Goal: Task Accomplishment & Management: Manage account settings

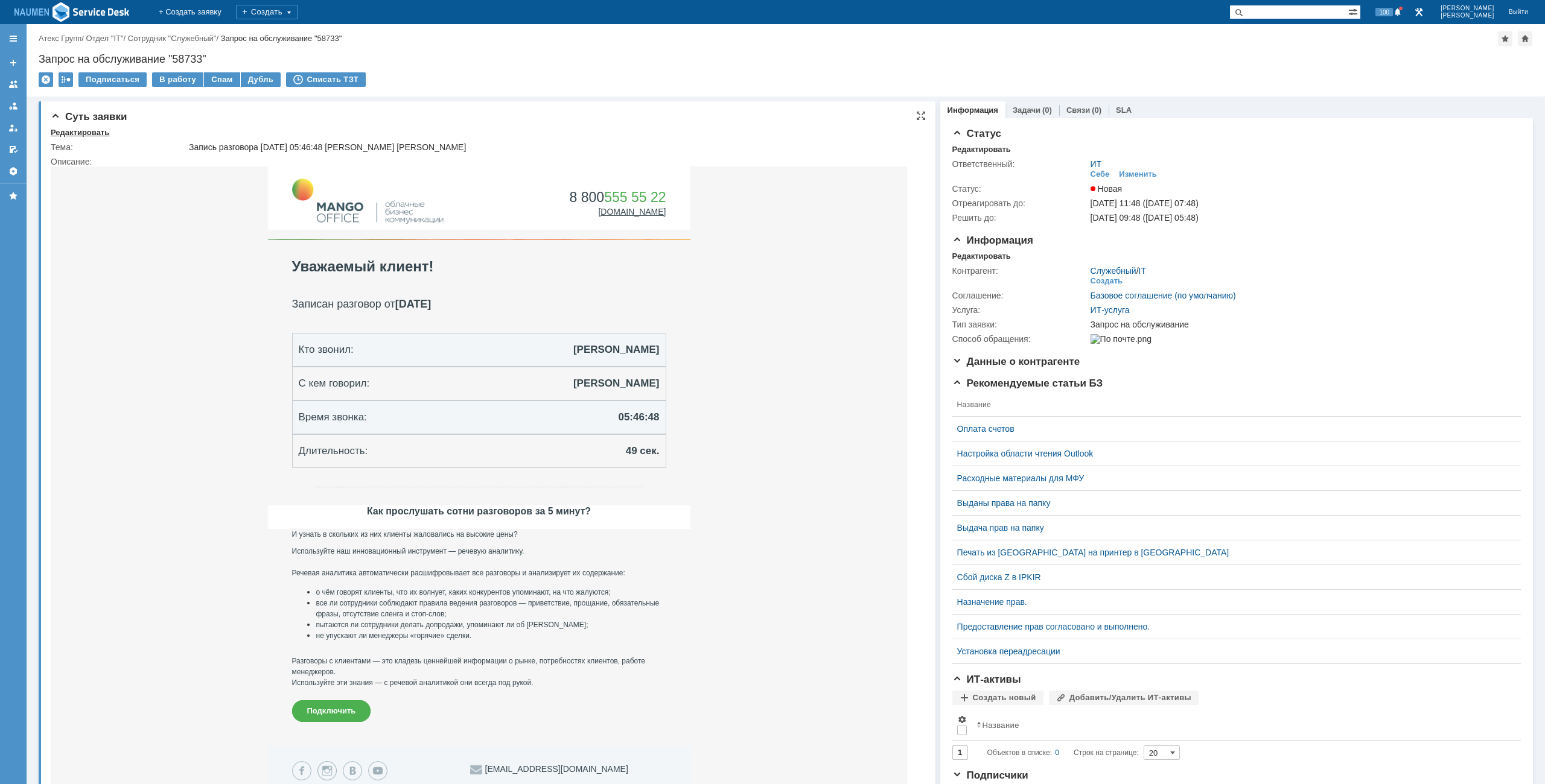
click at [95, 137] on div "Редактировать" at bounding box center [80, 132] width 58 height 10
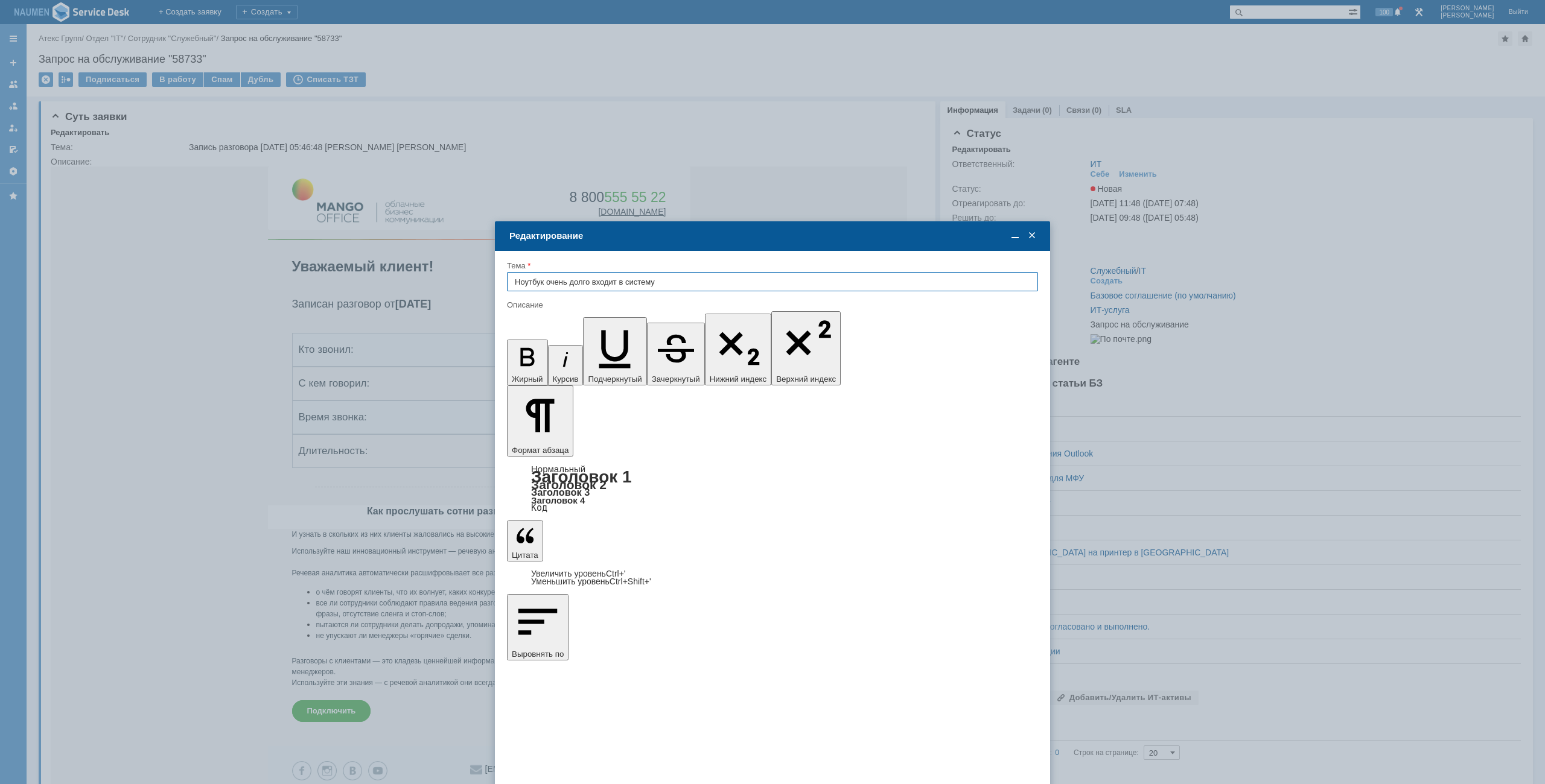
type input "Ноутбук очень долго входит в систему"
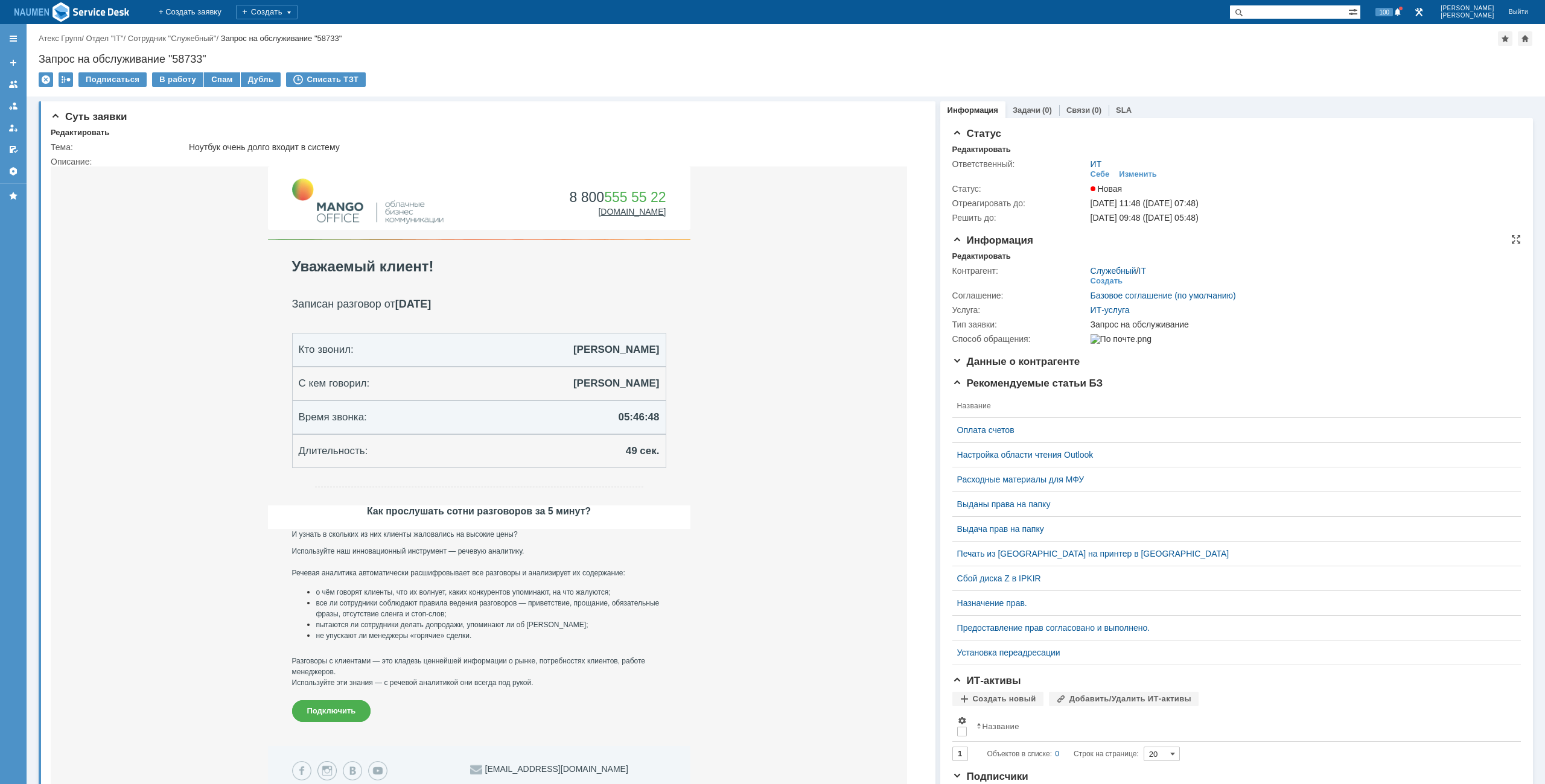
click at [974, 251] on div "Информация Редактировать Контрагент: Служебный / IT Создать Соглашение: Базовое…" at bounding box center [1237, 295] width 569 height 121
click at [977, 255] on div "Редактировать" at bounding box center [981, 256] width 58 height 10
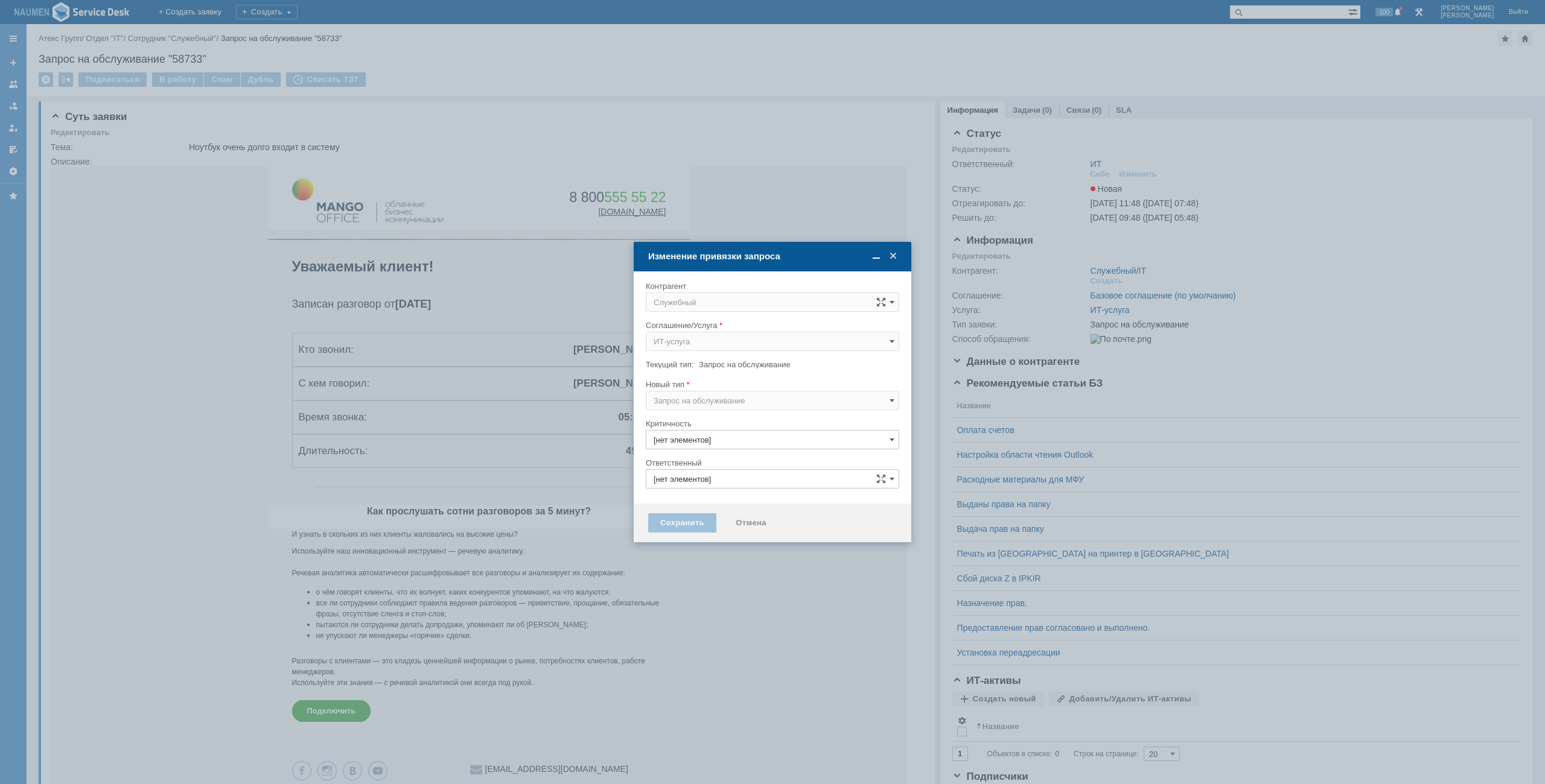
type input "3. Низкая"
type input "ИТ"
type input "[не указано]"
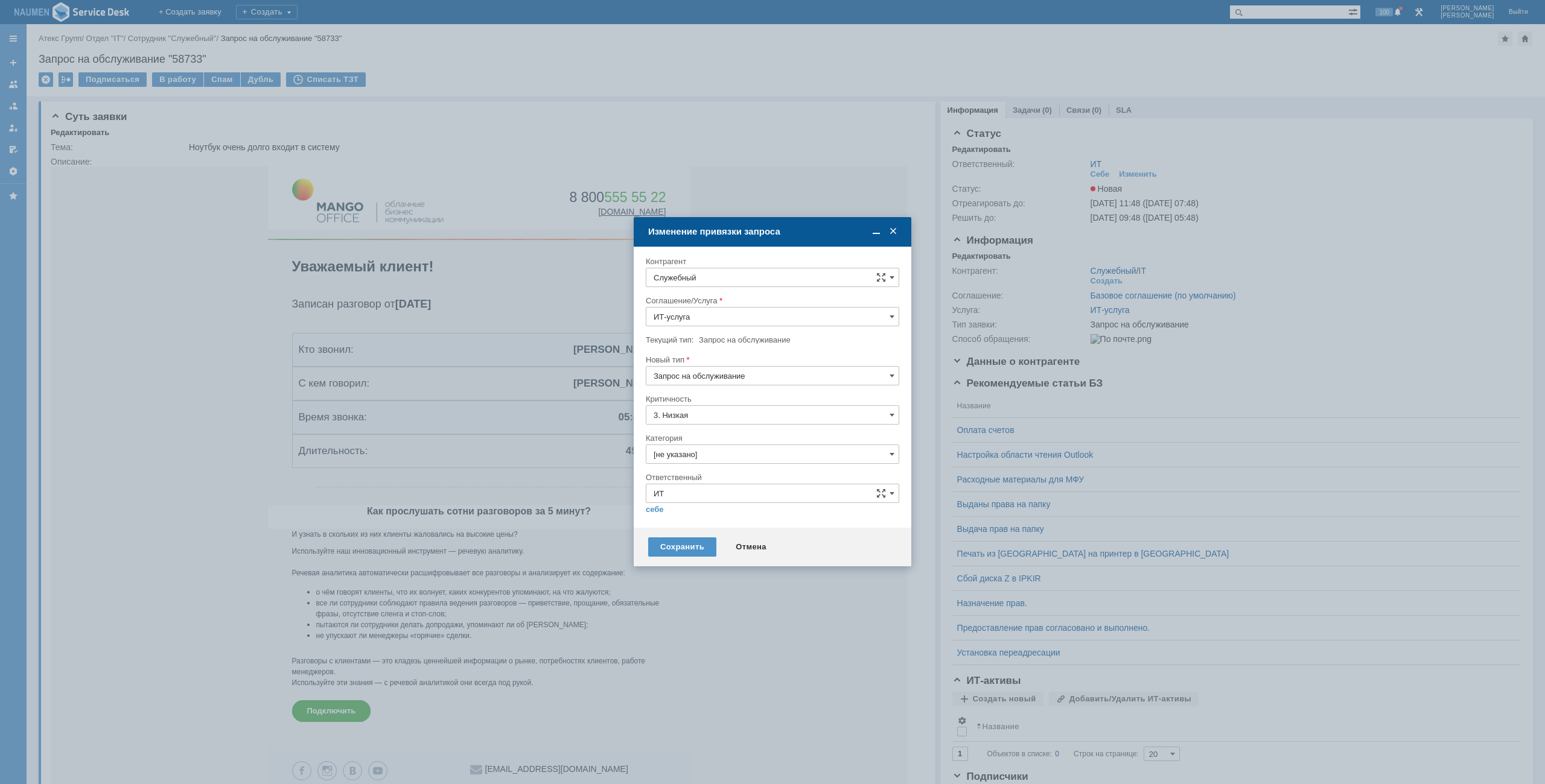
click at [737, 281] on input "Служебный" at bounding box center [772, 278] width 253 height 19
click at [725, 385] on span "Сенчило Александр" at bounding box center [729, 387] width 65 height 9
type input "Сенчило Александр"
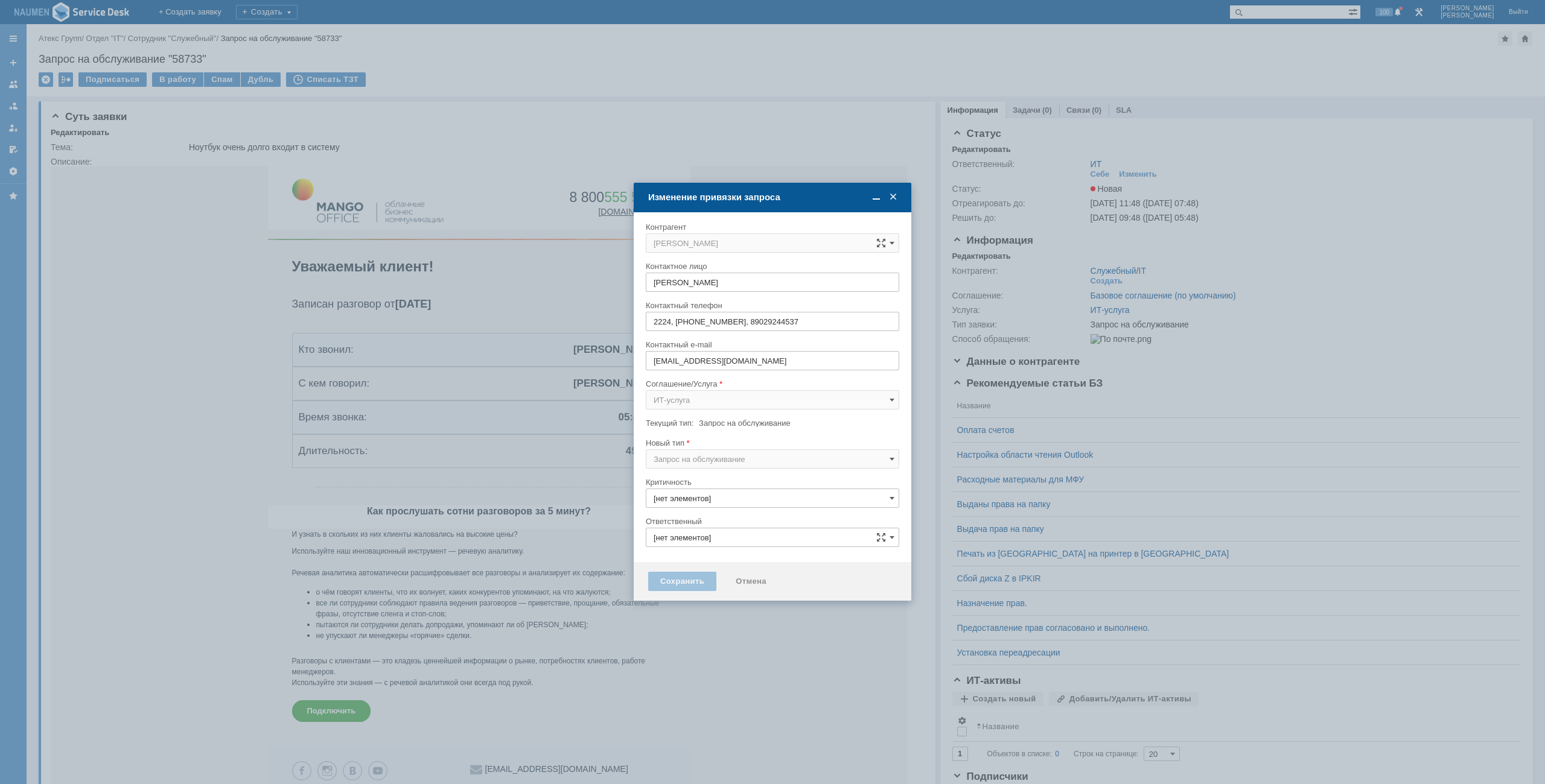
type input "3. Низкая"
type input "ИТ"
type input "[не указано]"
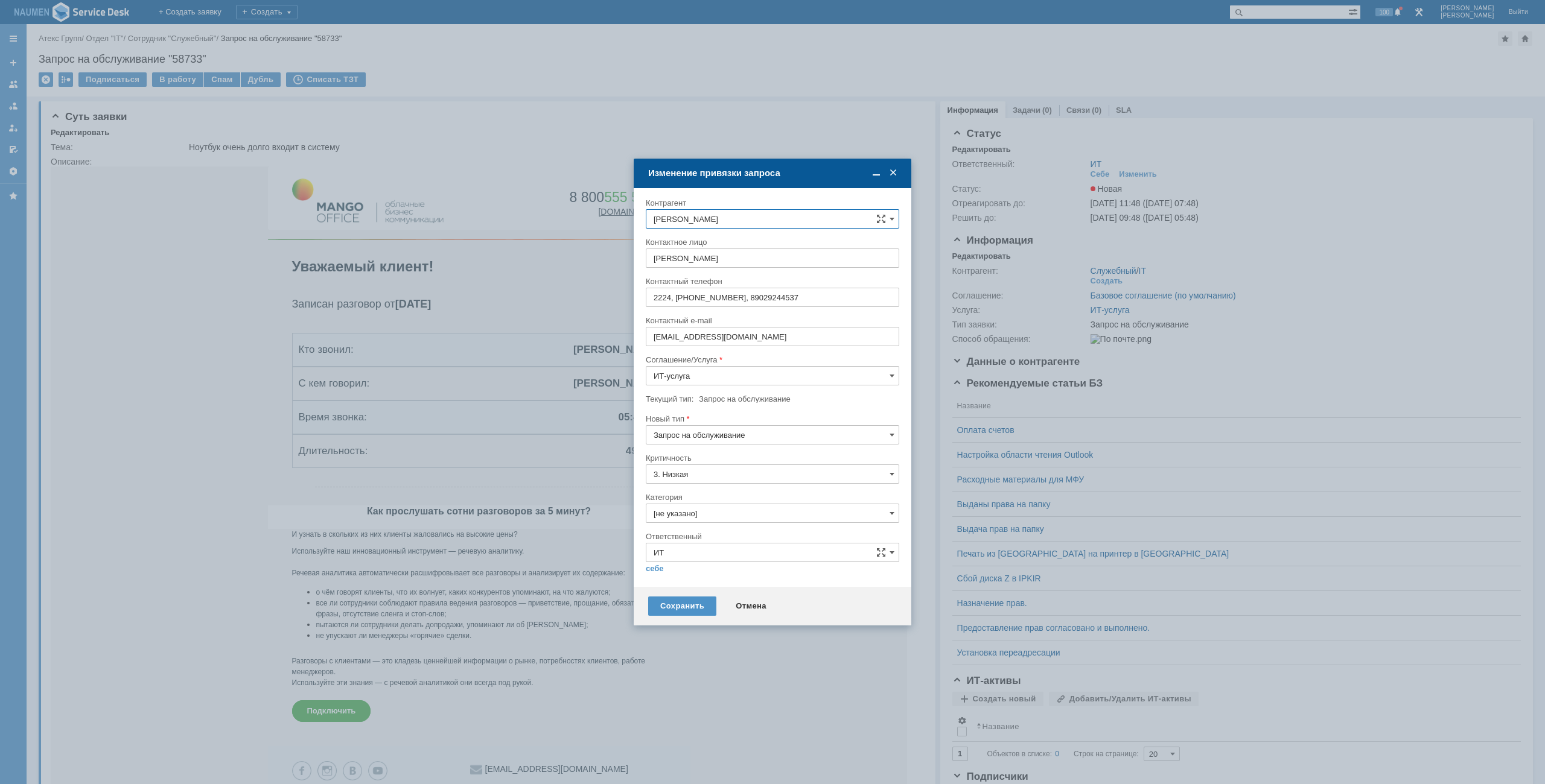
click at [728, 437] on input "Запрос на обслуживание" at bounding box center [772, 435] width 253 height 19
drag, startPoint x: 704, startPoint y: 480, endPoint x: 682, endPoint y: 499, distance: 29.1
click at [682, 499] on div "[не указано] Запрос на обслуживание Инцидент" at bounding box center [772, 476] width 252 height 60
click at [682, 499] on span "Инцидент" at bounding box center [772, 497] width 238 height 10
type input "Инцидент"
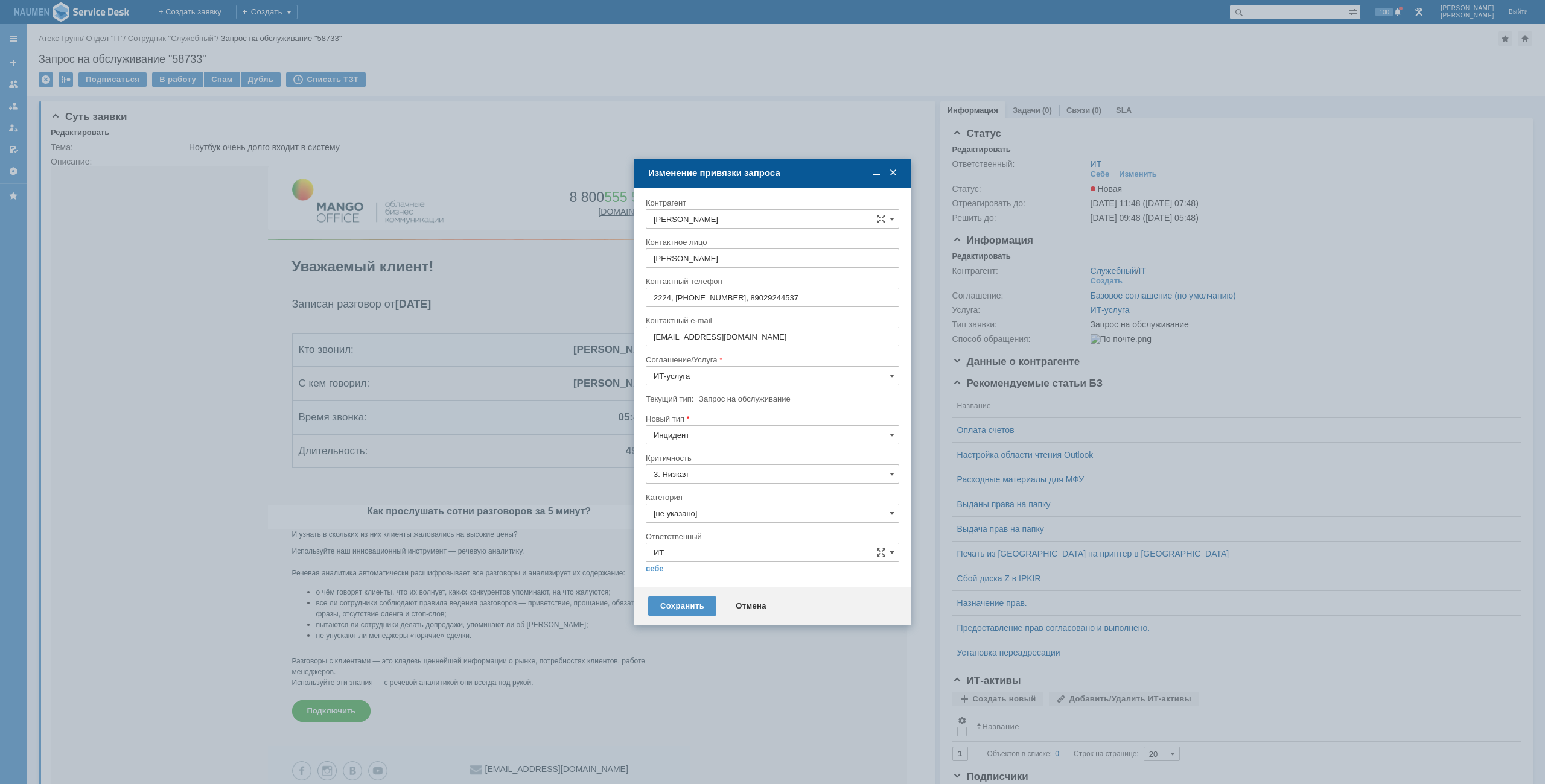
click at [678, 510] on input "[не указано]" at bounding box center [772, 513] width 253 height 19
click at [706, 590] on div "Программное обеспечение" at bounding box center [772, 581] width 252 height 19
type input "Программное обеспечение"
click at [659, 569] on link "себе" at bounding box center [655, 568] width 18 height 10
type input "[PERSON_NAME]"
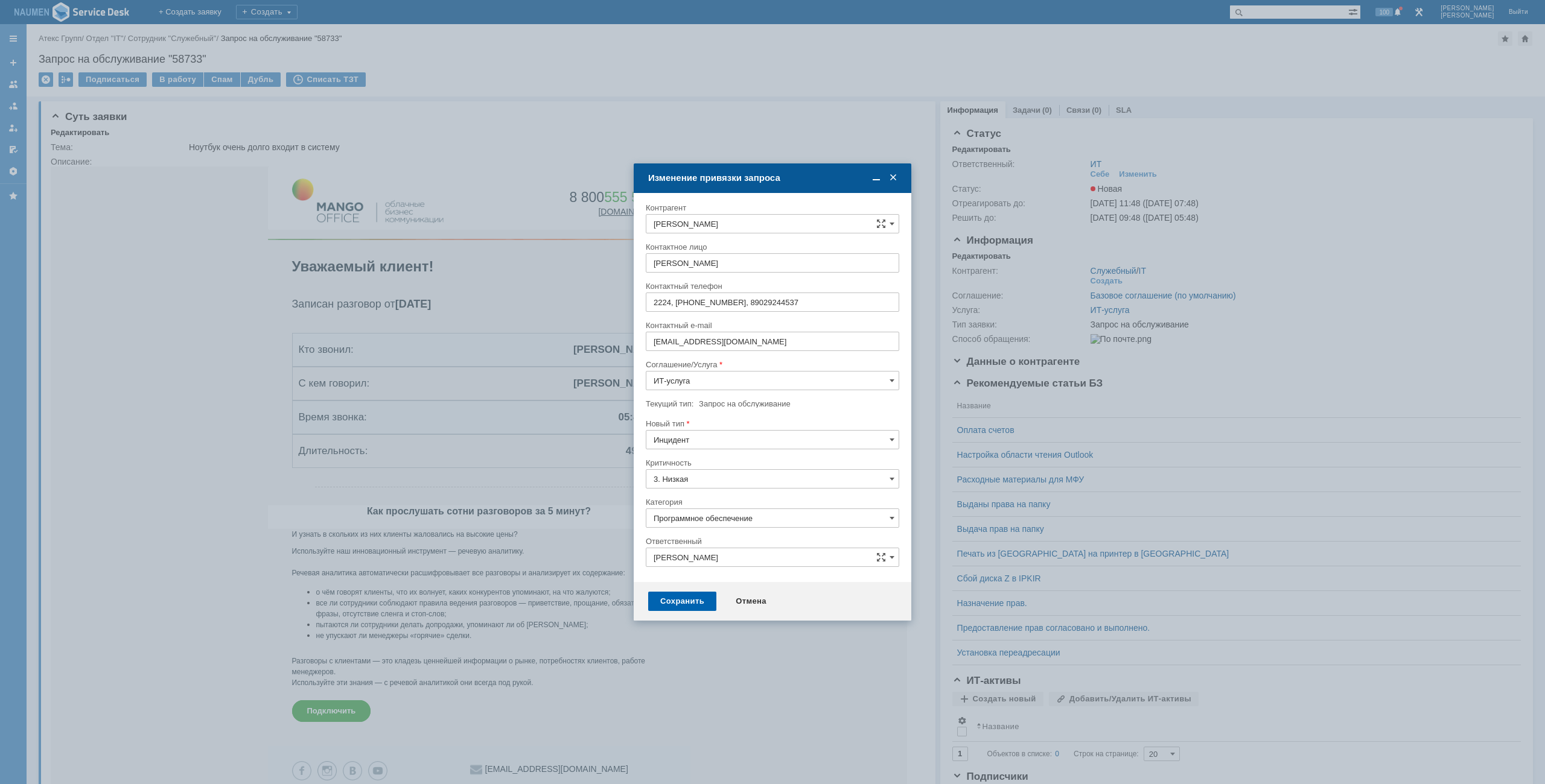
click at [680, 599] on div "Сохранить" at bounding box center [682, 601] width 68 height 19
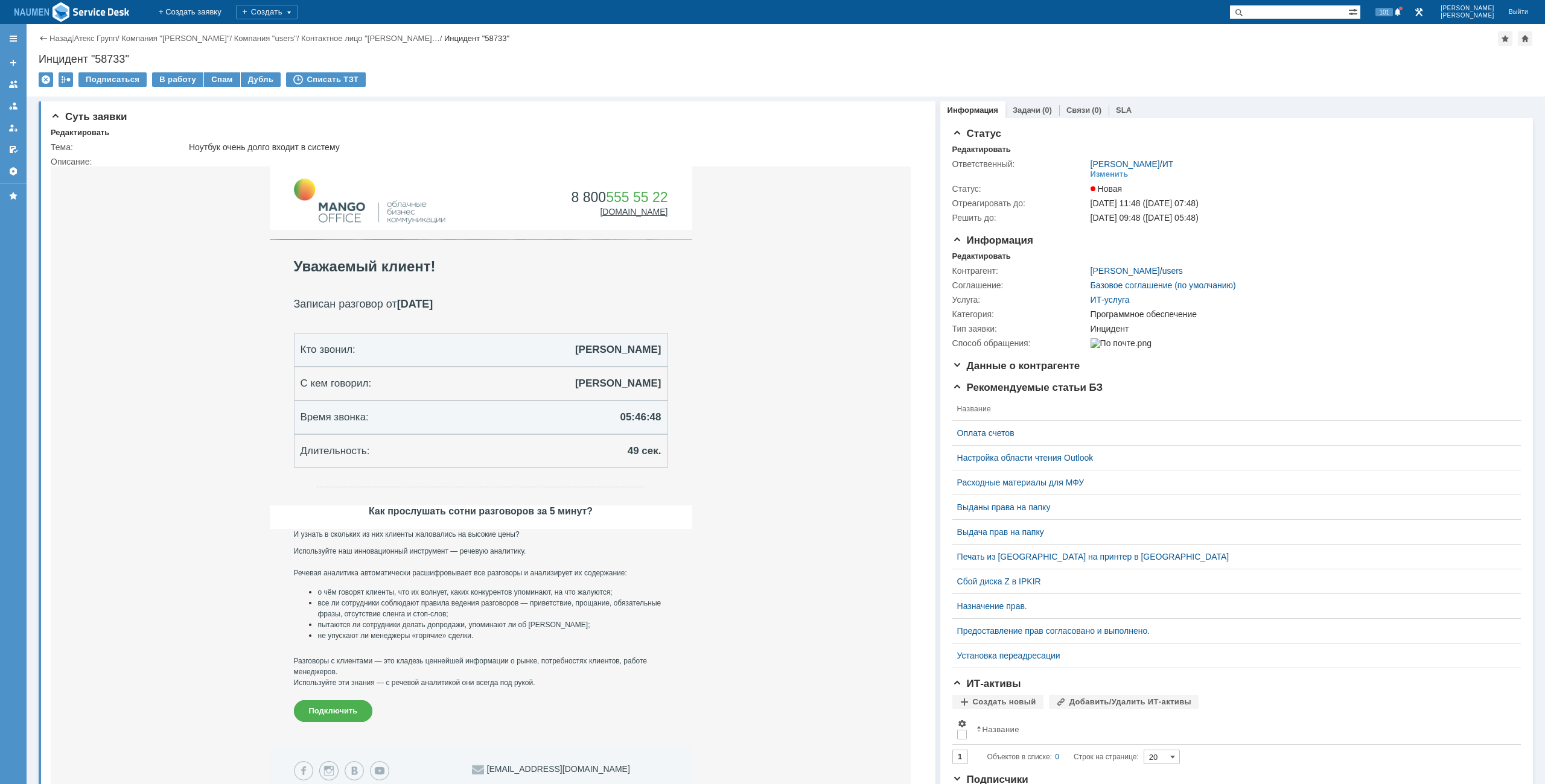
click at [166, 87] on td "В работу" at bounding box center [178, 80] width 52 height 16
click at [172, 77] on div "В работу" at bounding box center [177, 80] width 51 height 14
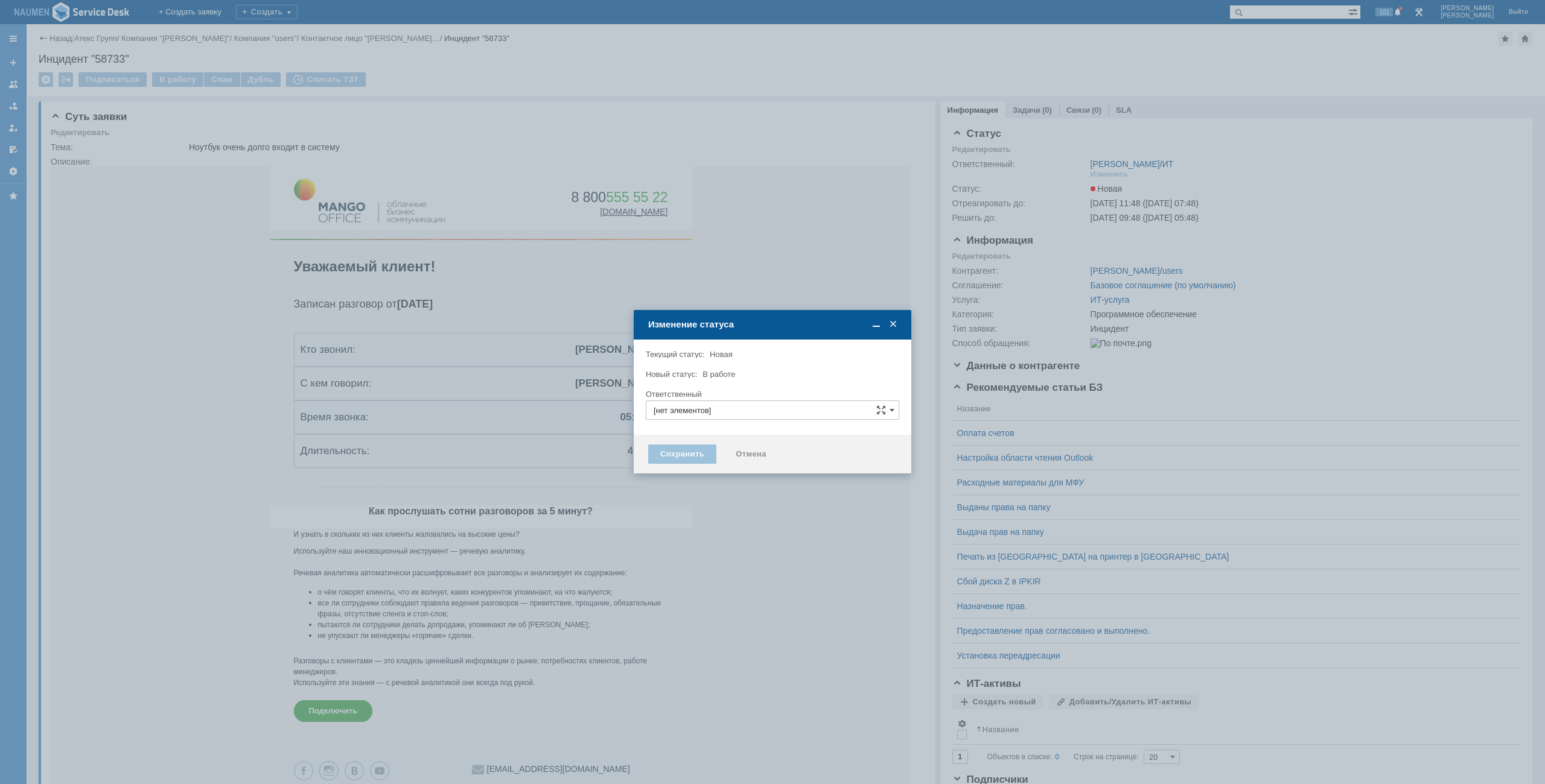
type input "Мурзин Иван"
type input "Программное обеспечение"
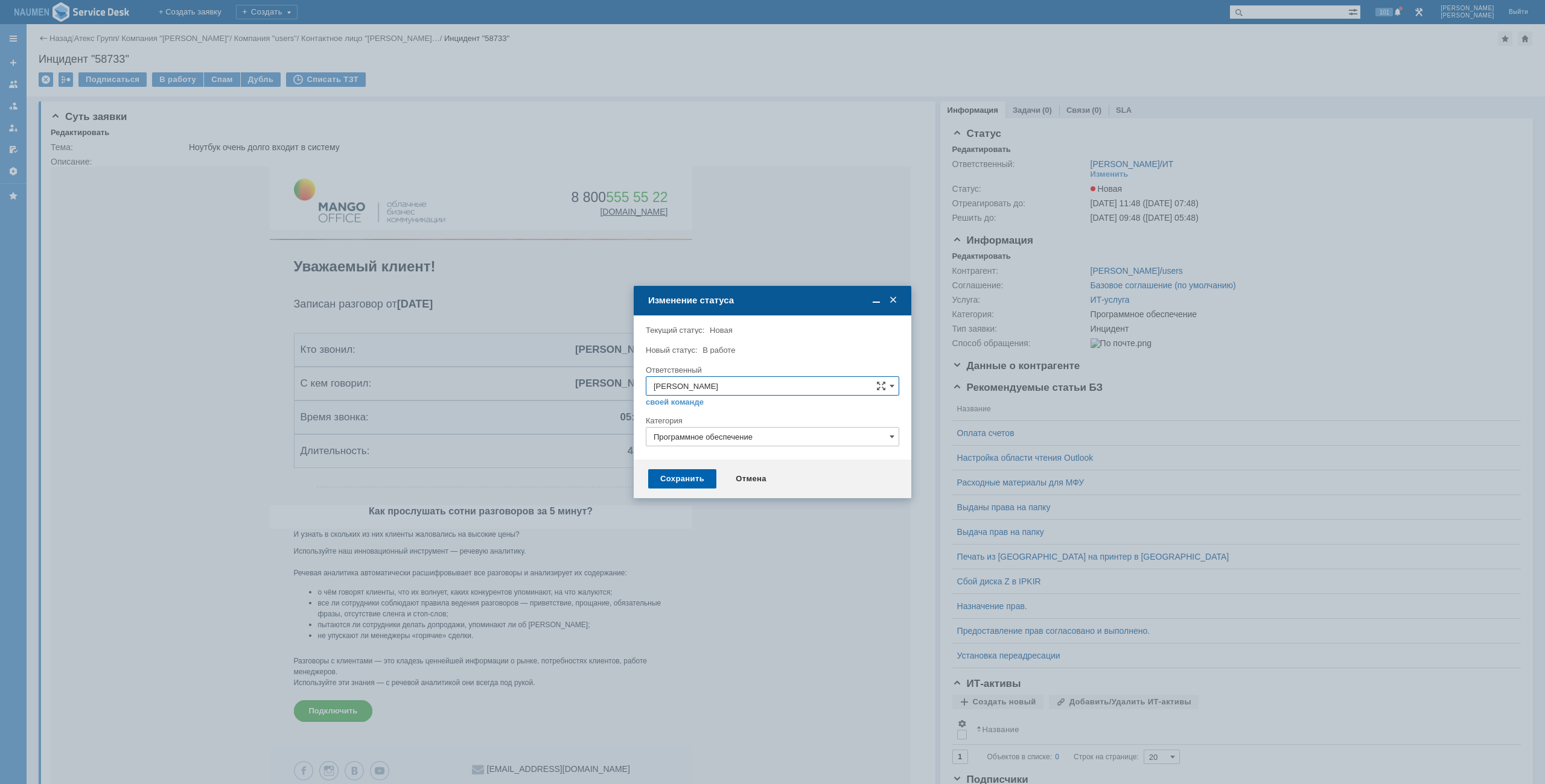
click at [669, 478] on div "Сохранить" at bounding box center [682, 479] width 68 height 19
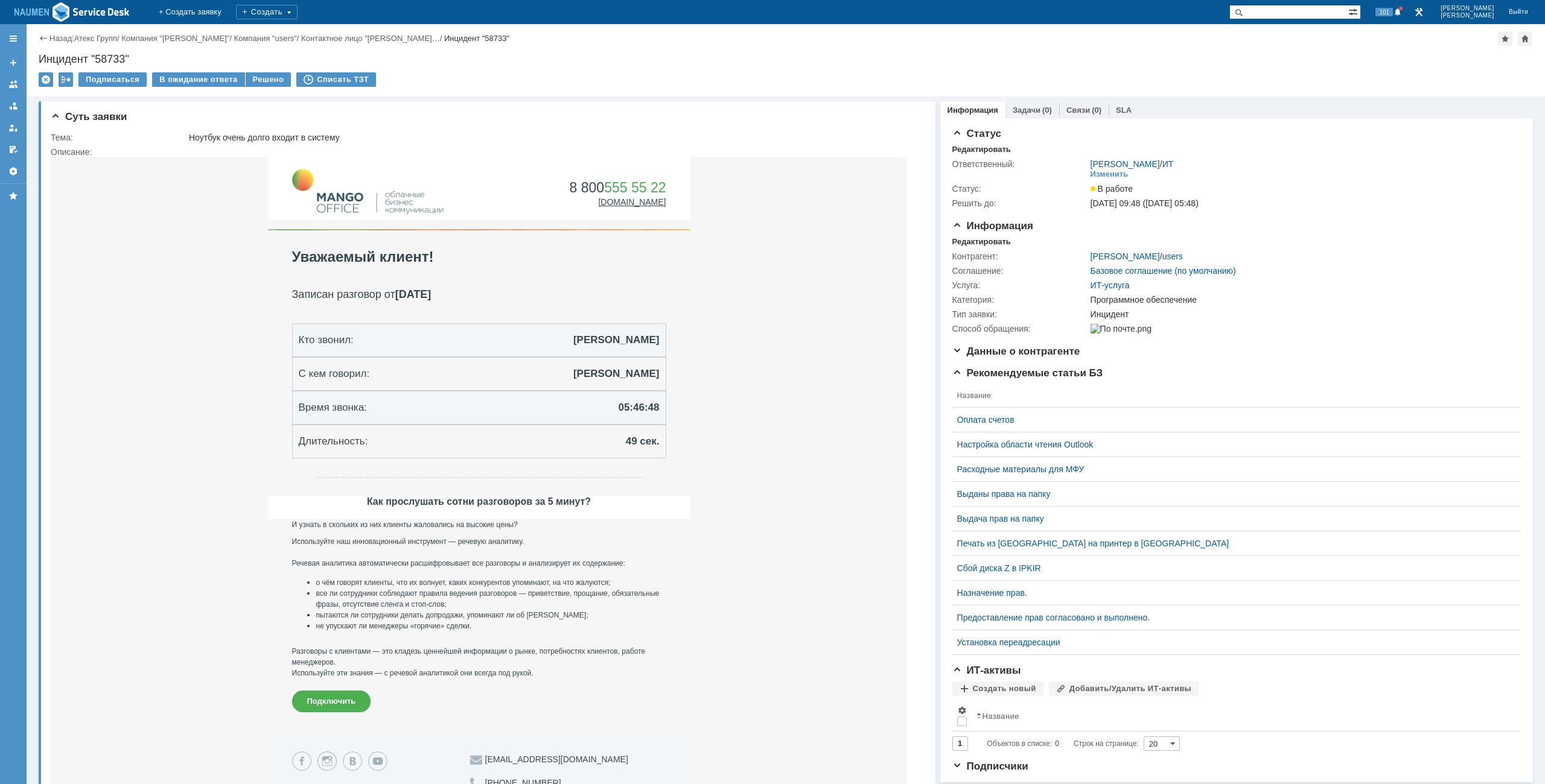
click at [259, 71] on div "Назад | Атекс Групп / Компания "KRYK" / Компания "users" / Контактное лицо "Сен…" at bounding box center [786, 60] width 1518 height 73
click at [259, 76] on div "Решено" at bounding box center [268, 80] width 46 height 14
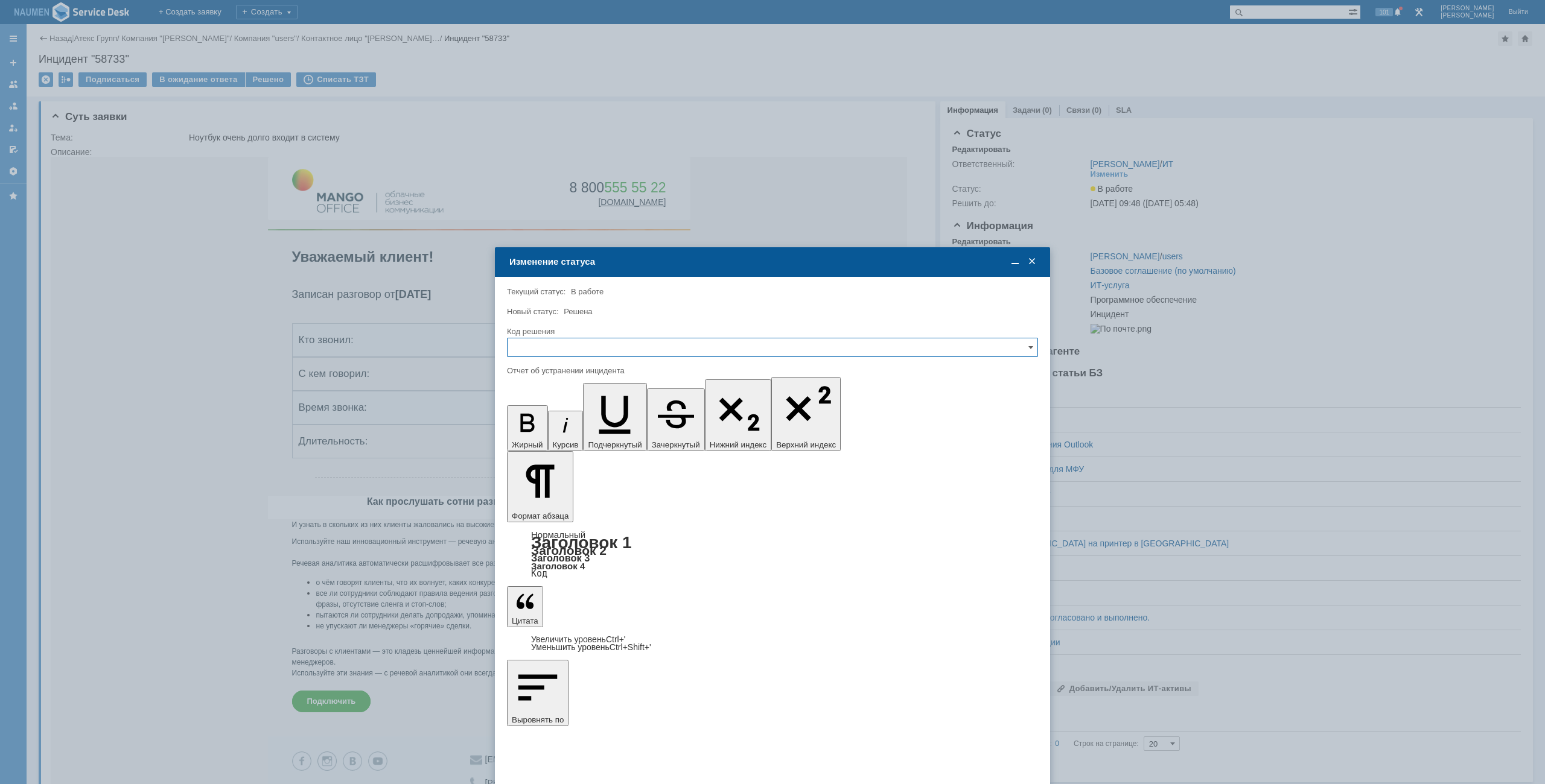
click at [662, 338] on input "text" at bounding box center [773, 348] width 531 height 19
click at [545, 428] on span "Решено" at bounding box center [773, 429] width 516 height 10
type input "Решено"
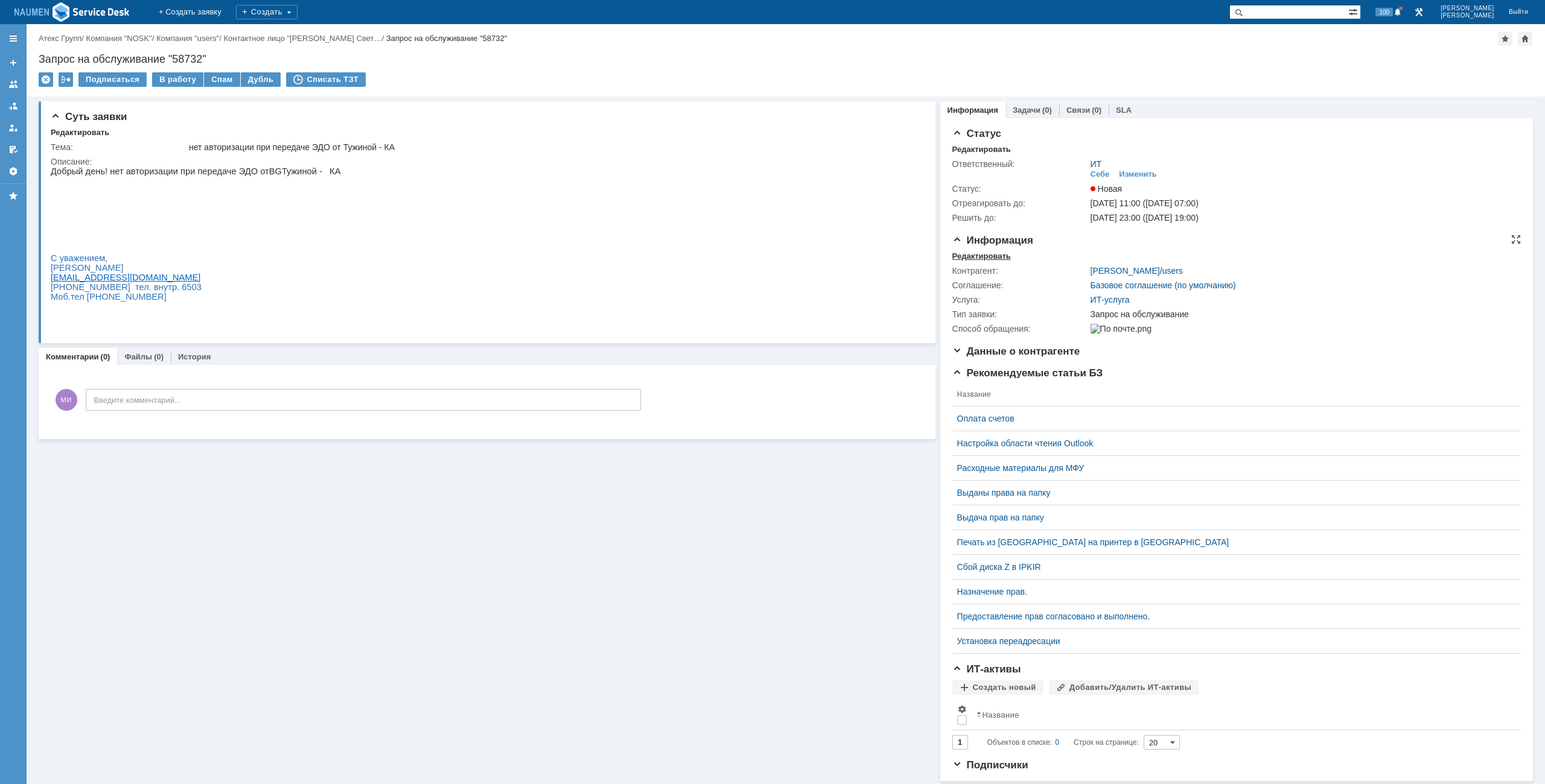
click at [952, 253] on div "Редактировать" at bounding box center [981, 256] width 58 height 10
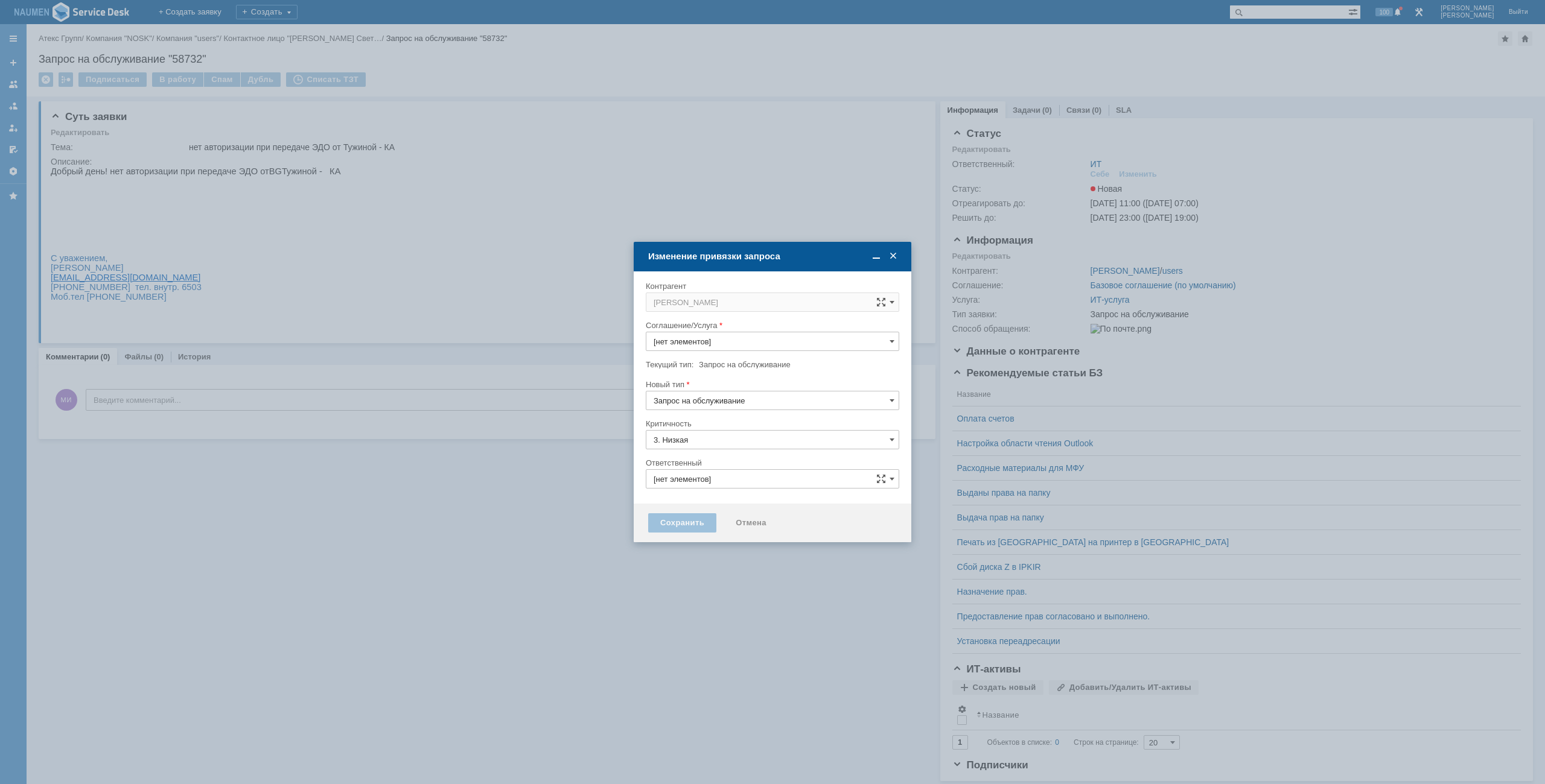
type input "[не указано]"
type input "ИТ"
type input "ИТ-услуга"
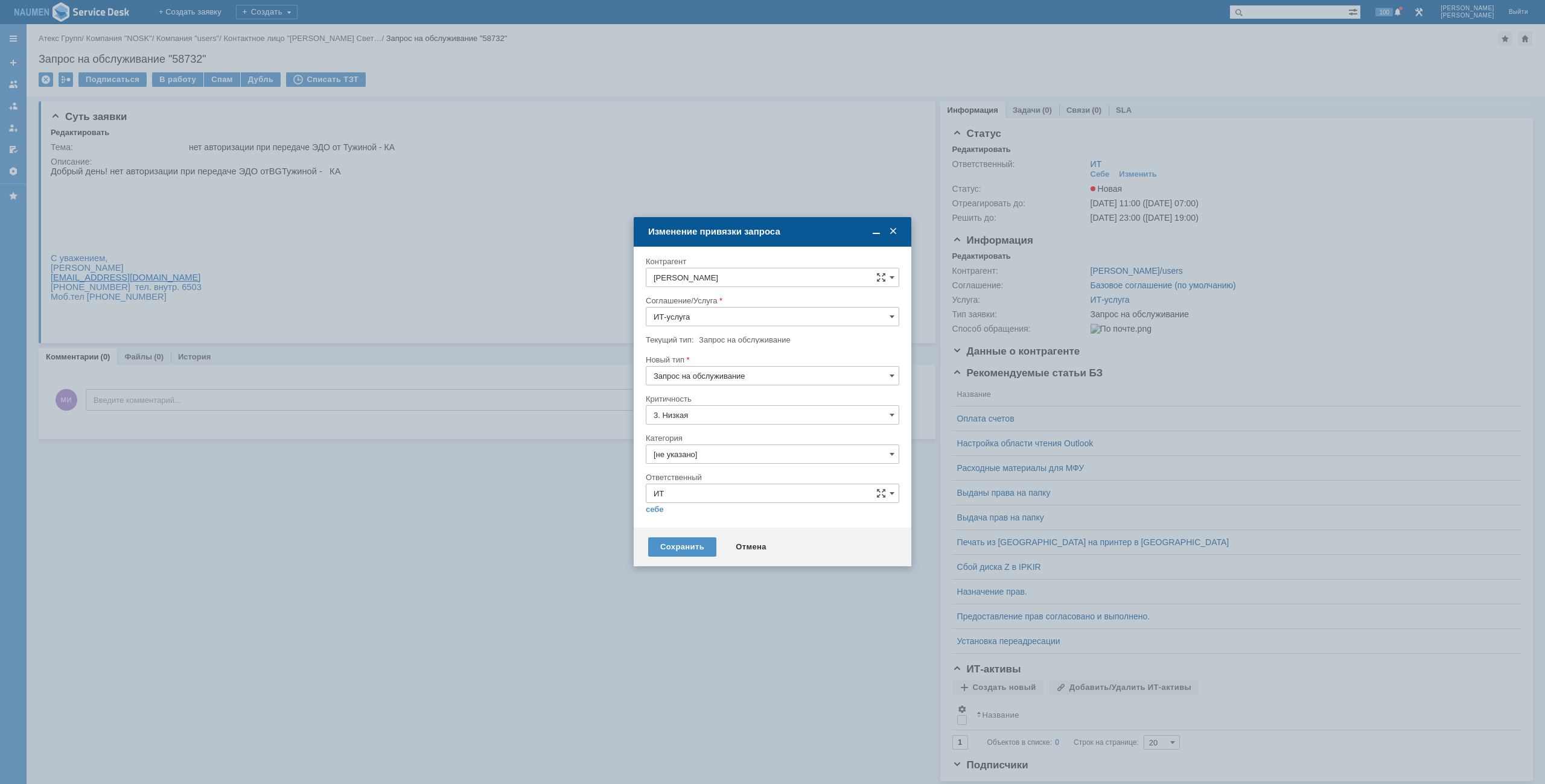
click at [722, 376] on input "Запрос на обслуживание" at bounding box center [772, 375] width 253 height 19
click at [682, 438] on span "Инцидент" at bounding box center [772, 438] width 238 height 10
type input "Инцидент"
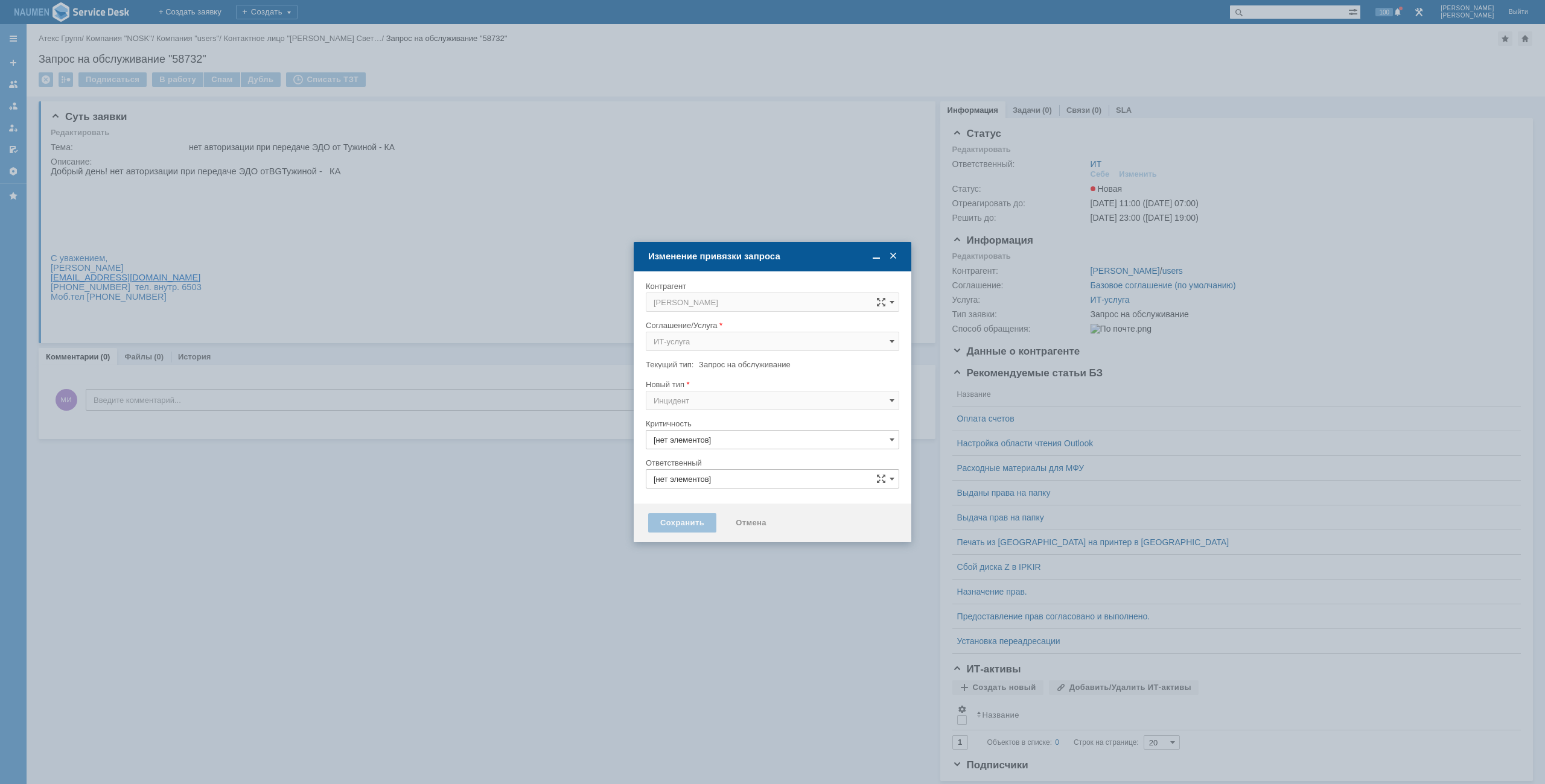
type input "3. Низкая"
type input "[не указано]"
type input "ИТ"
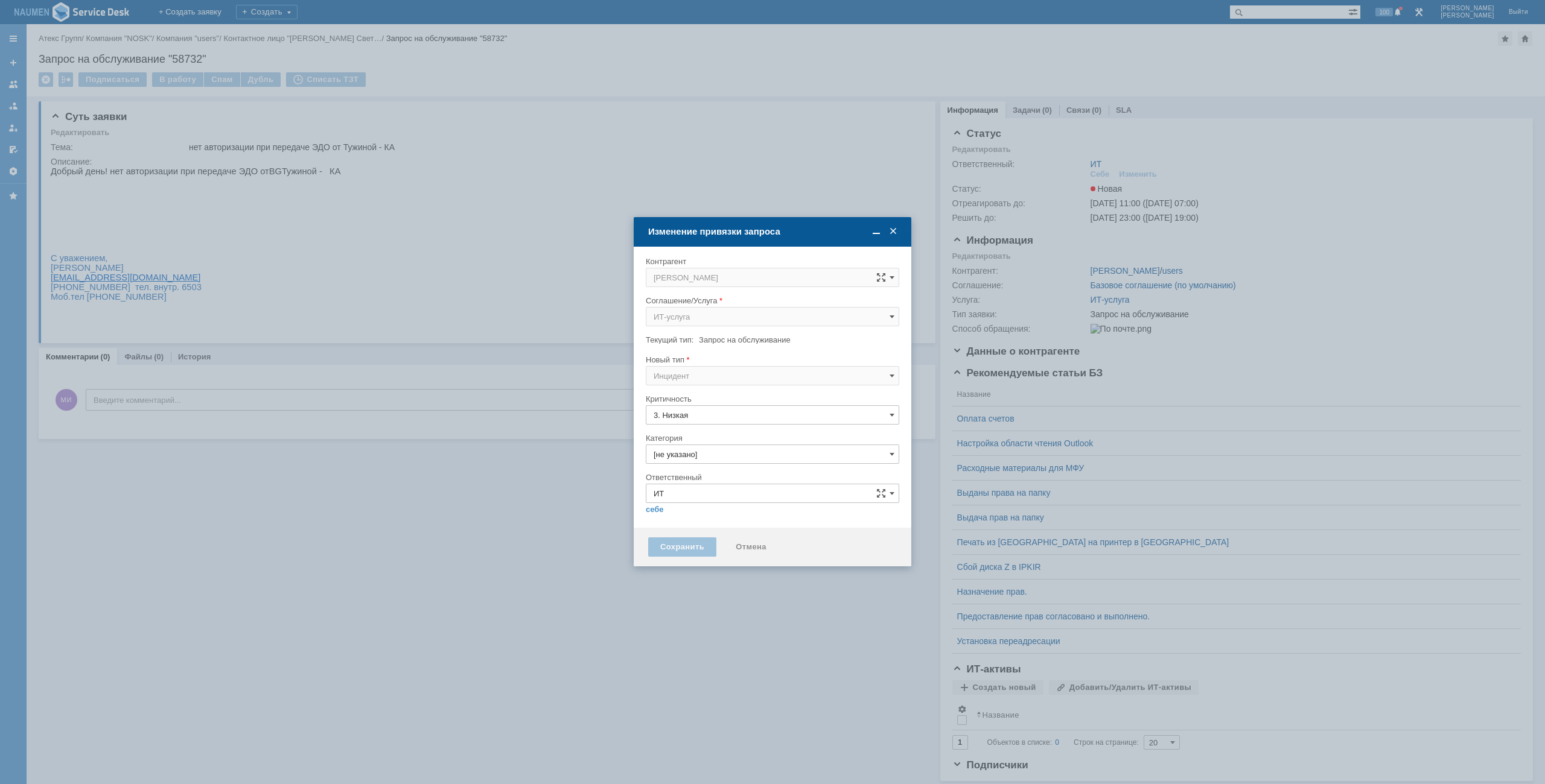
type input "Инцидент"
click at [683, 463] on input "[не указано]" at bounding box center [772, 454] width 253 height 19
click at [702, 522] on span "Программное обеспечение" at bounding box center [772, 522] width 238 height 10
type input "Программное обеспечение"
click at [658, 508] on link "себе" at bounding box center [655, 510] width 18 height 10
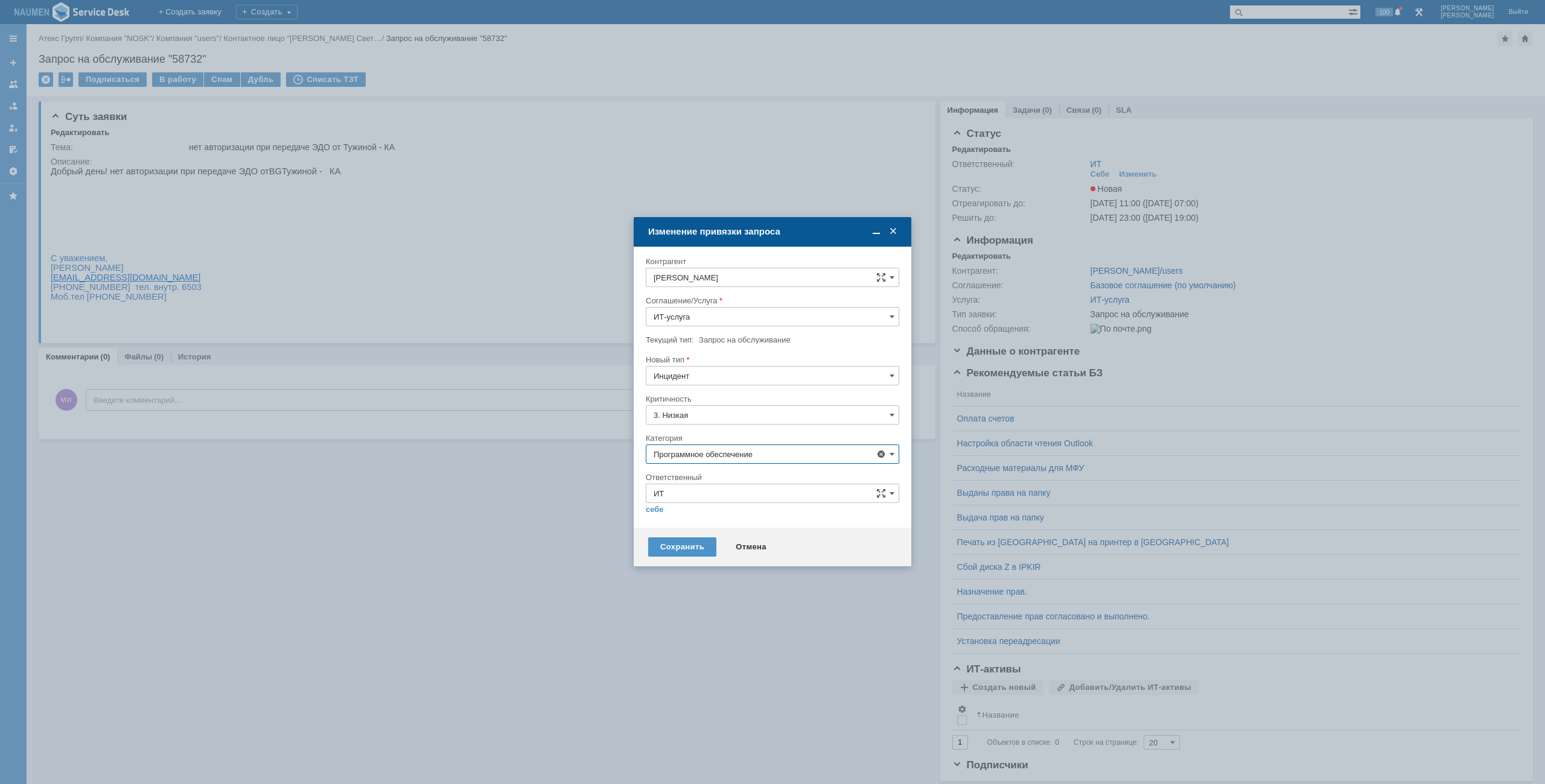
type input "[PERSON_NAME]"
type input "Программное обеспечение"
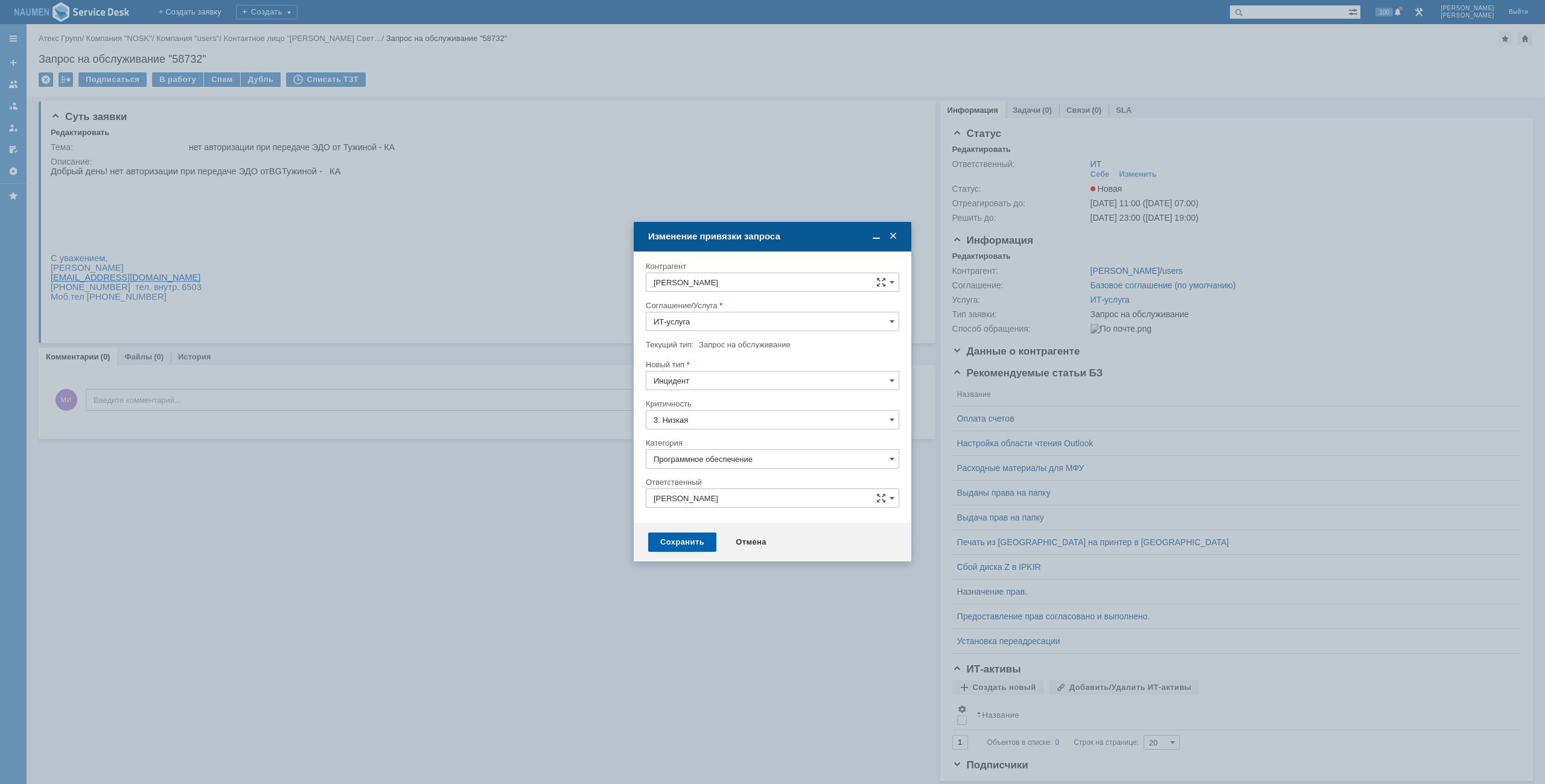
click at [676, 537] on div "Сохранить" at bounding box center [682, 543] width 68 height 19
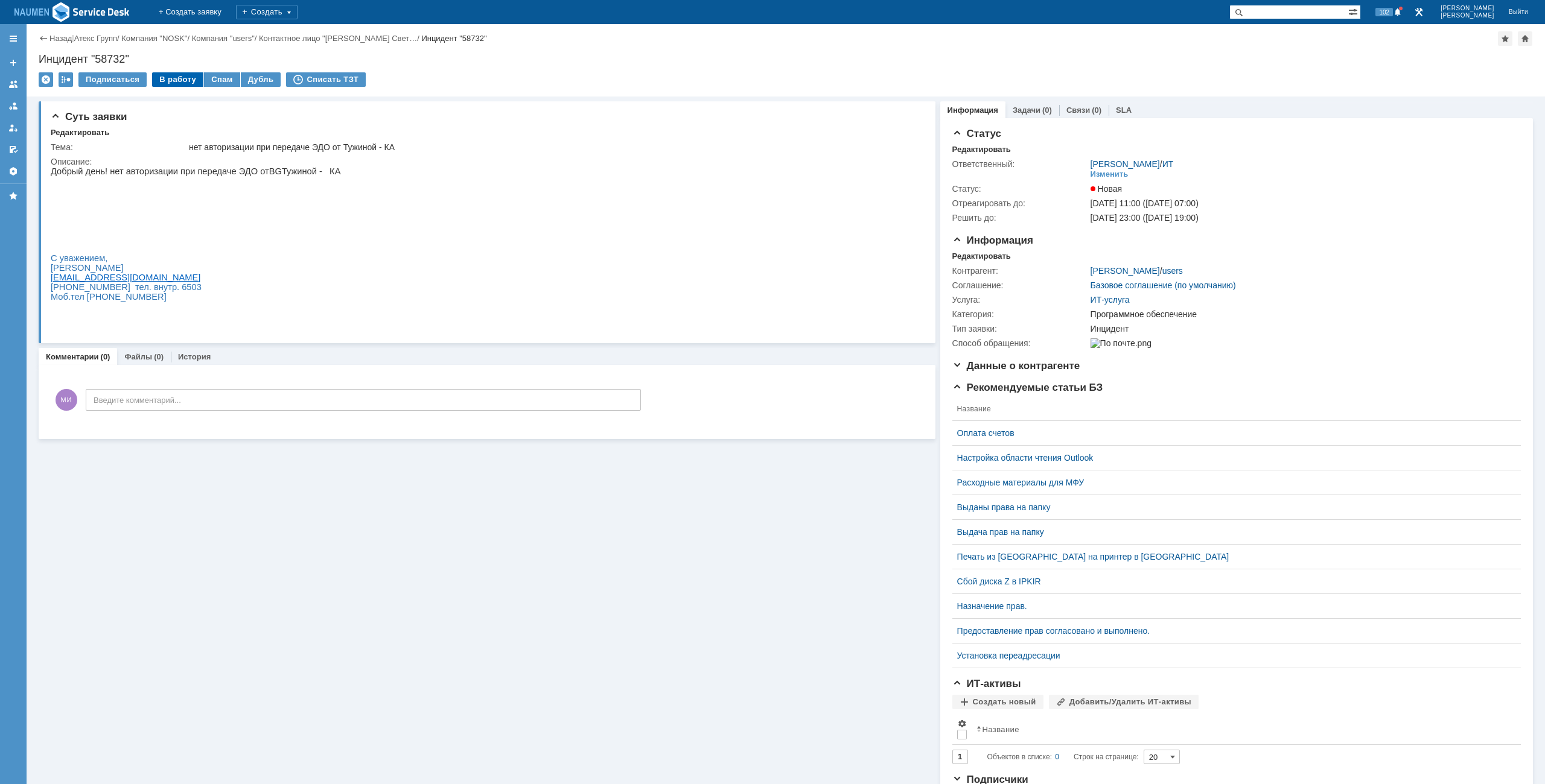
click at [169, 76] on div "В работу" at bounding box center [177, 80] width 51 height 14
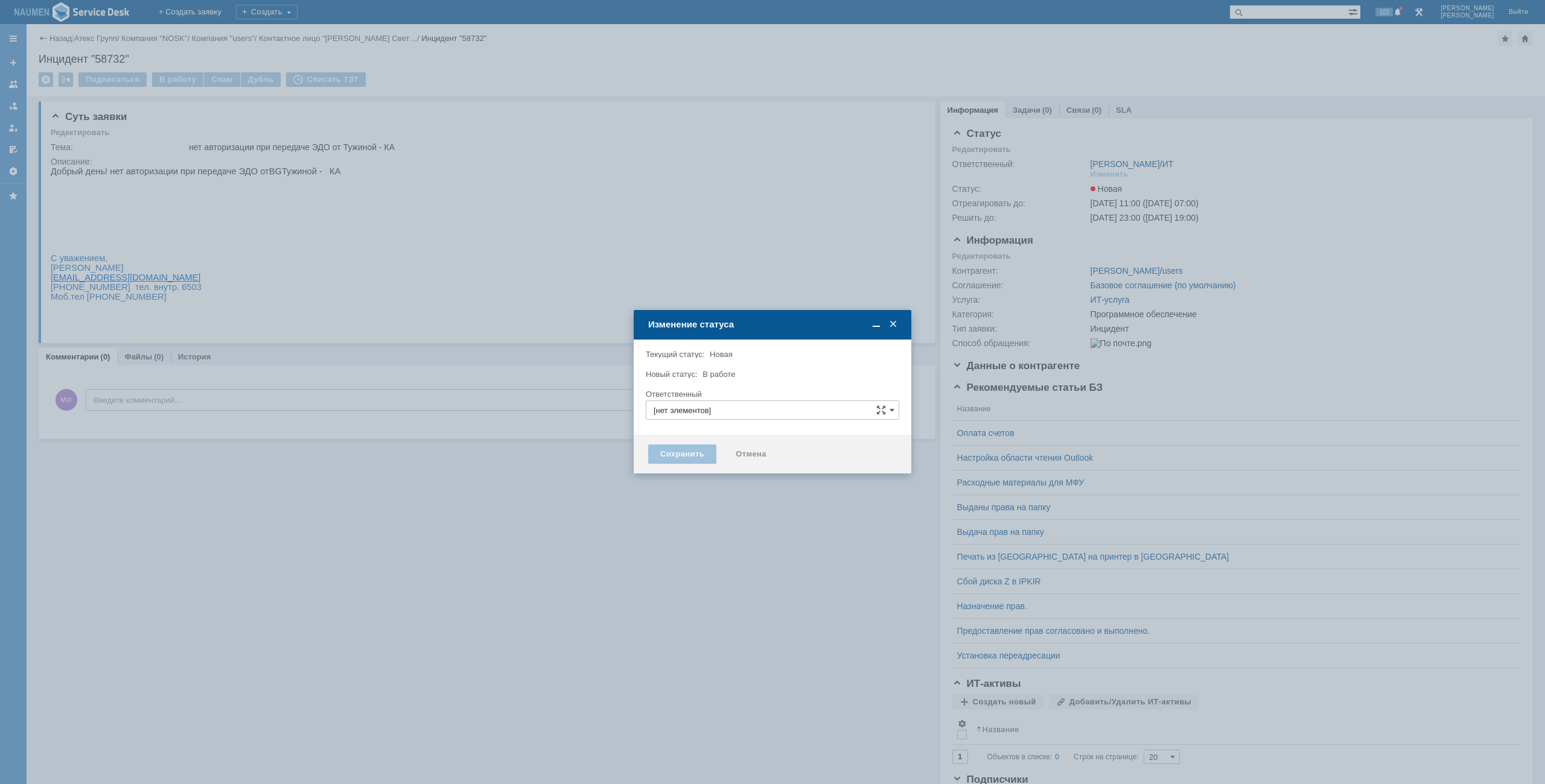
type input "[PERSON_NAME]"
type input "Программное обеспечение"
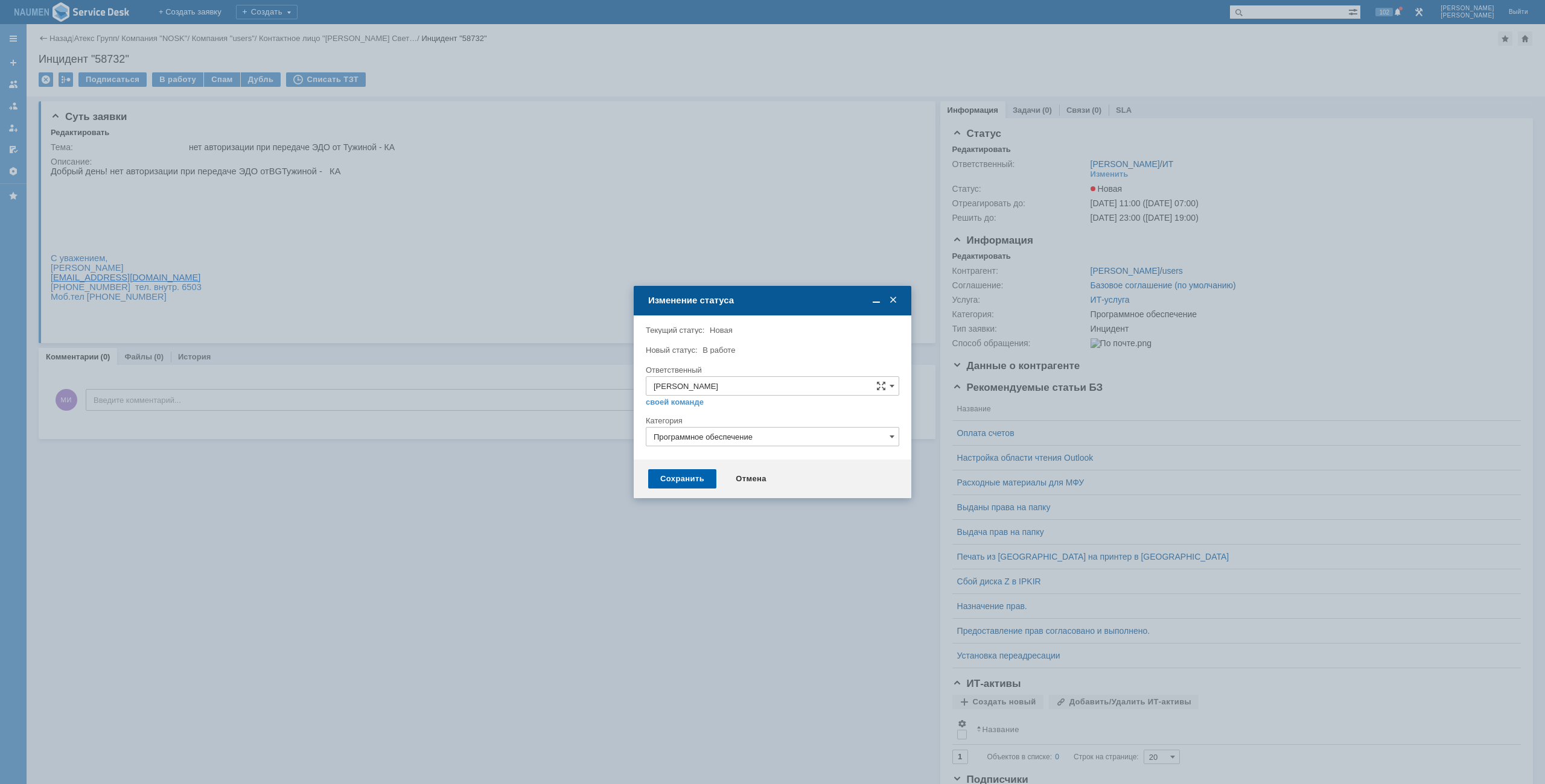
click at [681, 480] on div "Сохранить" at bounding box center [682, 479] width 68 height 19
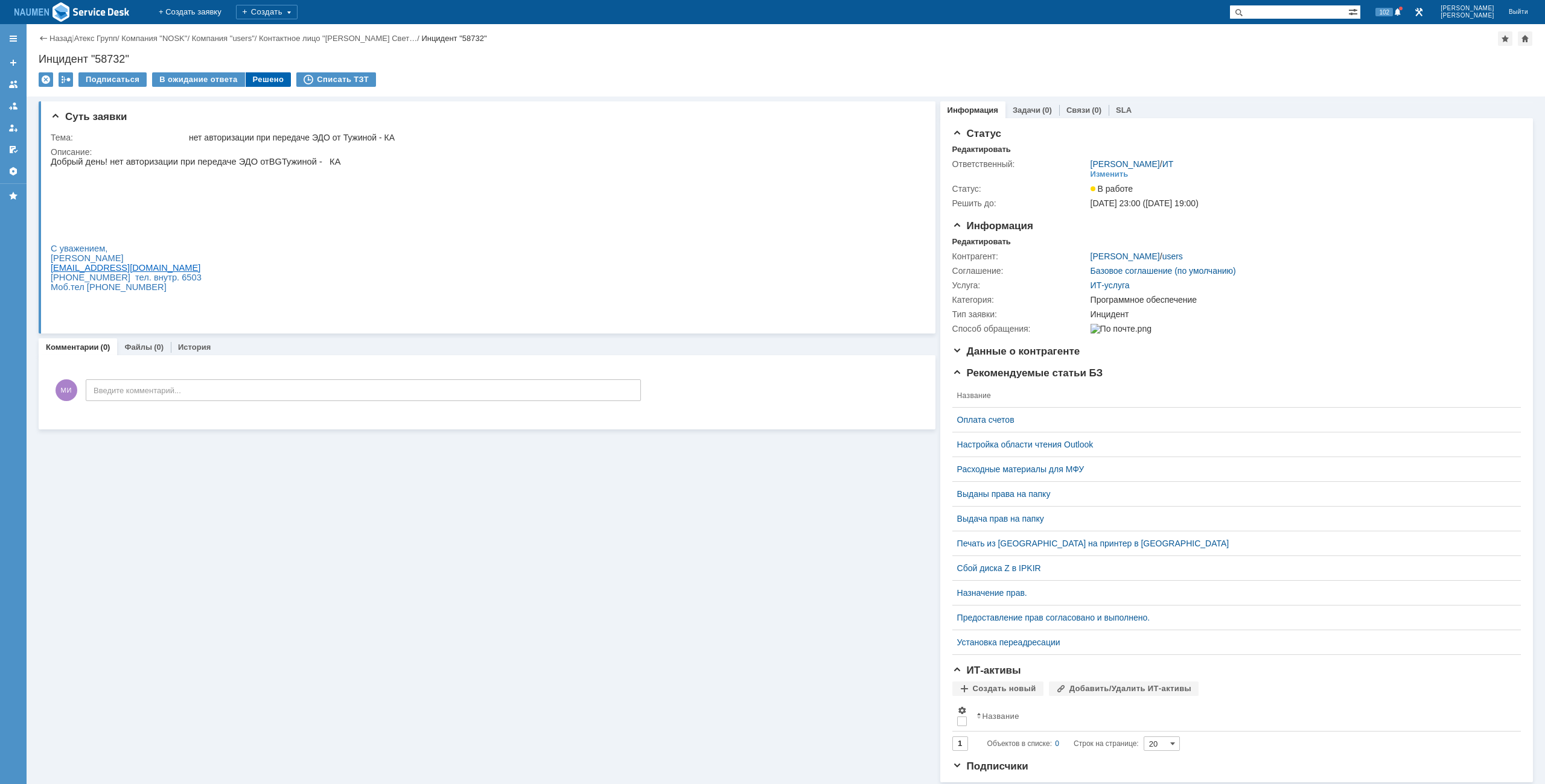
click at [255, 83] on div "Решено" at bounding box center [268, 80] width 46 height 14
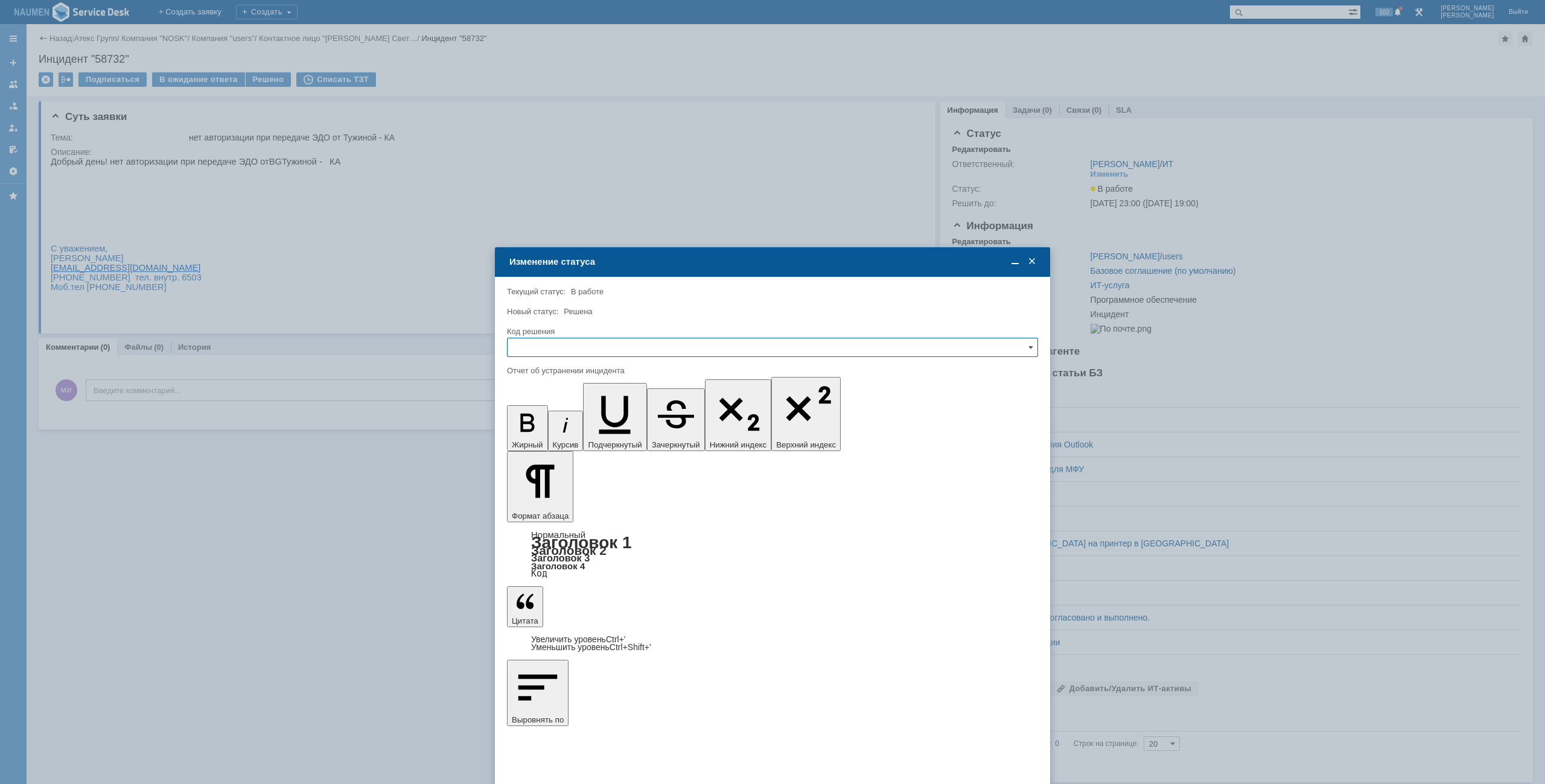
click at [559, 342] on input "text" at bounding box center [773, 348] width 531 height 19
click at [559, 427] on span "Решено" at bounding box center [773, 429] width 516 height 10
type input "Решено"
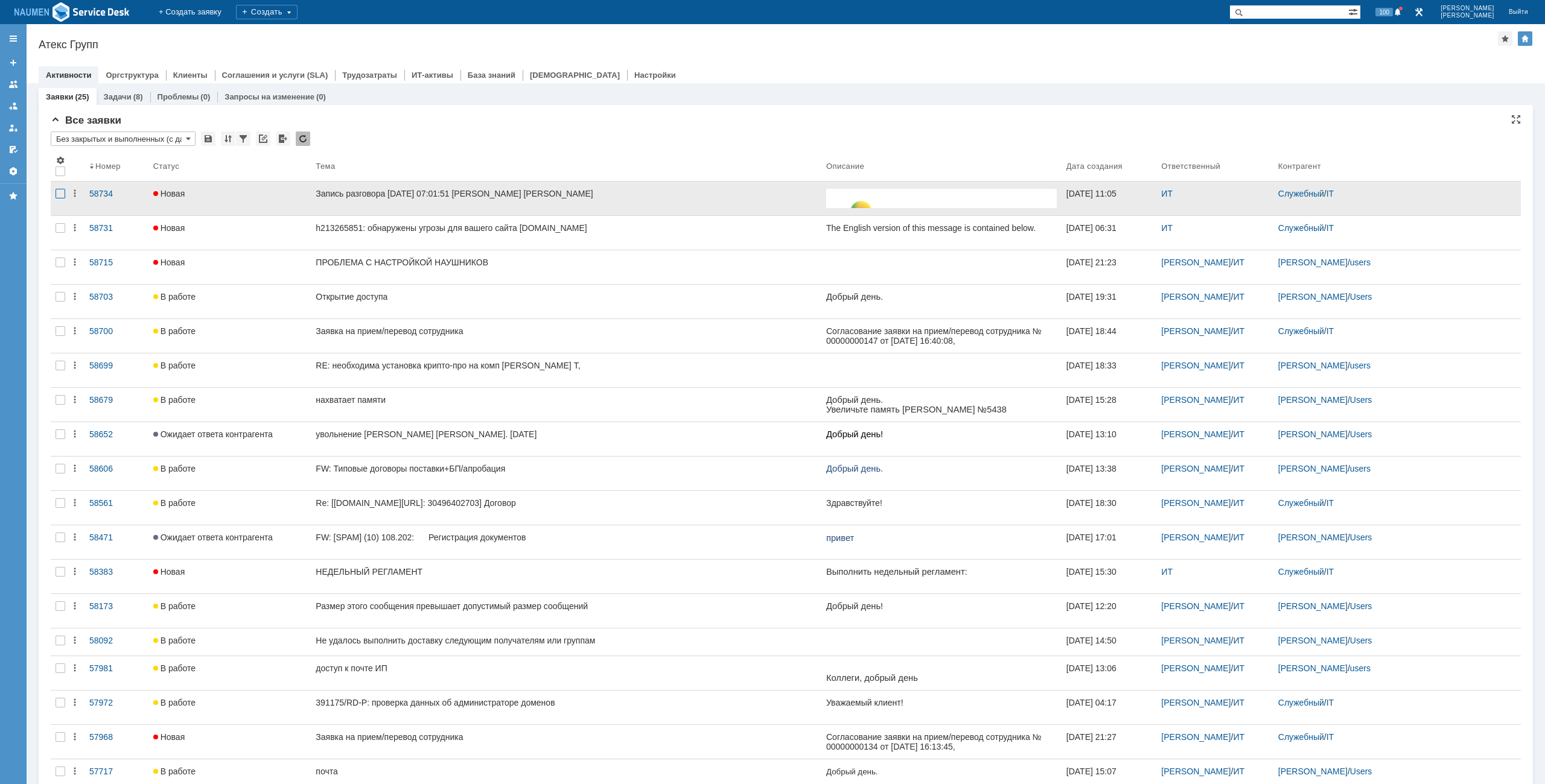
click at [58, 196] on div at bounding box center [60, 194] width 10 height 10
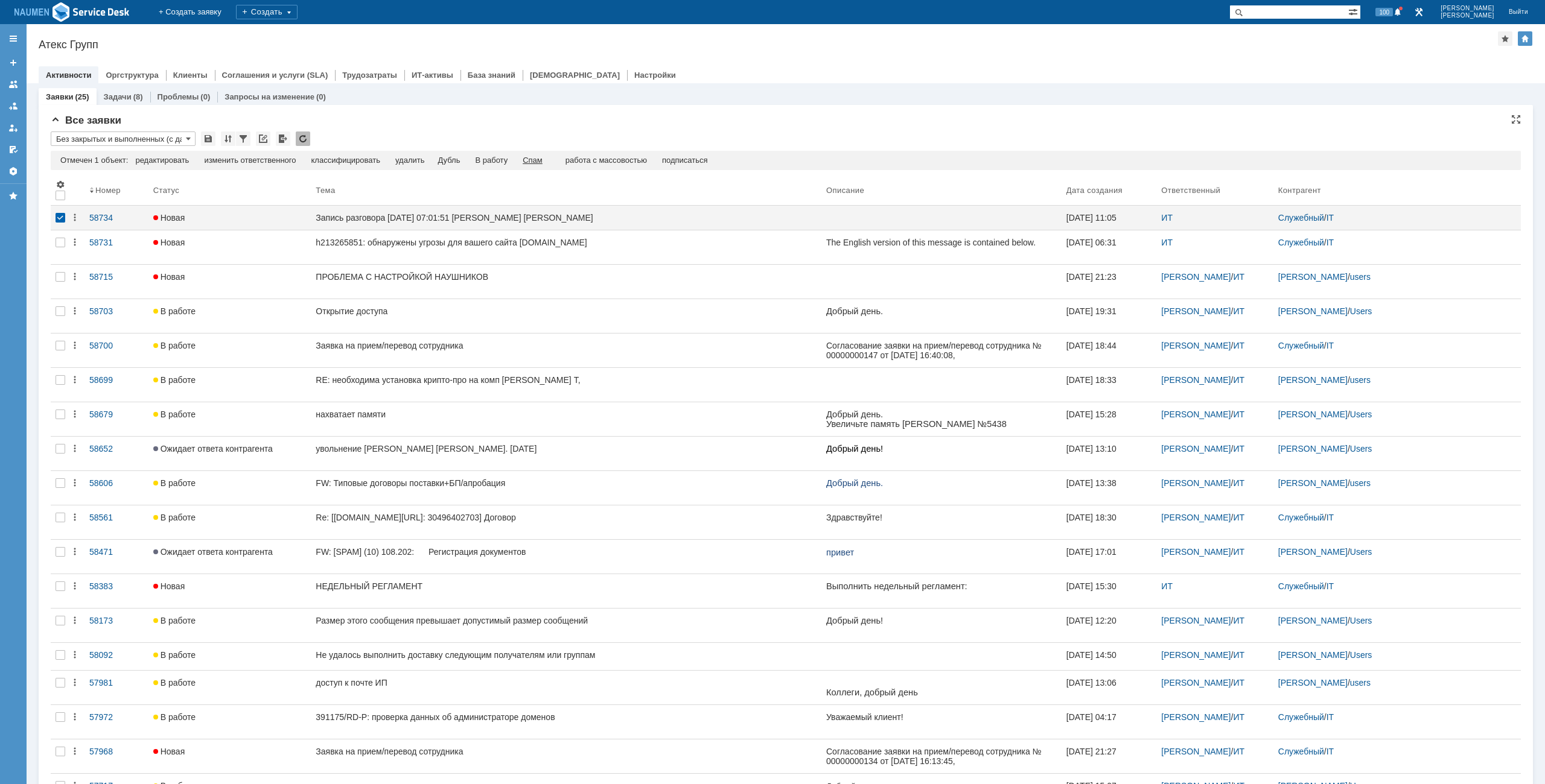
click at [541, 164] on div "Спам" at bounding box center [532, 160] width 20 height 10
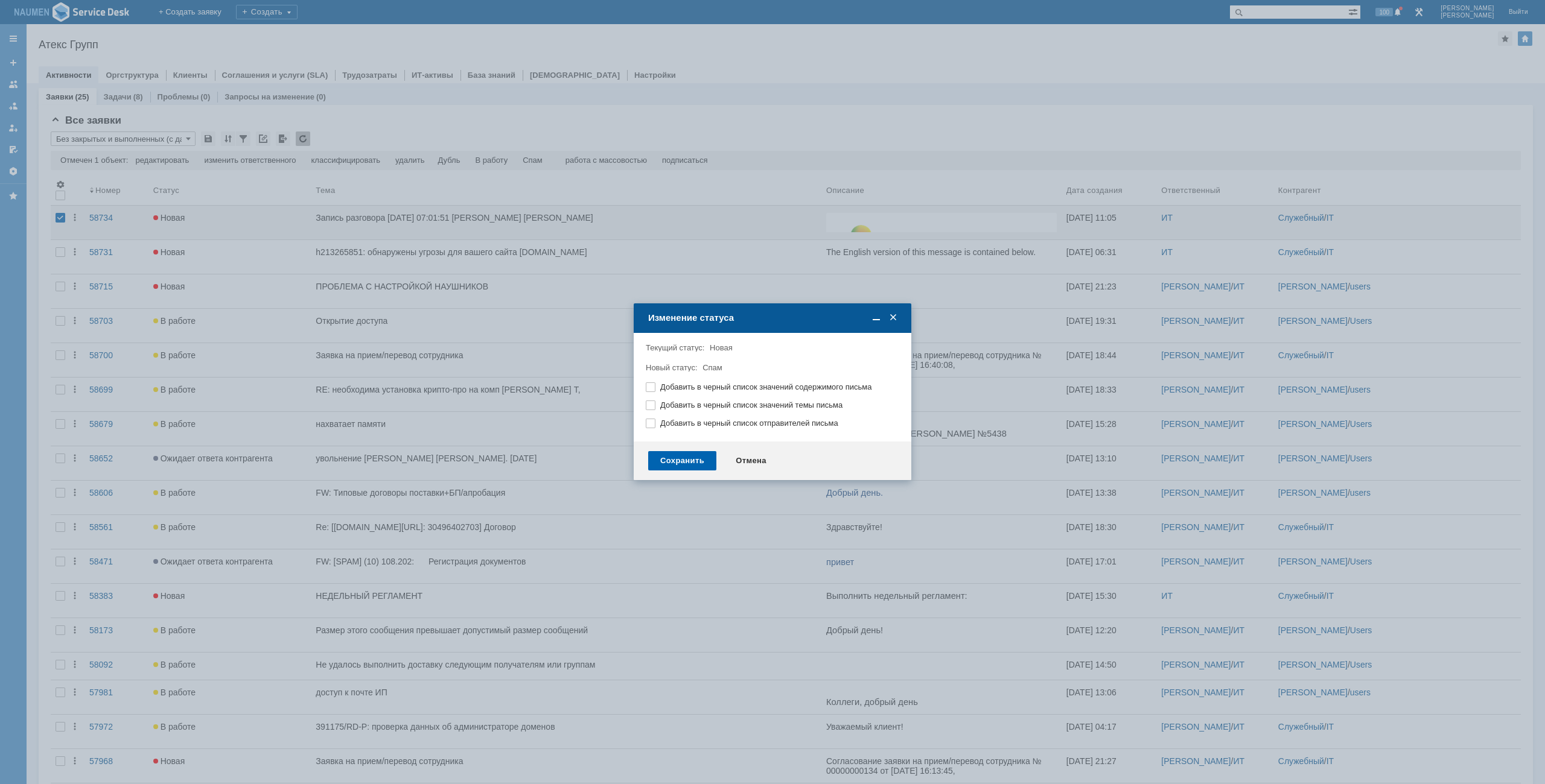
click at [707, 459] on div "Сохранить" at bounding box center [682, 461] width 68 height 19
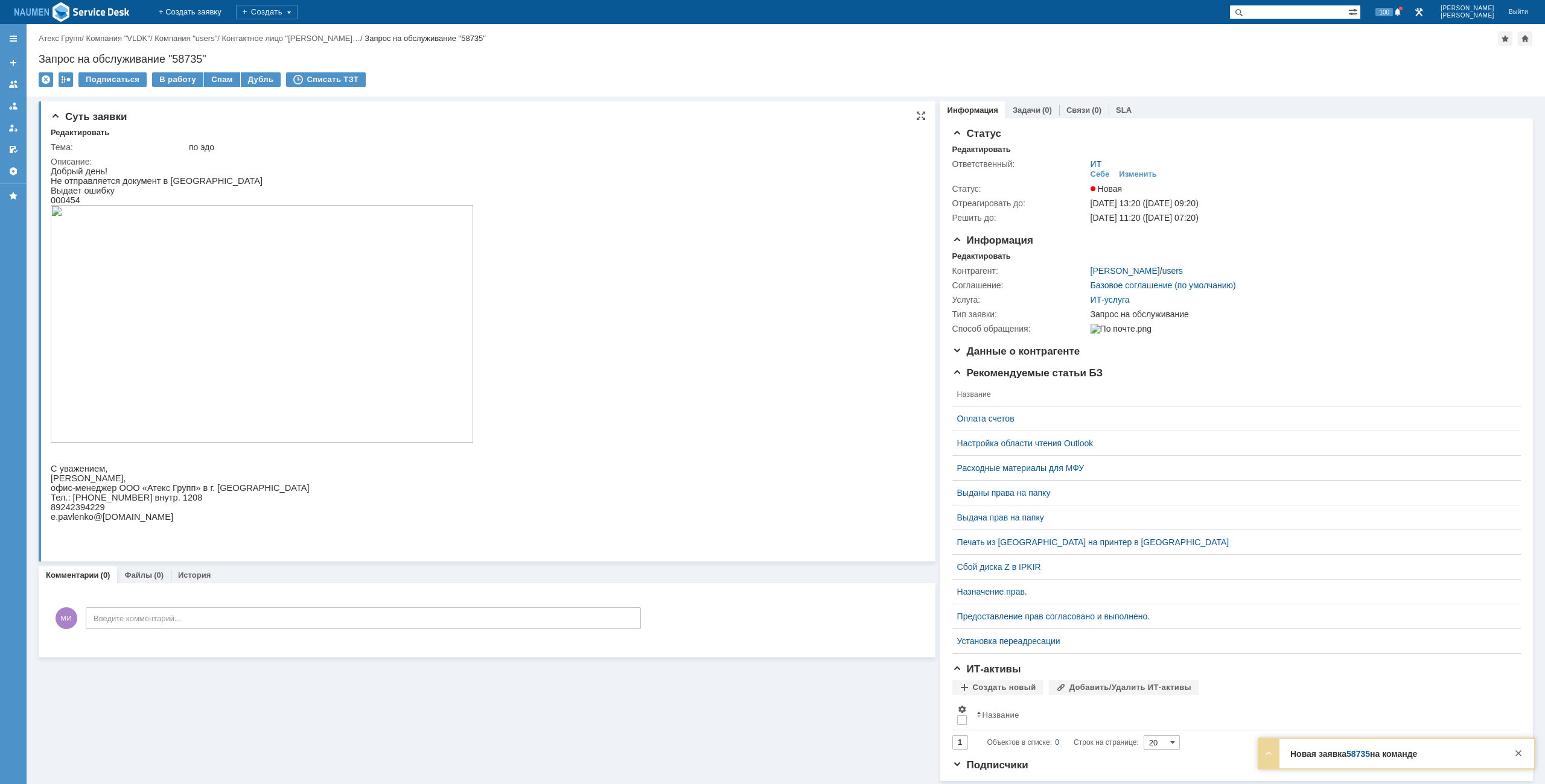
click at [308, 324] on img at bounding box center [262, 324] width 422 height 238
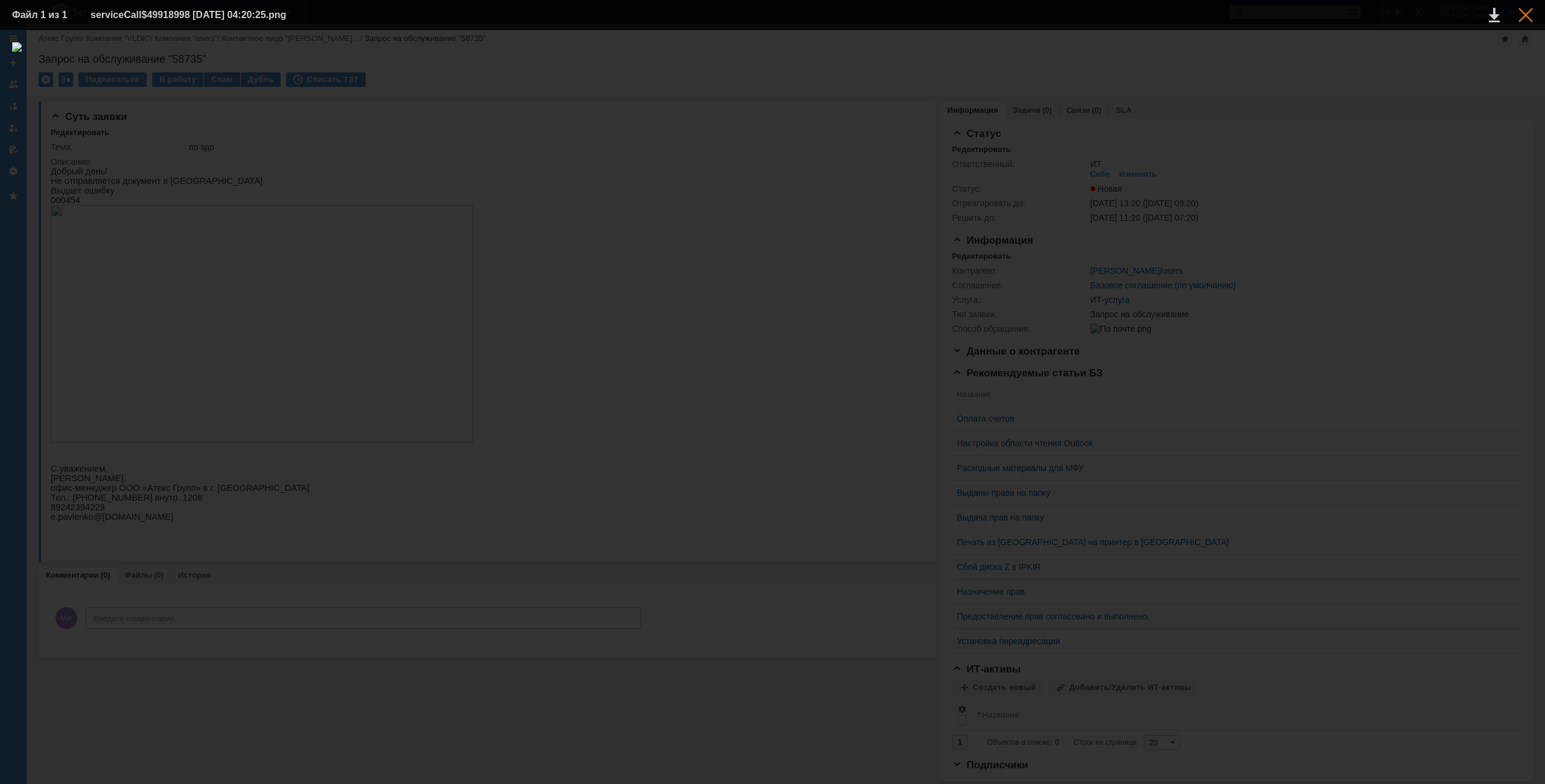
click at [1522, 19] on div at bounding box center [1526, 15] width 14 height 14
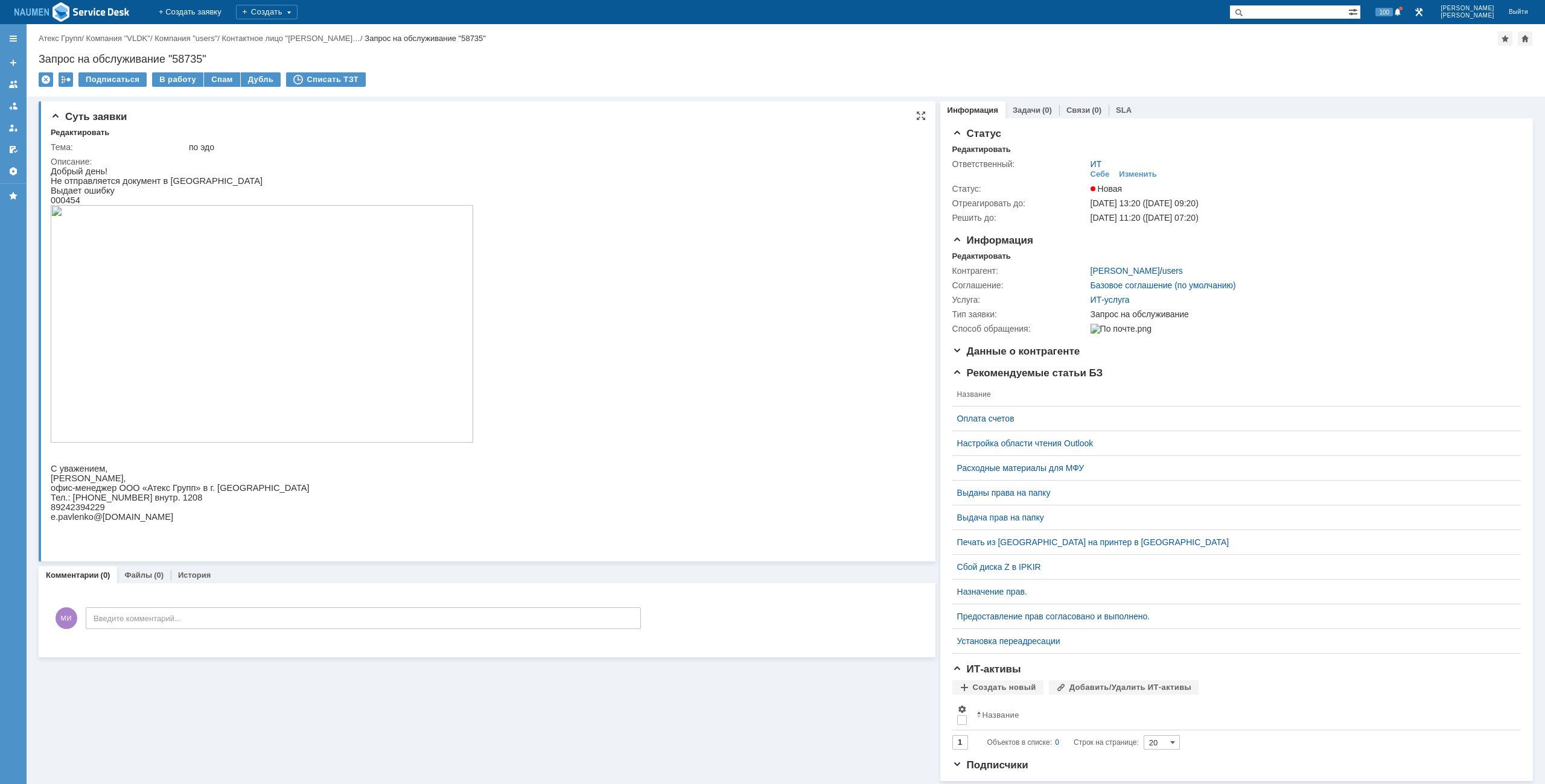
click at [267, 370] on img at bounding box center [262, 324] width 422 height 238
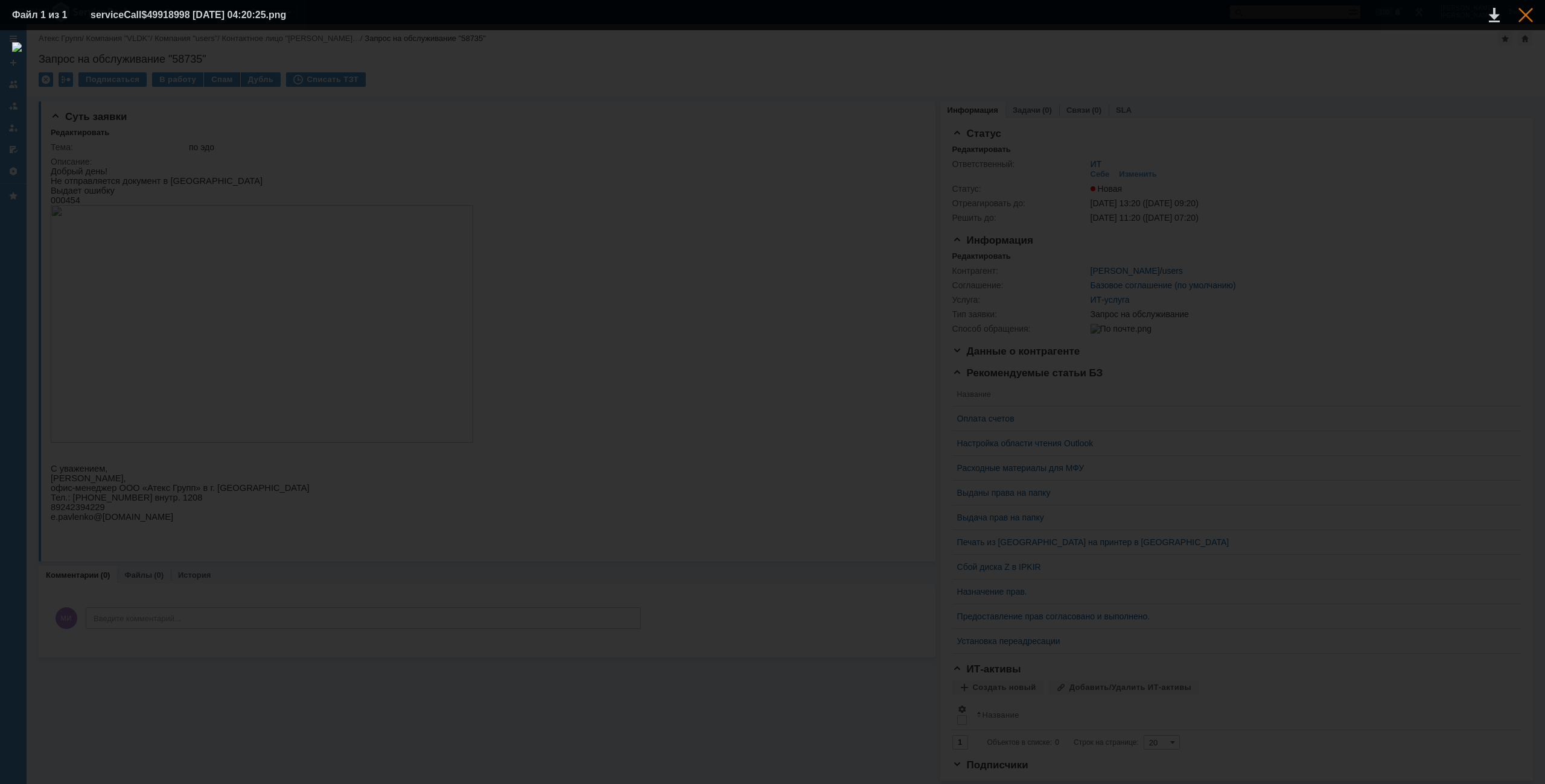
click at [1527, 19] on div at bounding box center [1526, 15] width 14 height 14
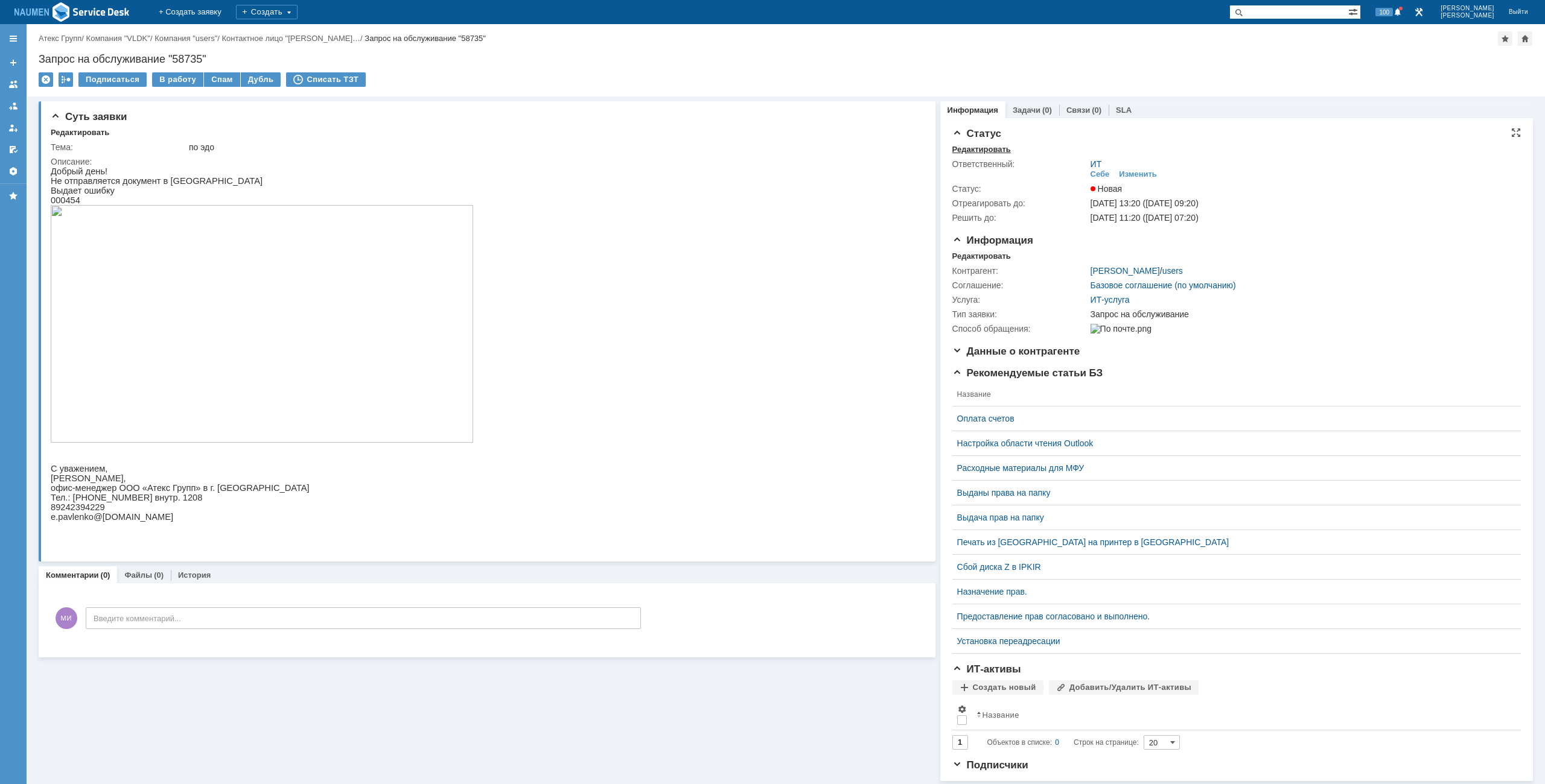
click at [972, 149] on div "Редактировать" at bounding box center [981, 150] width 58 height 10
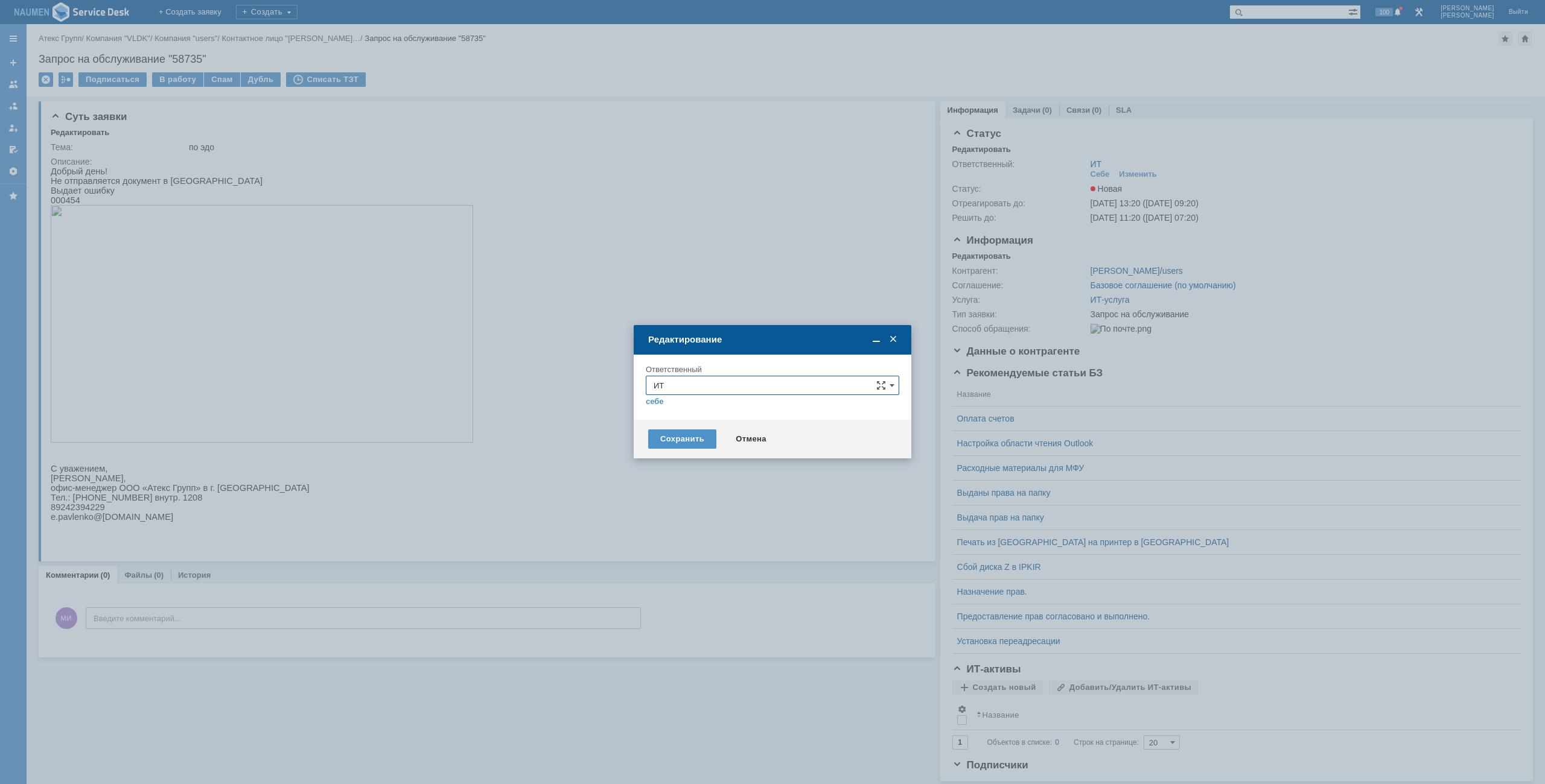
click at [728, 394] on input "ИТ" at bounding box center [772, 385] width 253 height 19
click at [686, 524] on span "АСУ" at bounding box center [772, 527] width 238 height 10
click at [694, 439] on div "Сохранить" at bounding box center [682, 439] width 68 height 19
type input "АСУ"
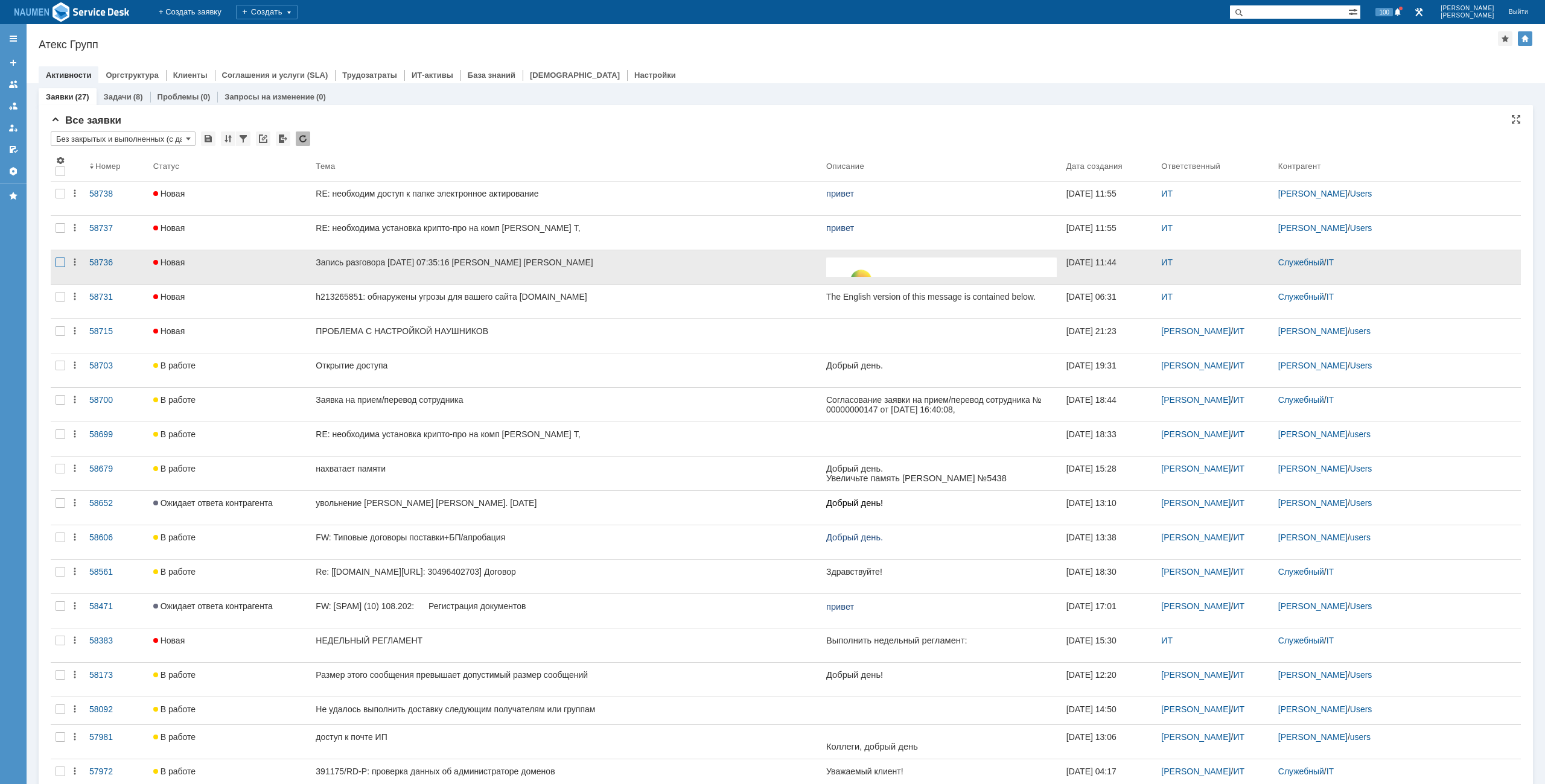
click at [60, 264] on div at bounding box center [60, 262] width 10 height 10
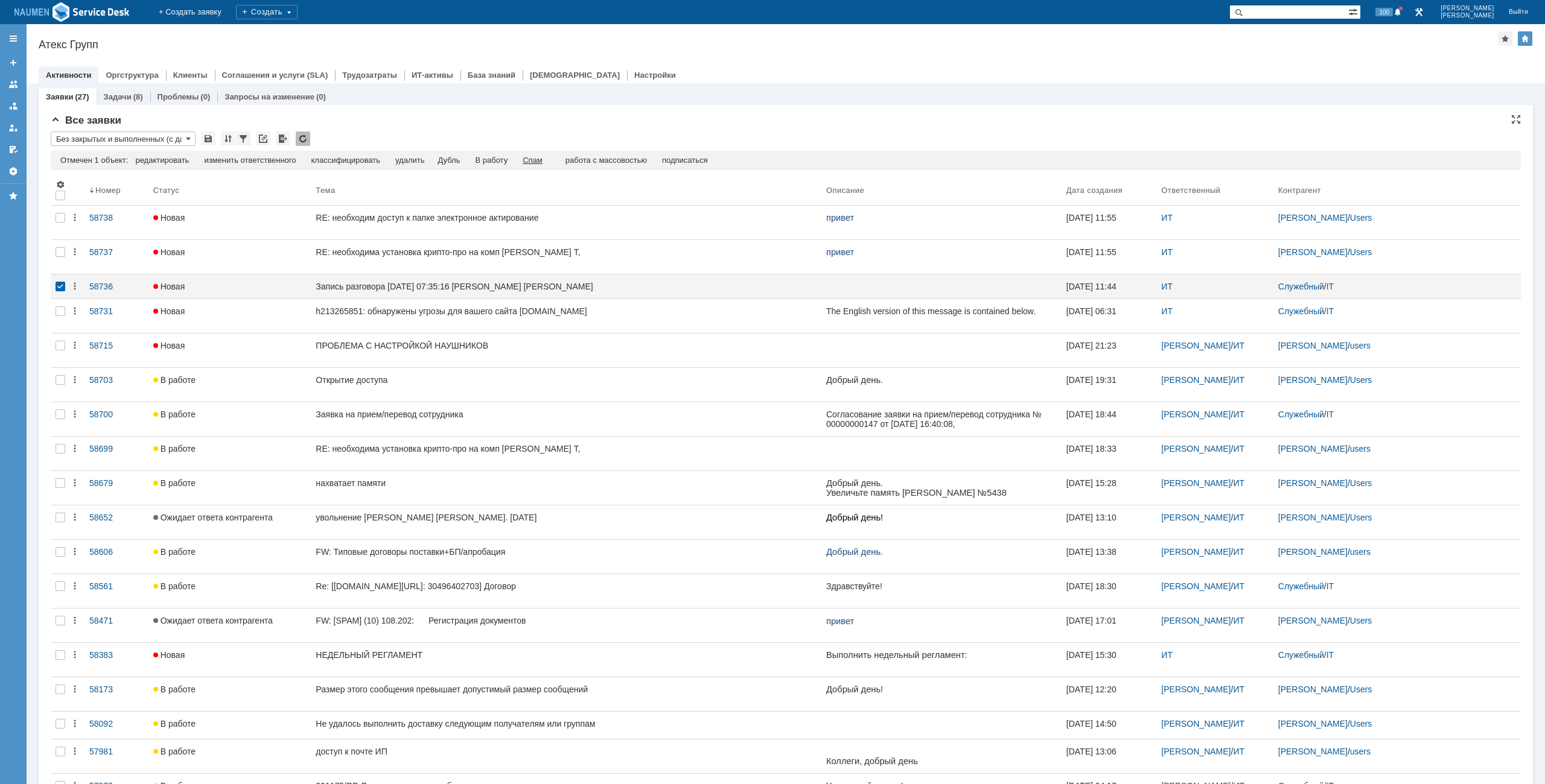
click at [537, 157] on div "Спам" at bounding box center [532, 160] width 20 height 10
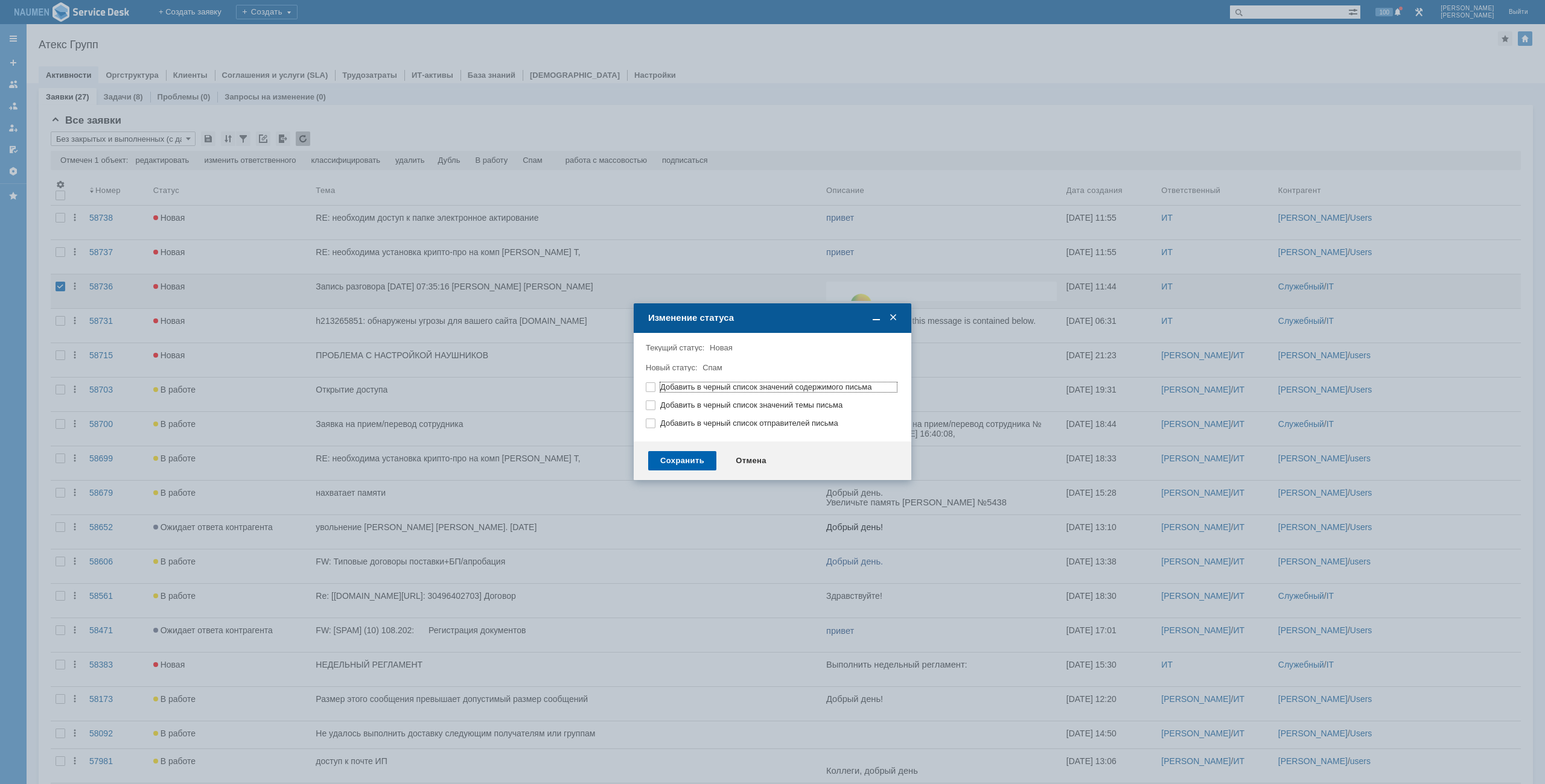
click at [683, 463] on div "Сохранить" at bounding box center [682, 461] width 68 height 19
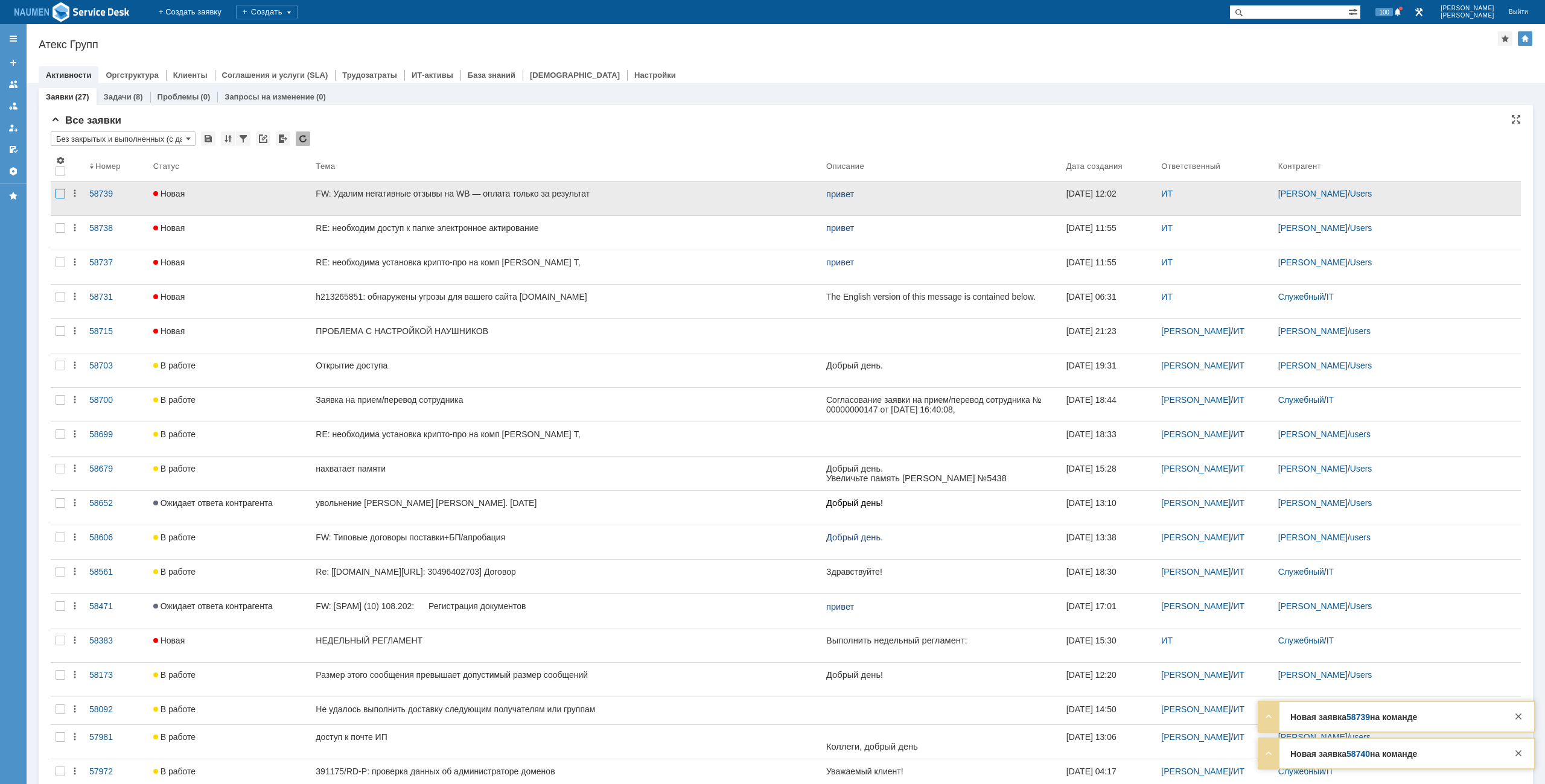
click at [58, 190] on div at bounding box center [60, 194] width 10 height 10
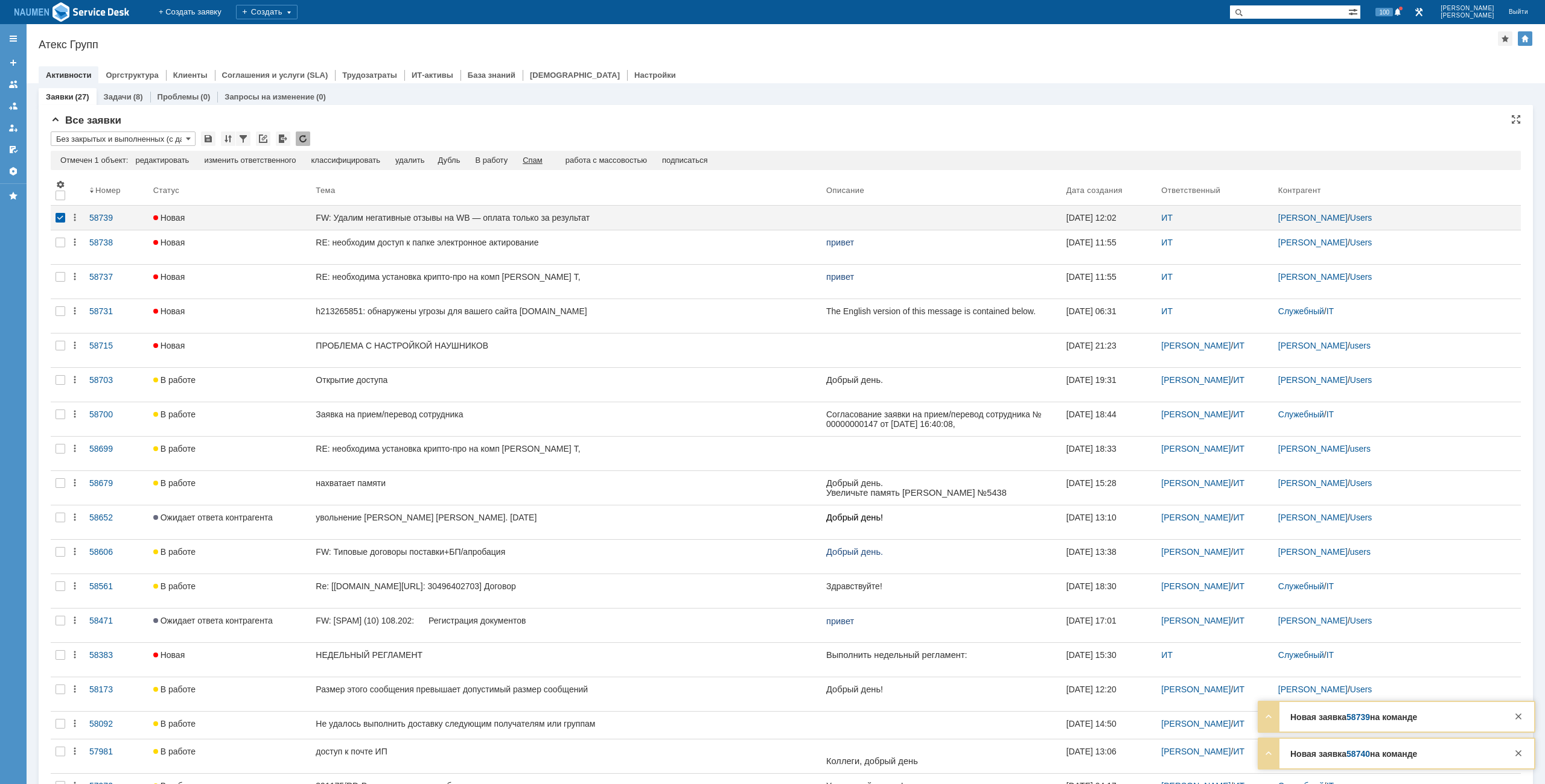
click at [537, 162] on div "Спам" at bounding box center [532, 160] width 20 height 10
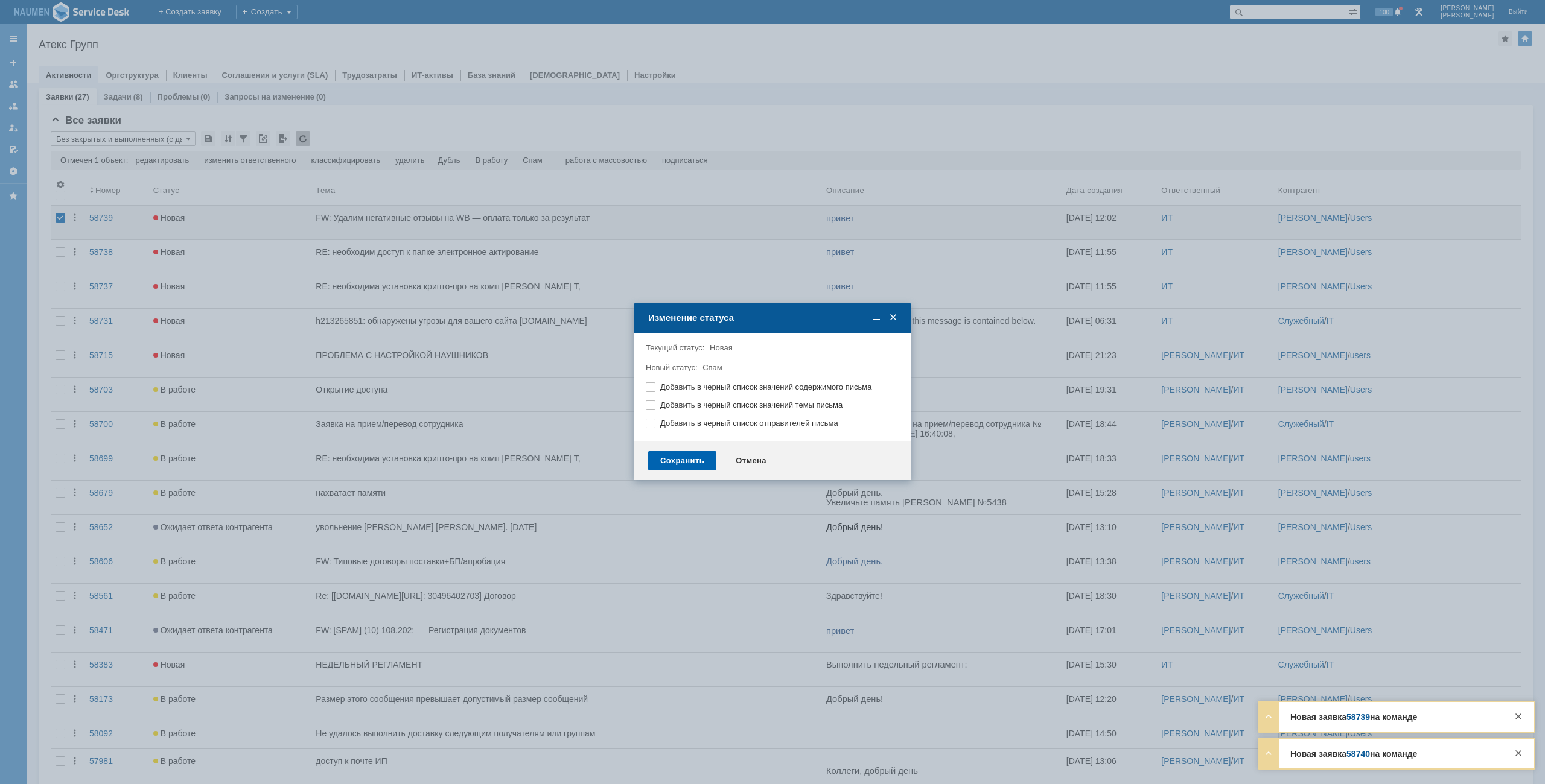
click at [692, 460] on div "Сохранить" at bounding box center [682, 461] width 68 height 19
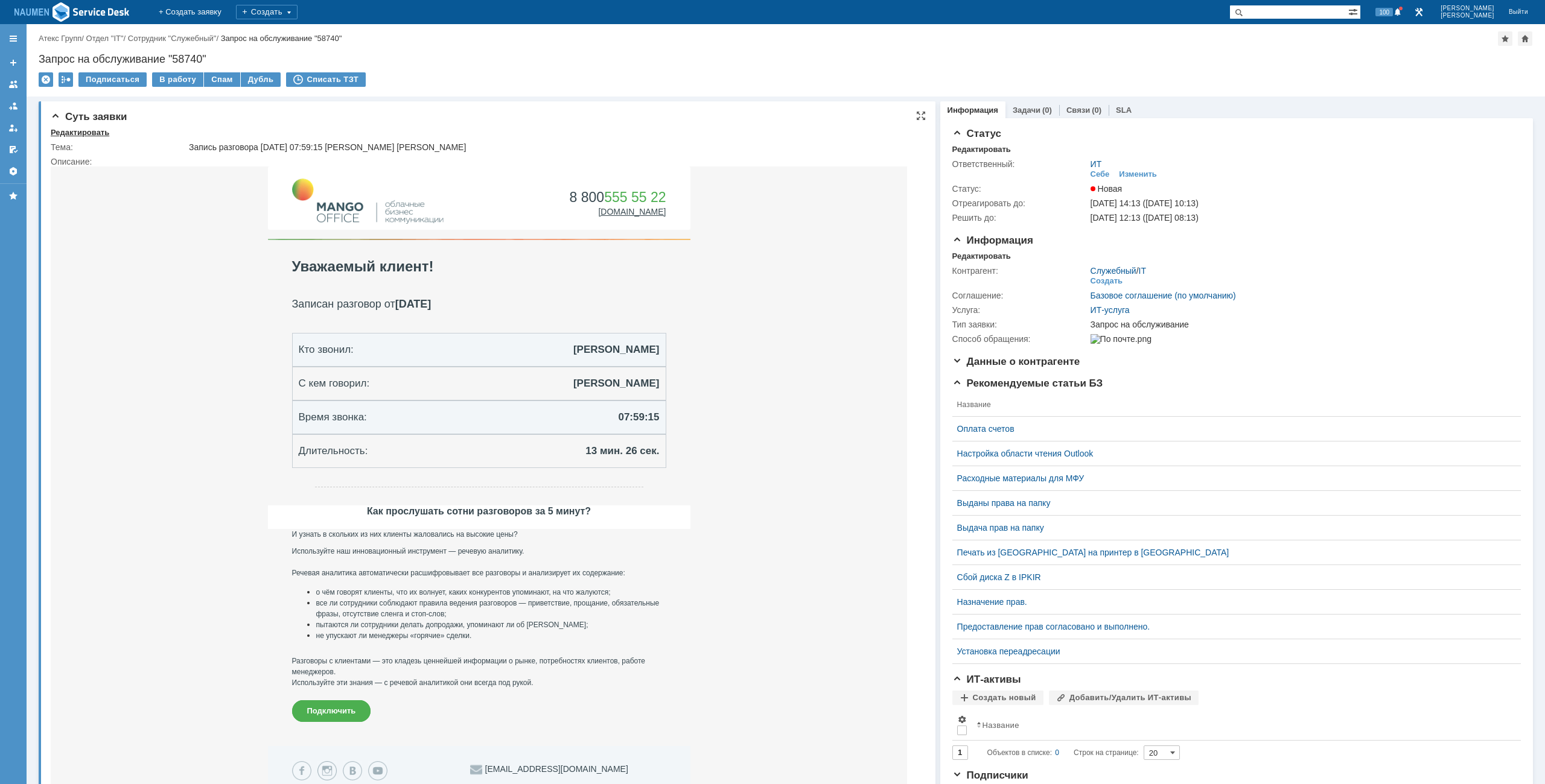
click at [86, 135] on div "Редактировать" at bounding box center [80, 132] width 58 height 10
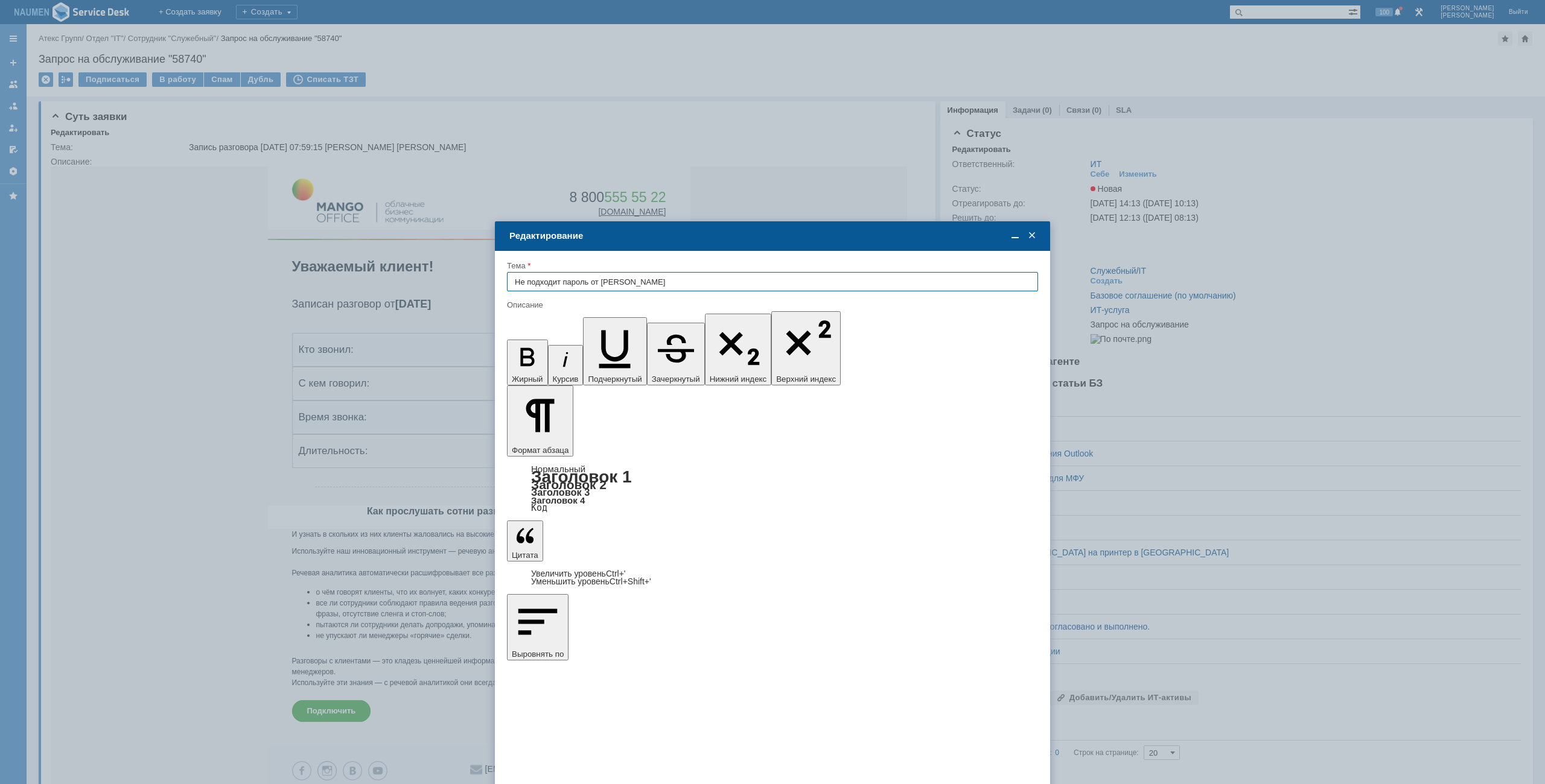
type input "Не подходит пароль от [PERSON_NAME]"
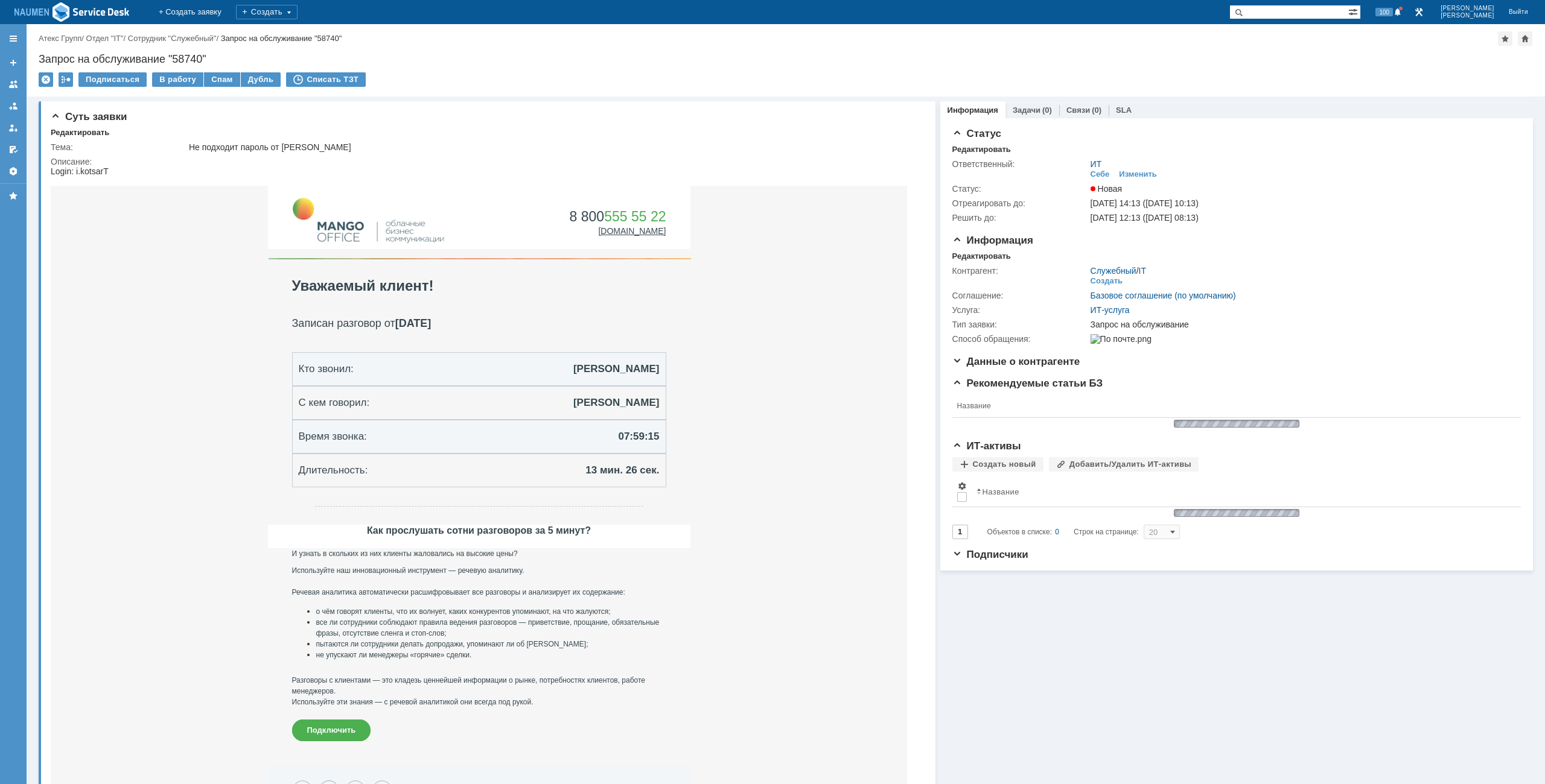
scroll to position [0, 0]
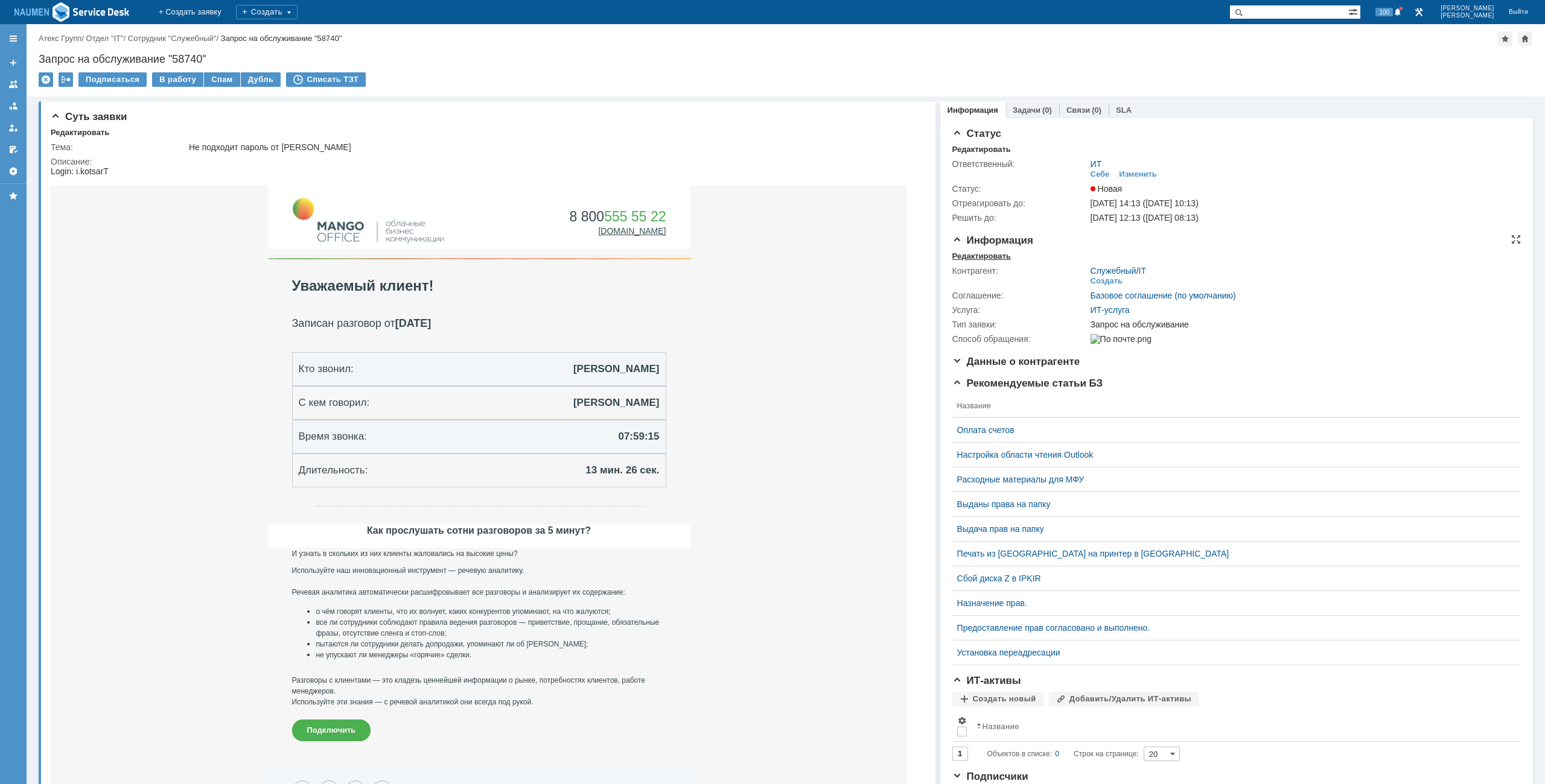
click at [970, 258] on div "Редактировать" at bounding box center [981, 256] width 58 height 10
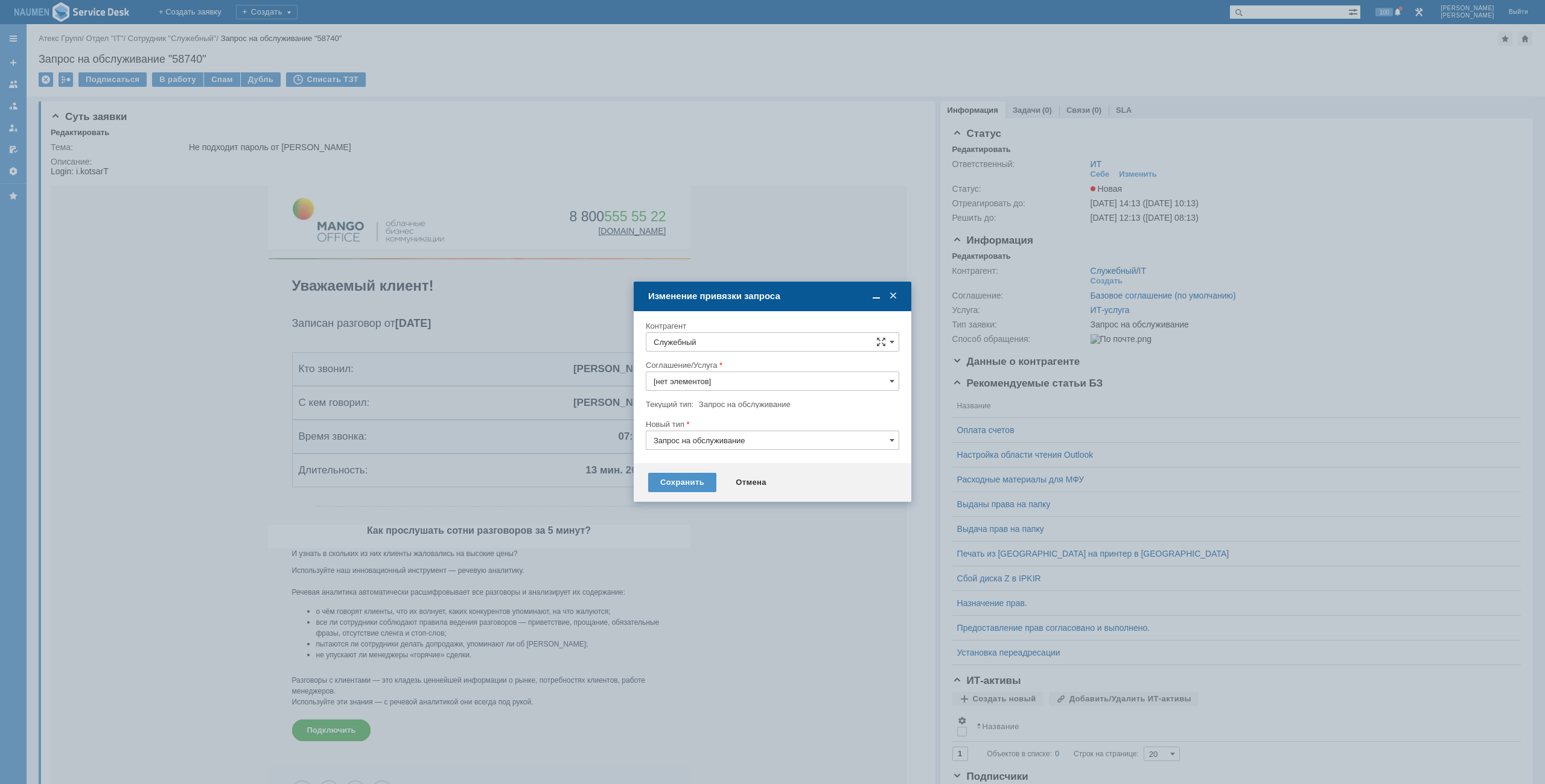
type input "ИТ-услуга"
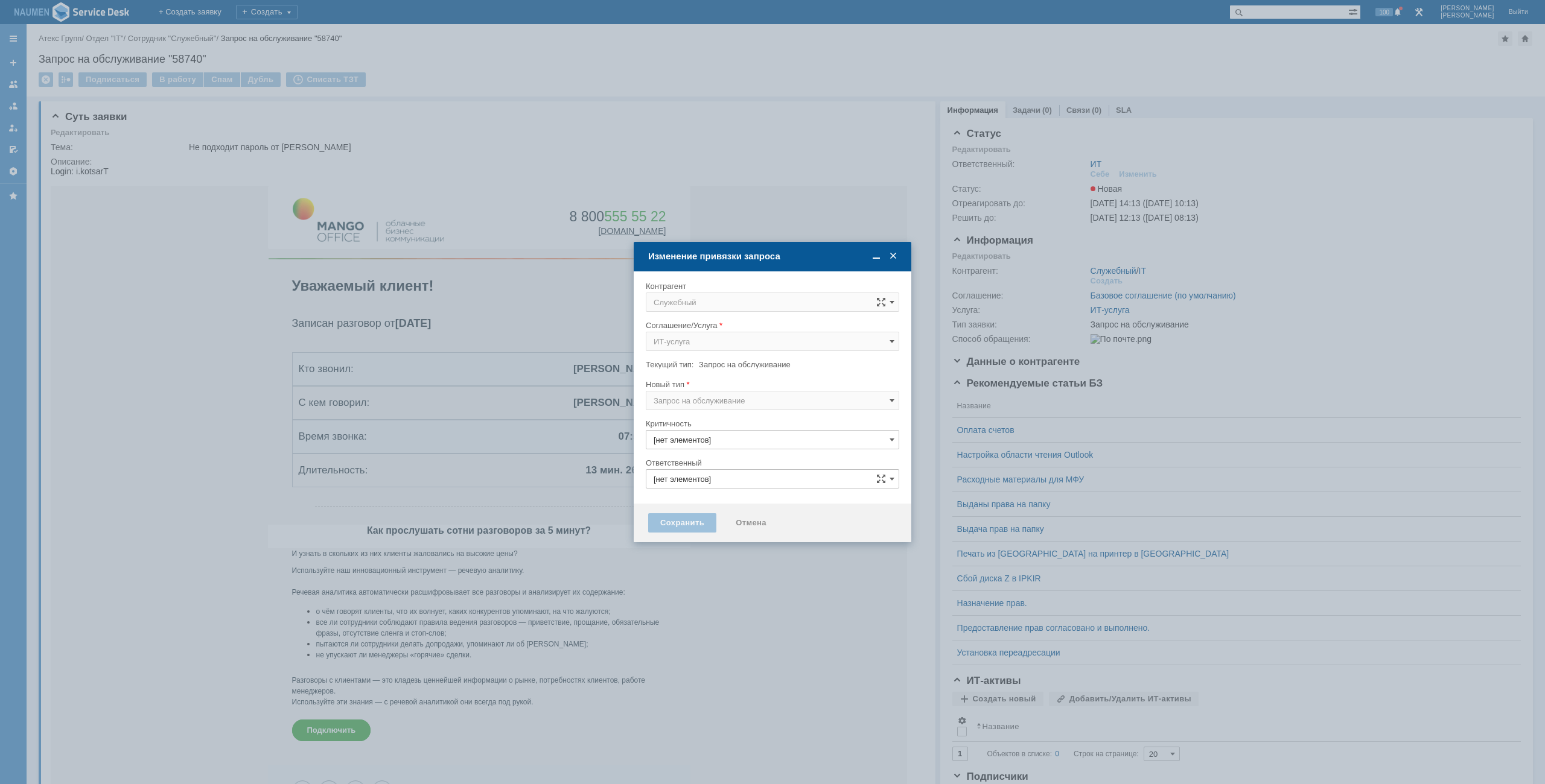
type input "3. Низкая"
type input "ИТ"
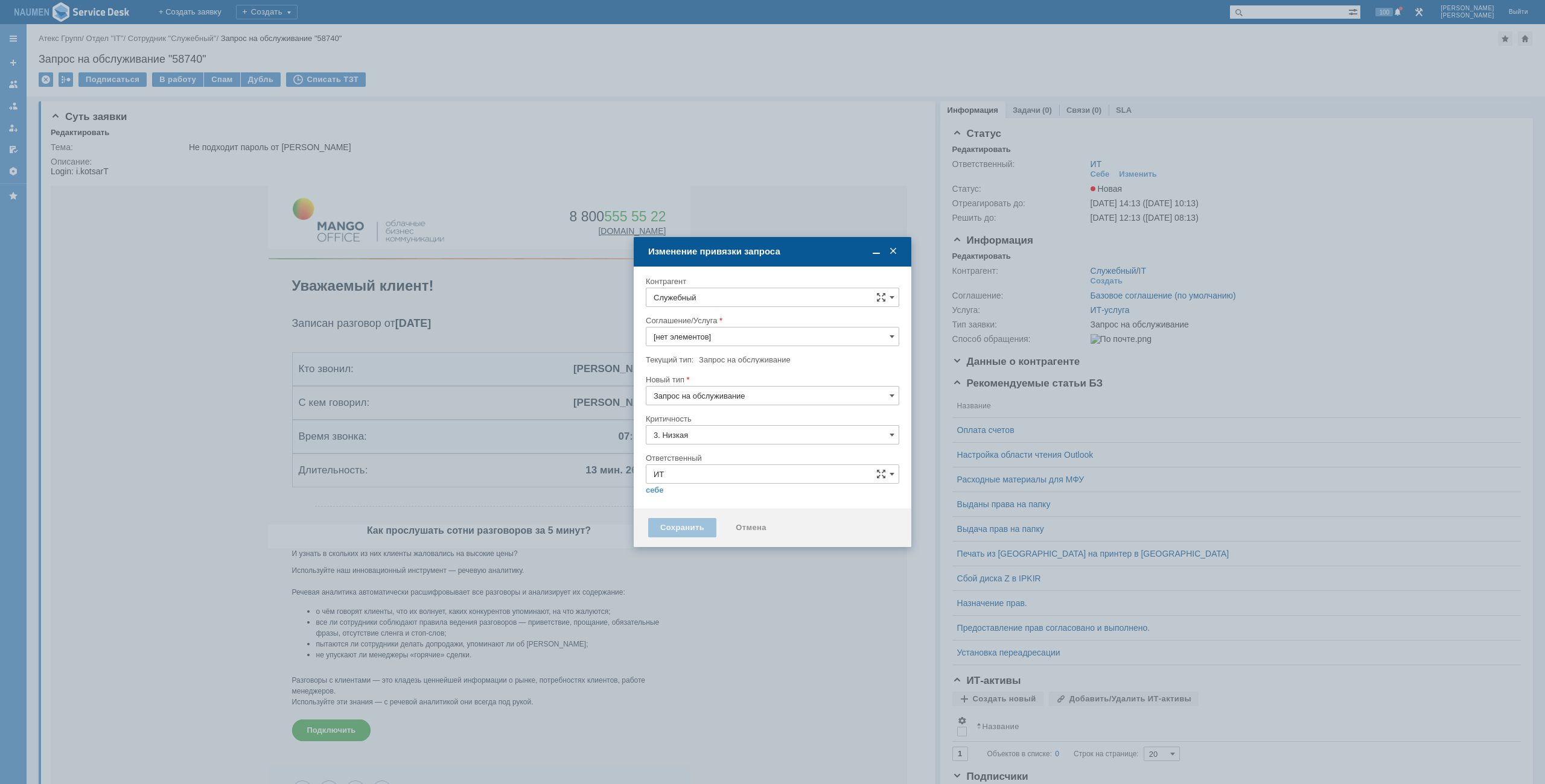
type input "ИТ-услуга"
type input "[не указано]"
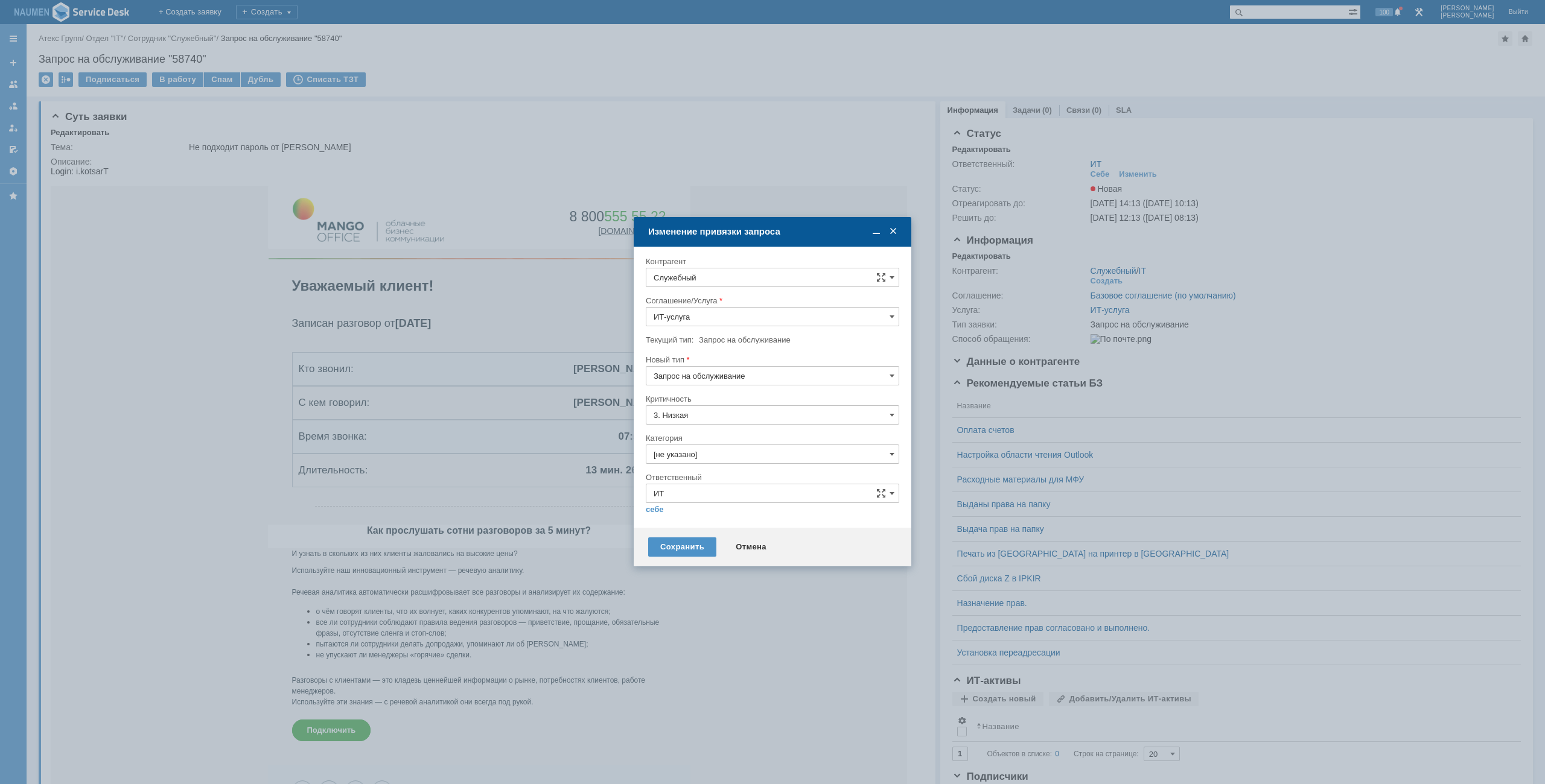
click at [710, 282] on input "Служебный" at bounding box center [772, 278] width 253 height 19
click at [729, 390] on span "[PERSON_NAME]" at bounding box center [729, 387] width 65 height 9
type input "[PERSON_NAME]"
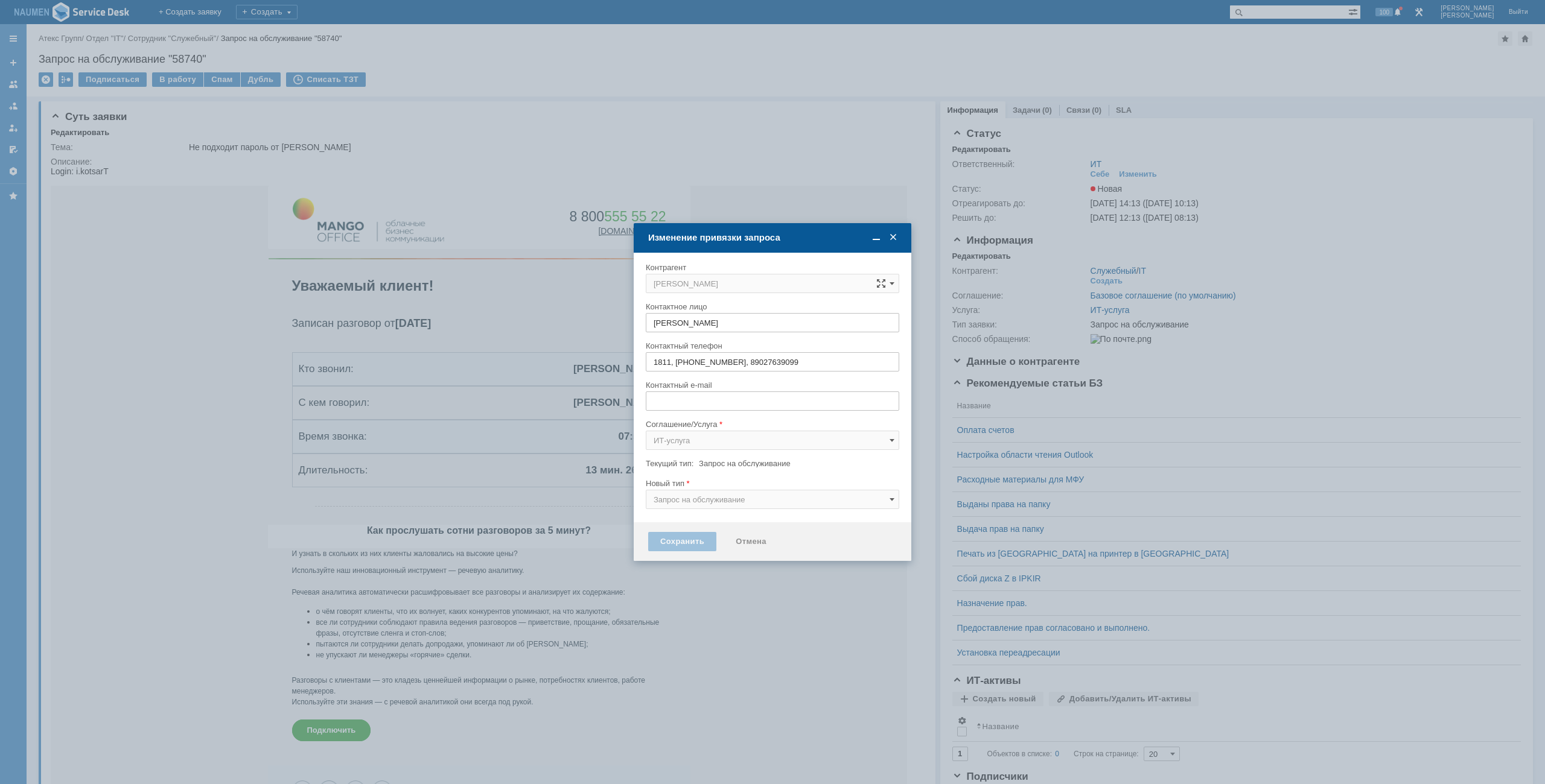
type input "[EMAIL_ADDRESS][DOMAIN_NAME]"
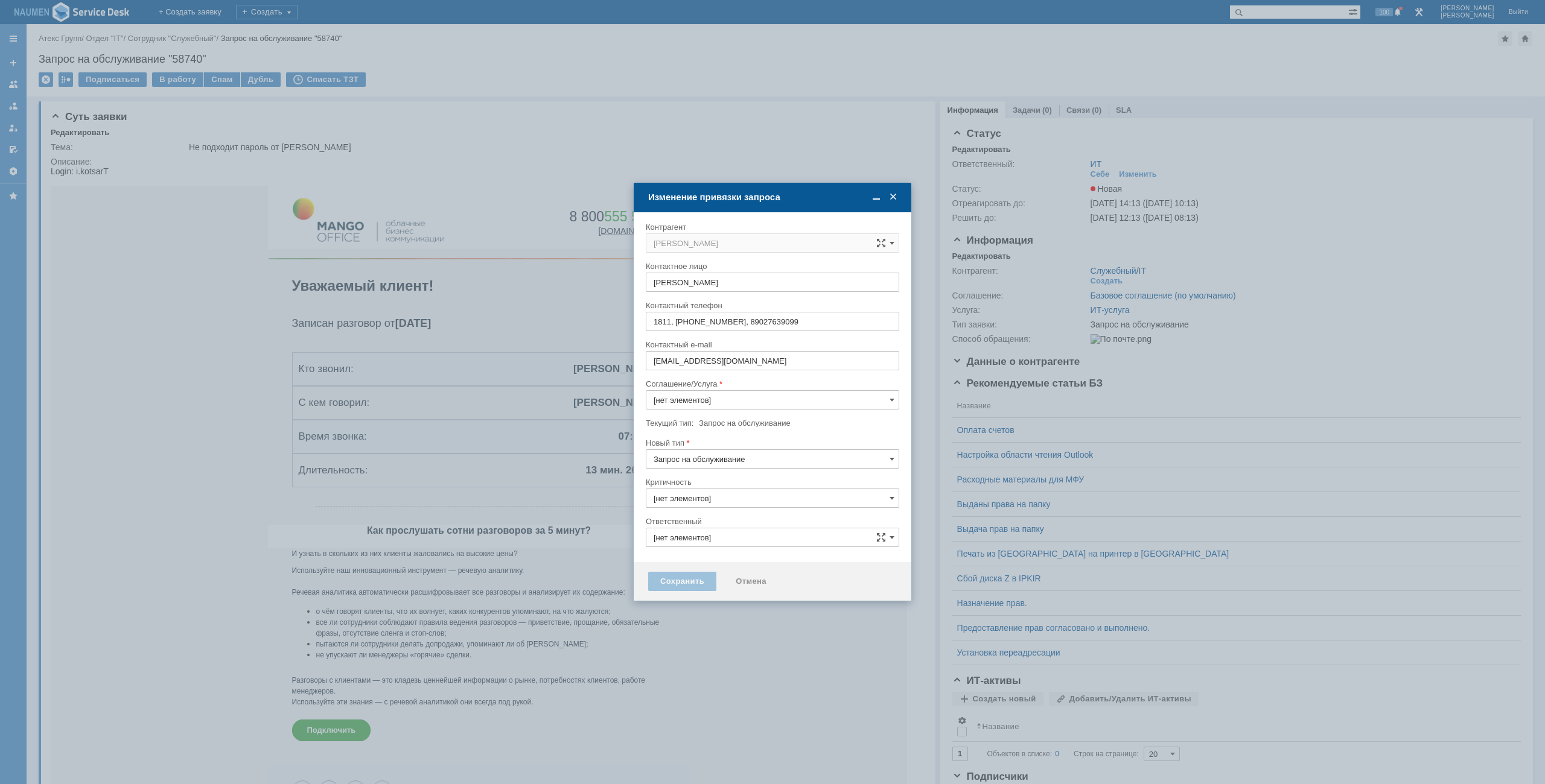
type input "3. Низкая"
click at [692, 467] on input "Запрос на обслуживание" at bounding box center [772, 459] width 253 height 19
type input "ИТ"
type input "[не указано]"
type input "ИТ-услуга"
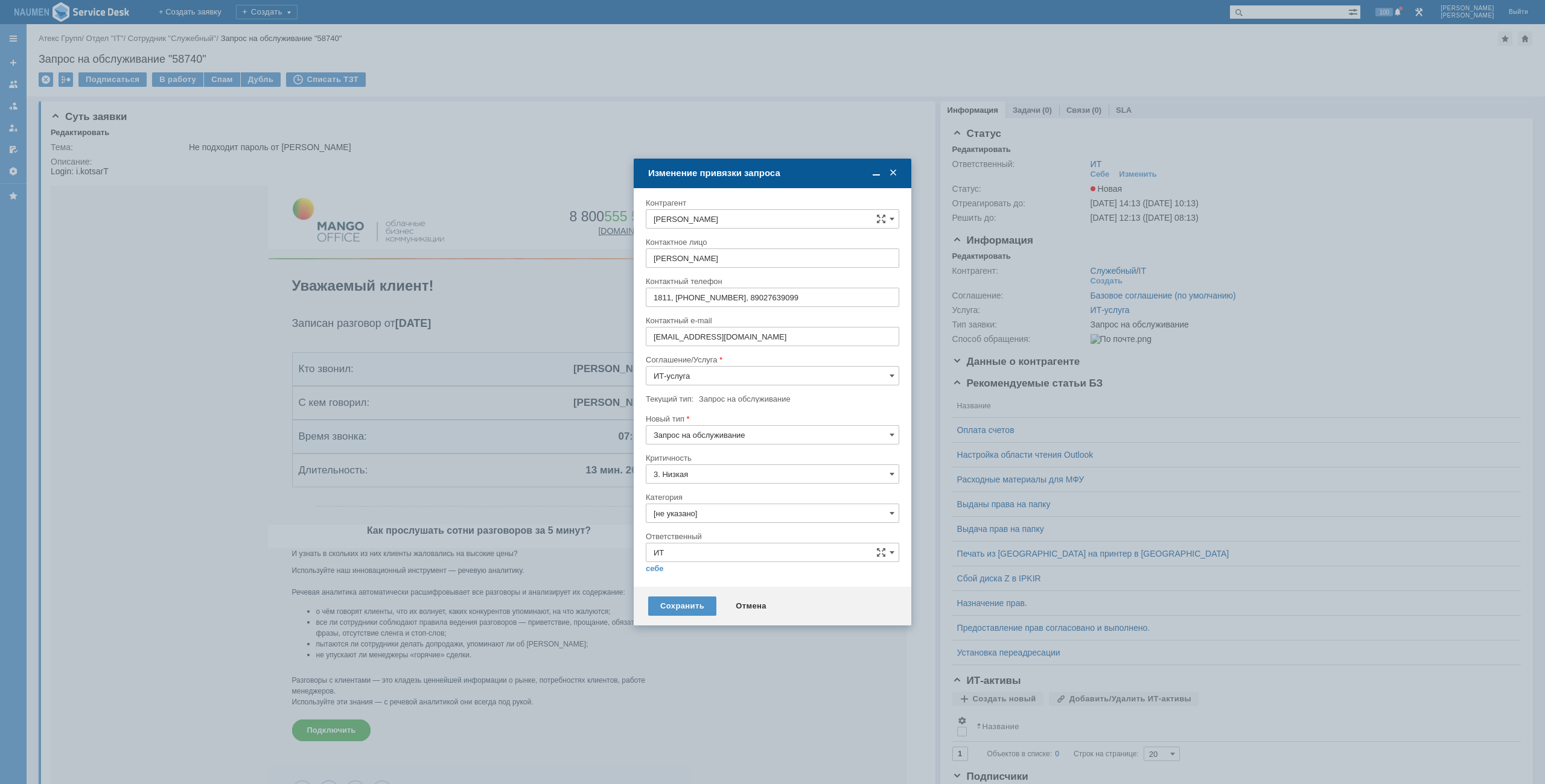
click at [676, 498] on span "Инцидент" at bounding box center [772, 497] width 238 height 10
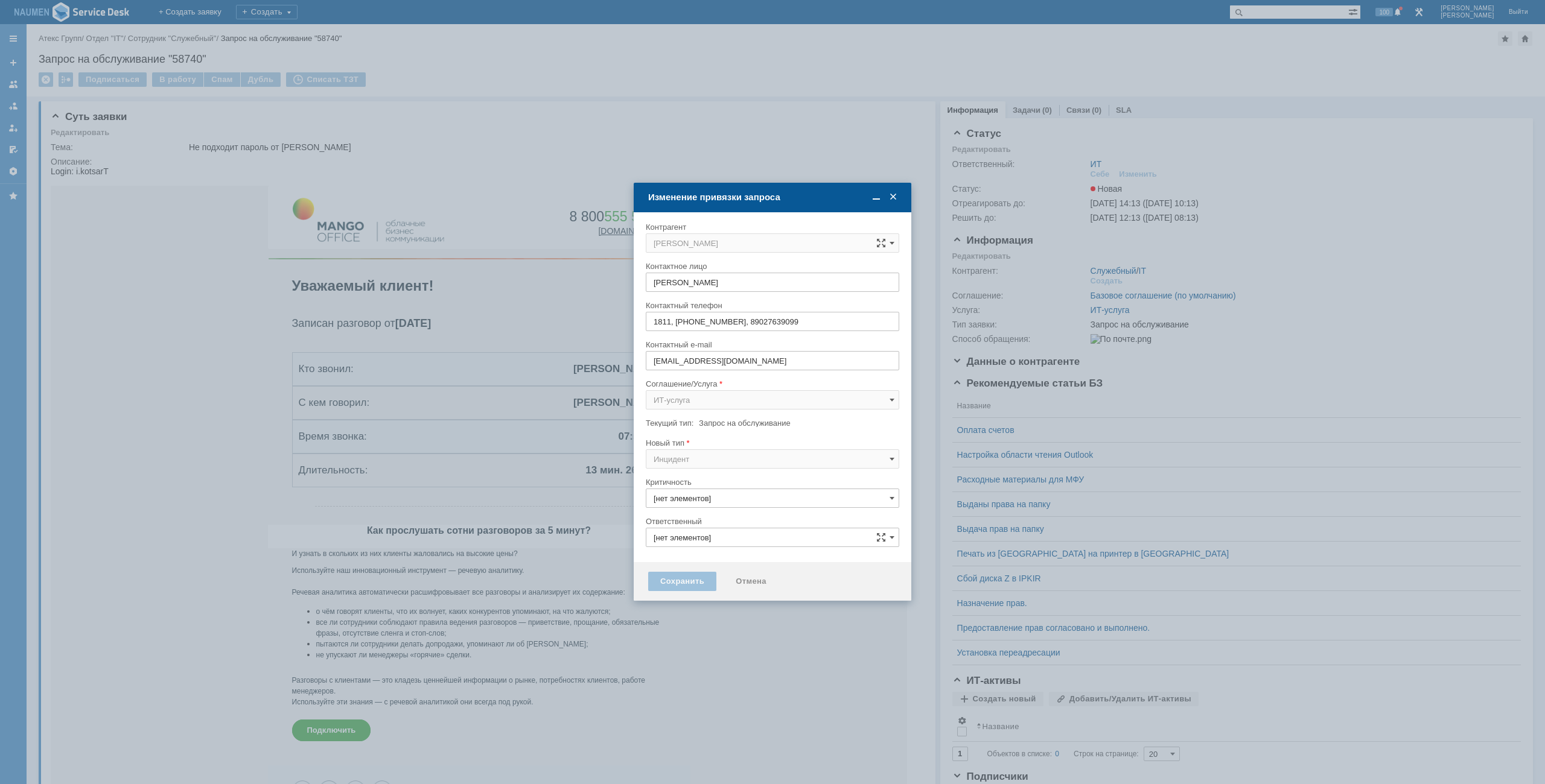
type input "Инцидент"
type input "3. Низкая"
type input "[не указано]"
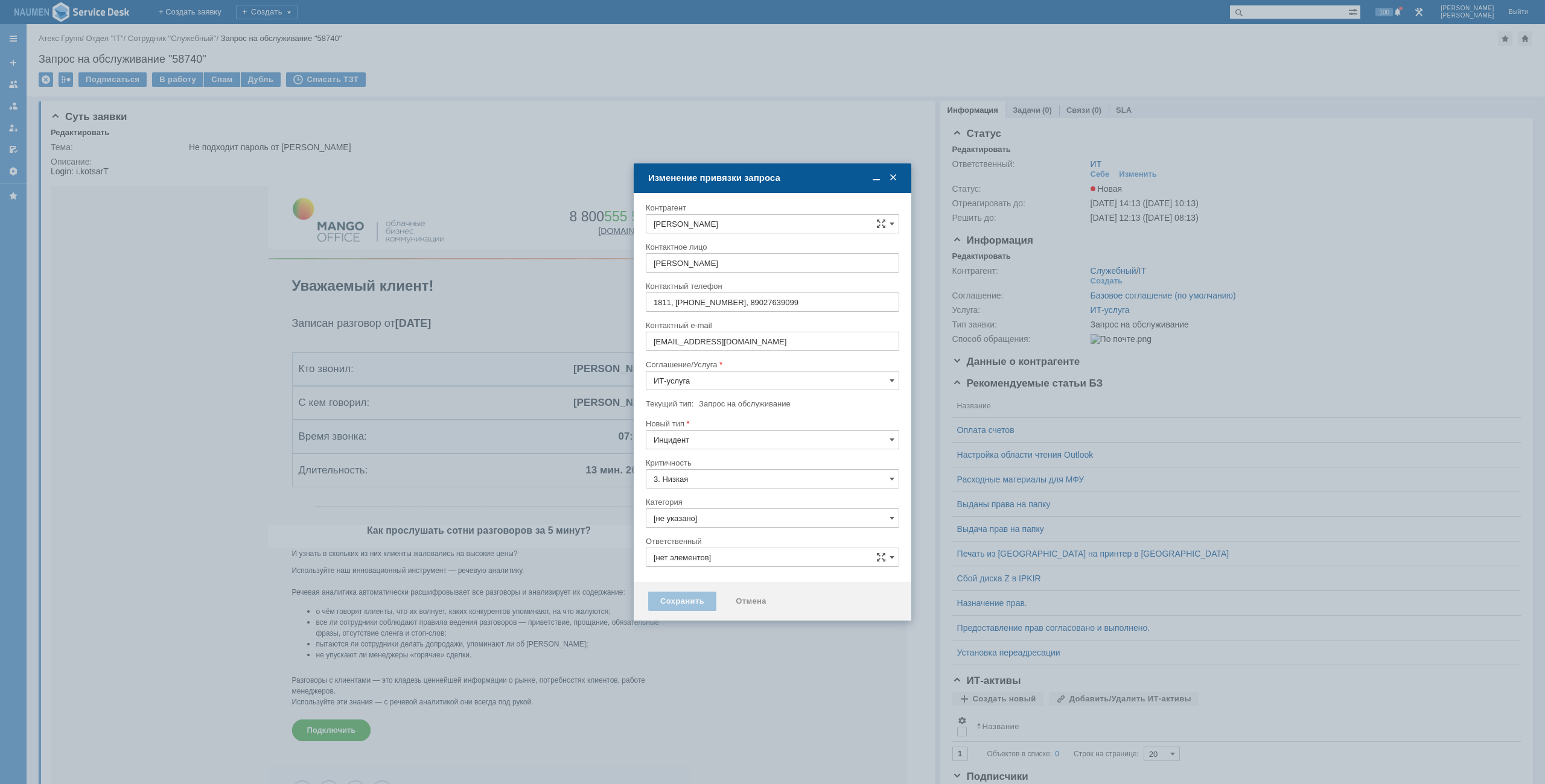
type input "ИТ"
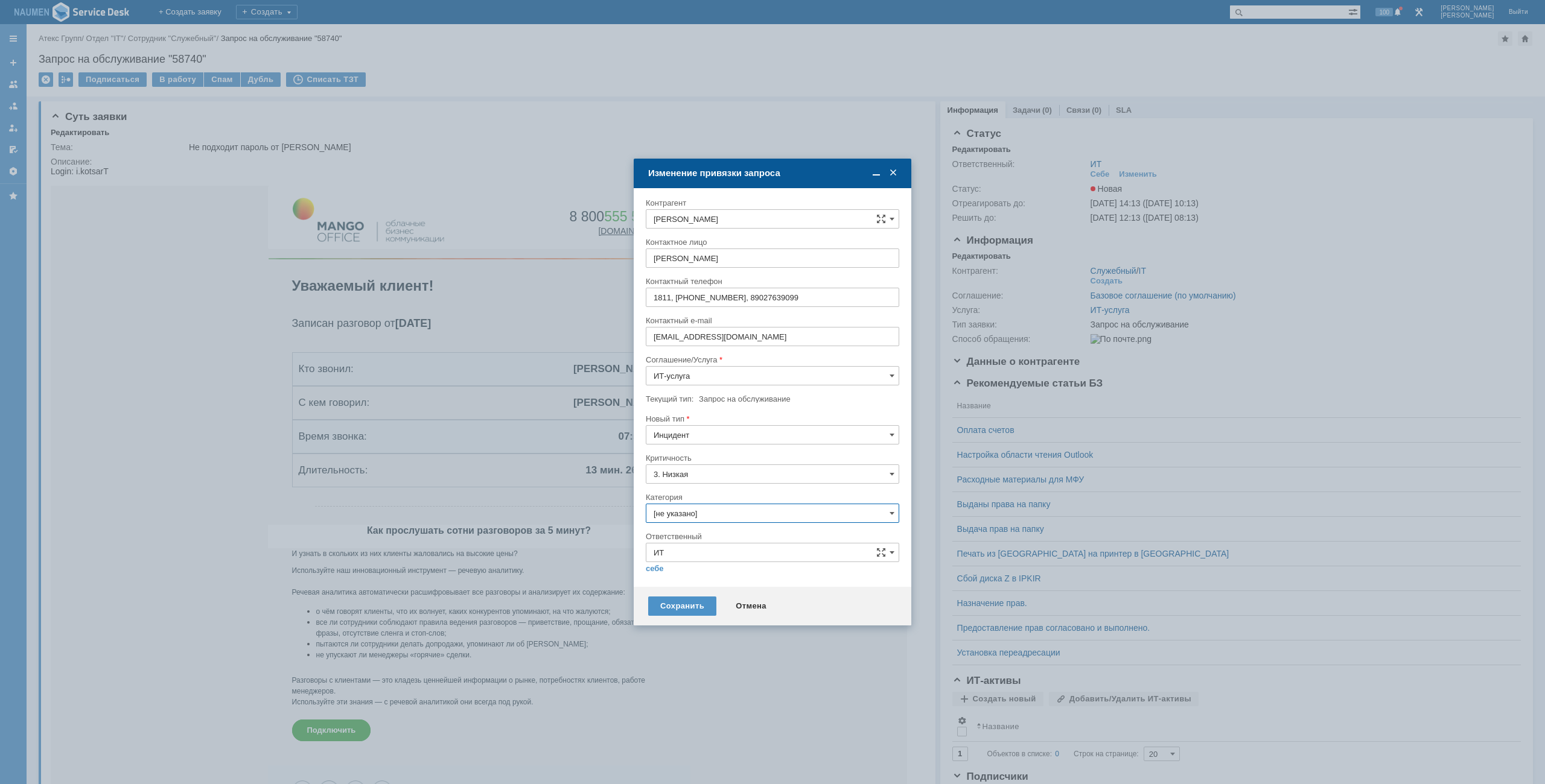
click at [686, 513] on input "[не указано]" at bounding box center [772, 513] width 253 height 19
type input "к"
click at [698, 584] on span "Программное обеспечение" at bounding box center [772, 581] width 238 height 10
type input "Программное обеспечение"
click at [652, 568] on link "себе" at bounding box center [655, 568] width 18 height 10
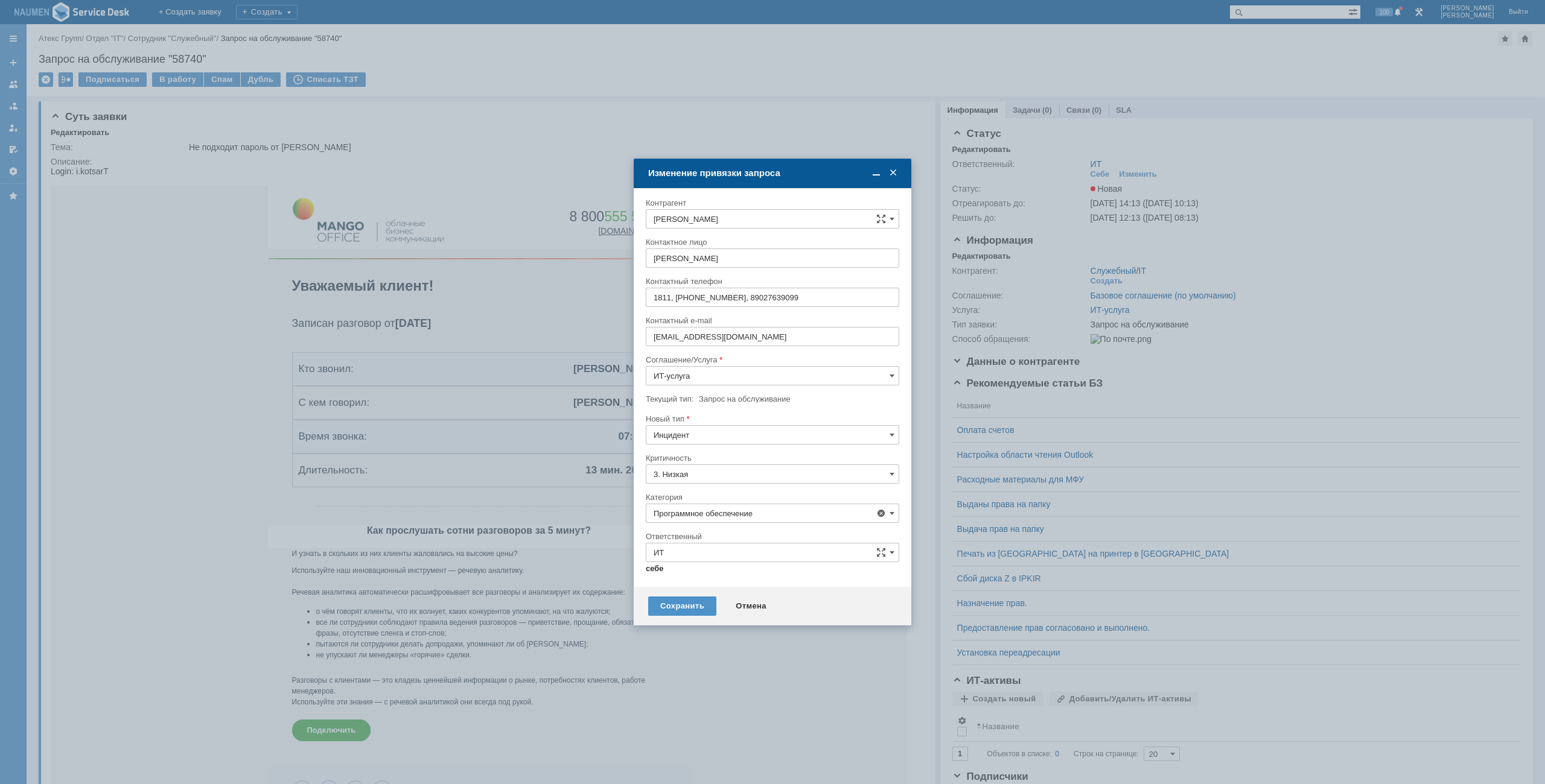
type input "[PERSON_NAME]"
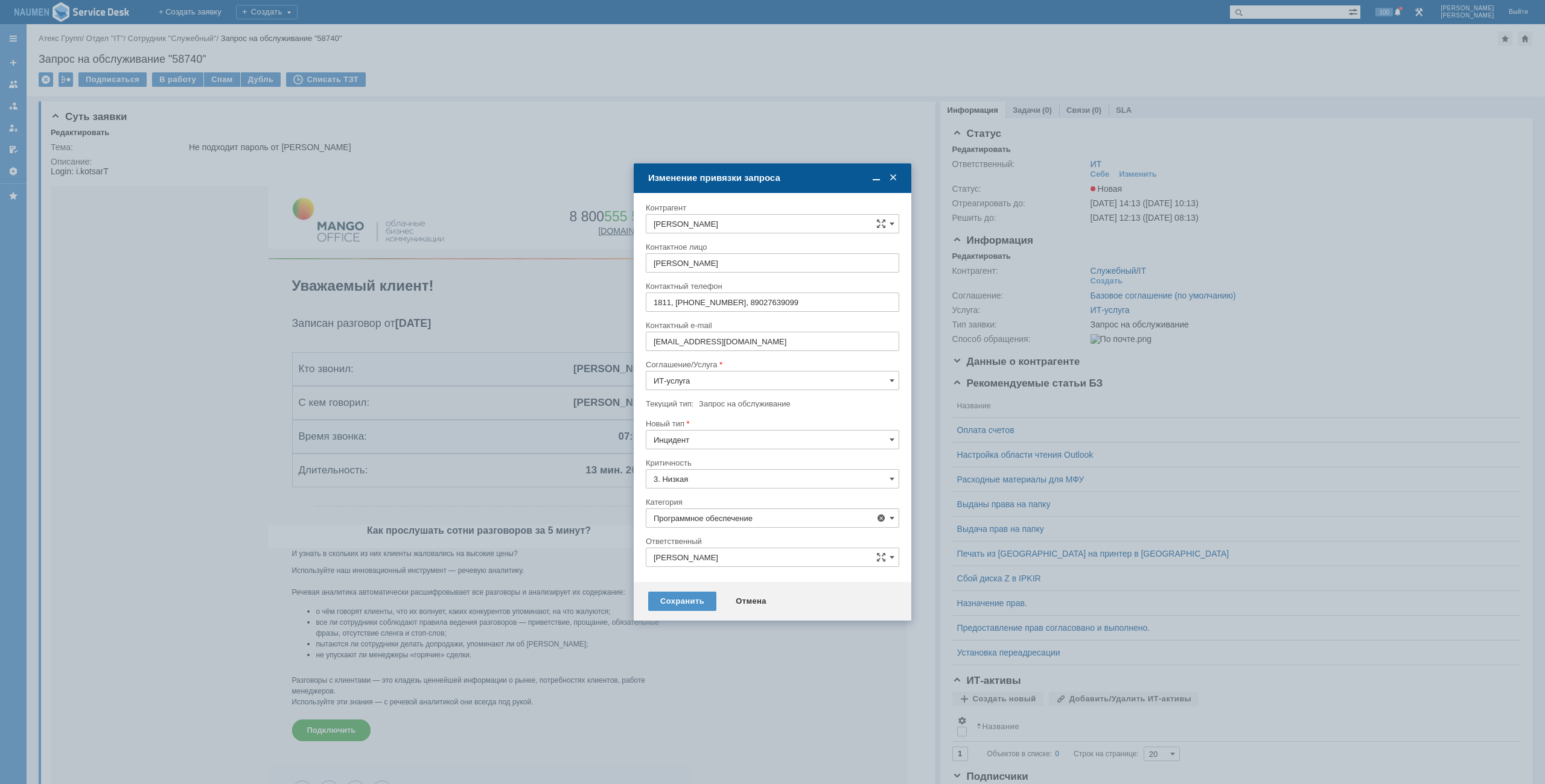
type input "Программное обеспечение"
click at [659, 589] on div "Сохранить Отмена" at bounding box center [772, 601] width 278 height 39
click at [673, 591] on div "Сохранить Отмена" at bounding box center [772, 601] width 278 height 39
click at [676, 596] on div "Сохранить" at bounding box center [682, 601] width 68 height 19
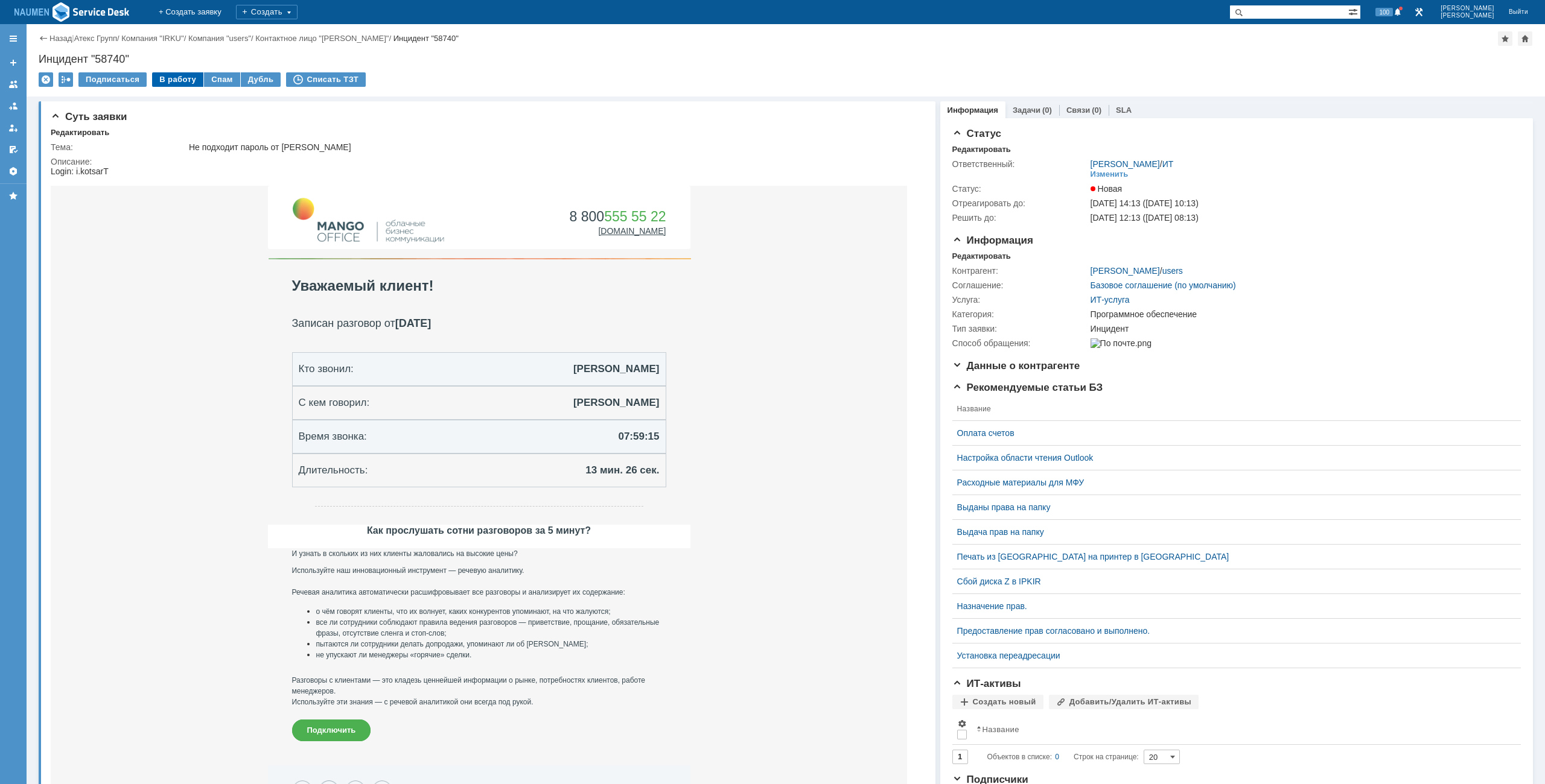
click at [169, 82] on div "В работу" at bounding box center [177, 80] width 51 height 14
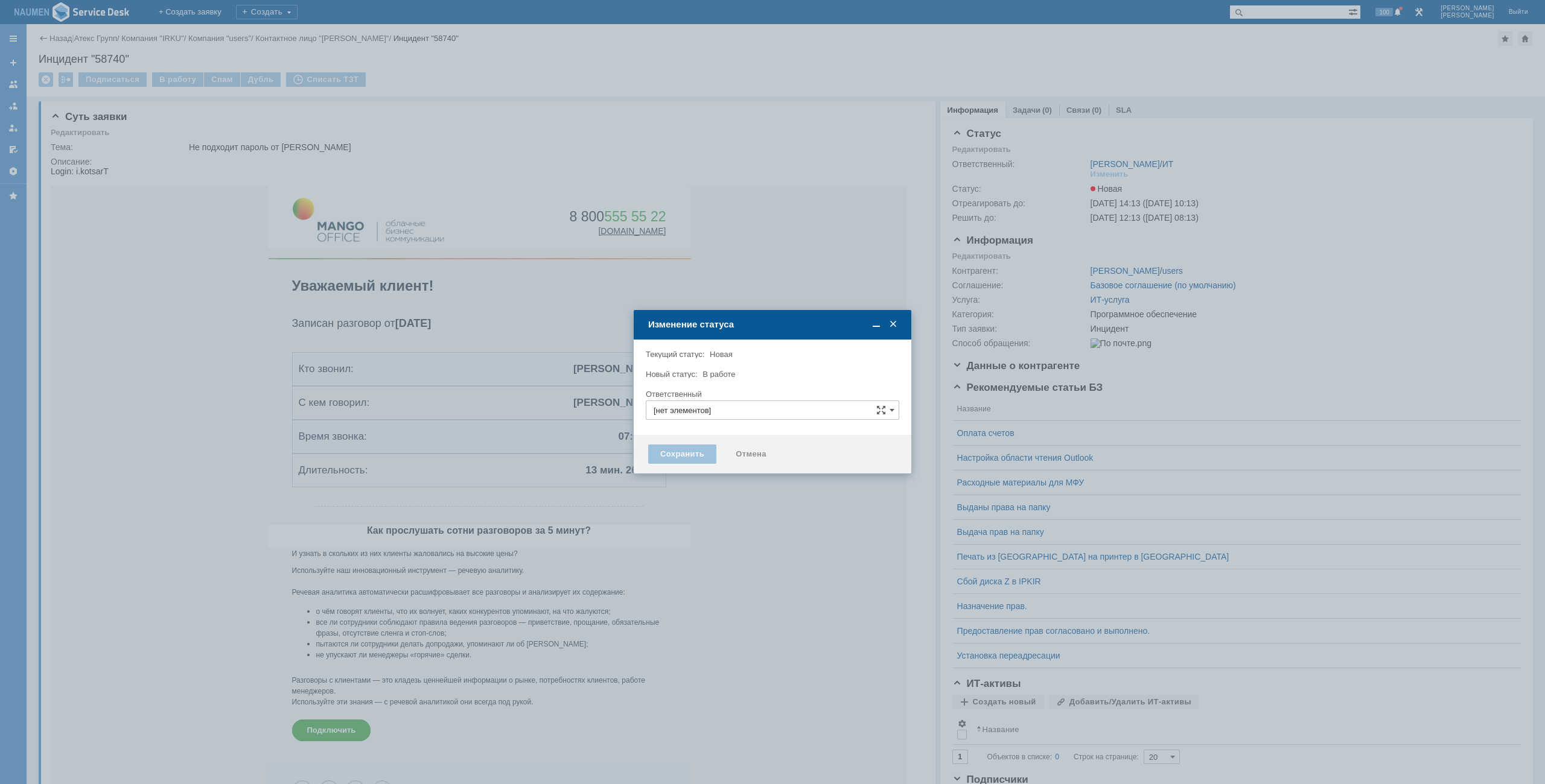
type input "[PERSON_NAME]"
type input "Программное обеспечение"
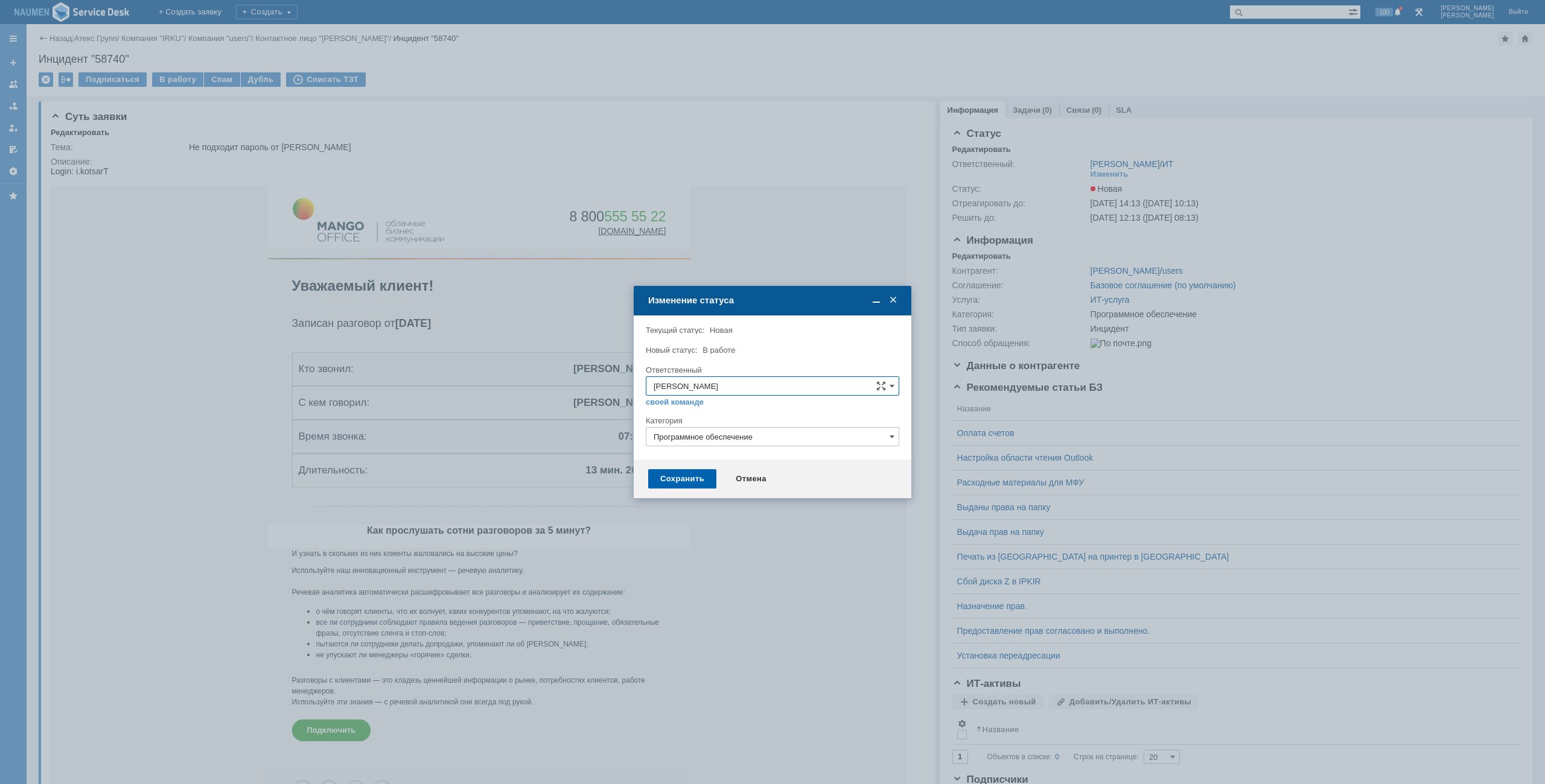
click at [691, 473] on div "Сохранить" at bounding box center [682, 479] width 68 height 19
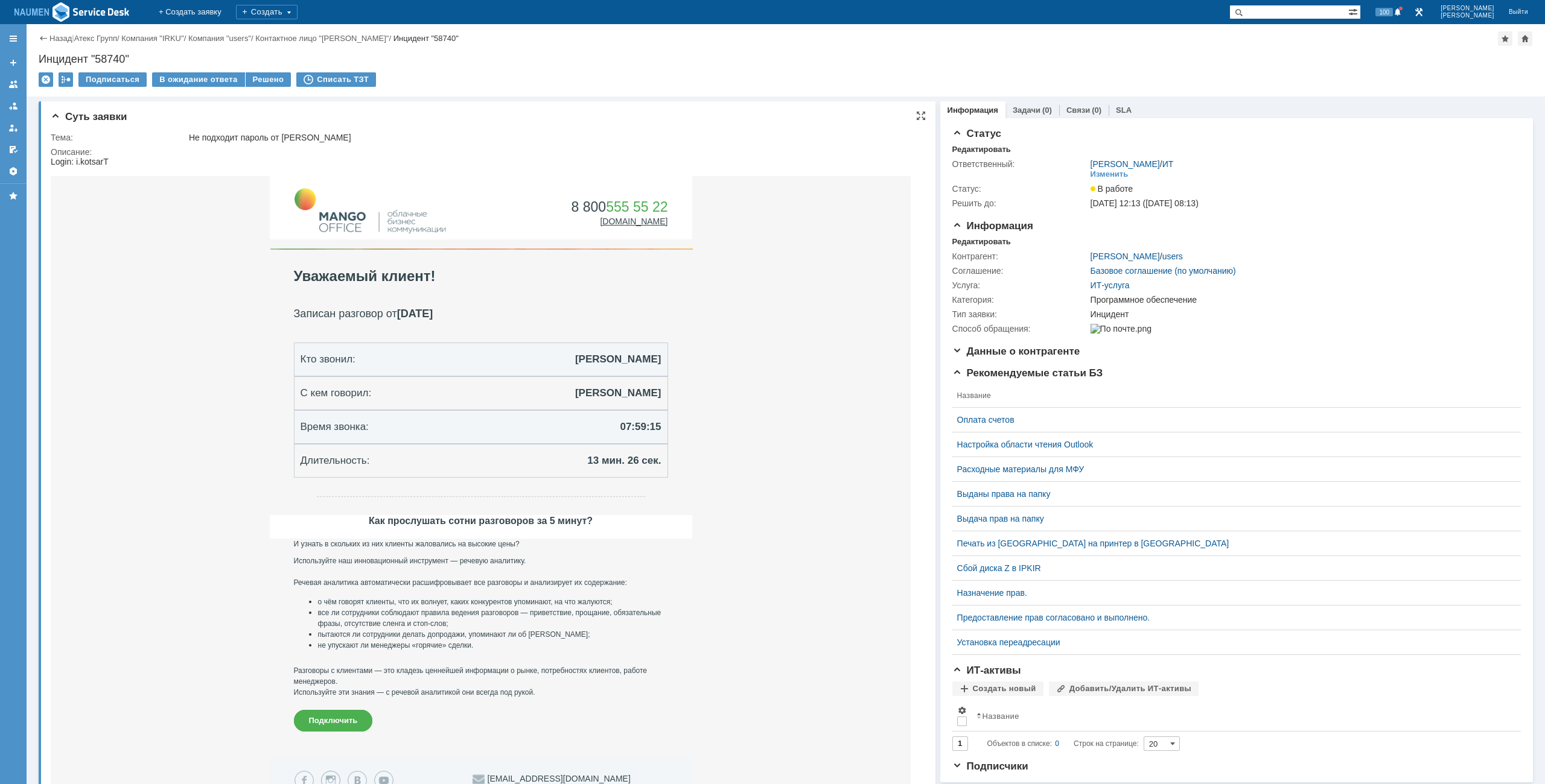
drag, startPoint x: 187, startPoint y: 299, endPoint x: 184, endPoint y: 290, distance: 9.5
click at [187, 299] on td "8 800 555 55 22 [DOMAIN_NAME] | [EMAIL_ADDRESS][DOMAIN_NAME] | [PHONE_NUMBER] |…" at bounding box center [481, 465] width 860 height 579
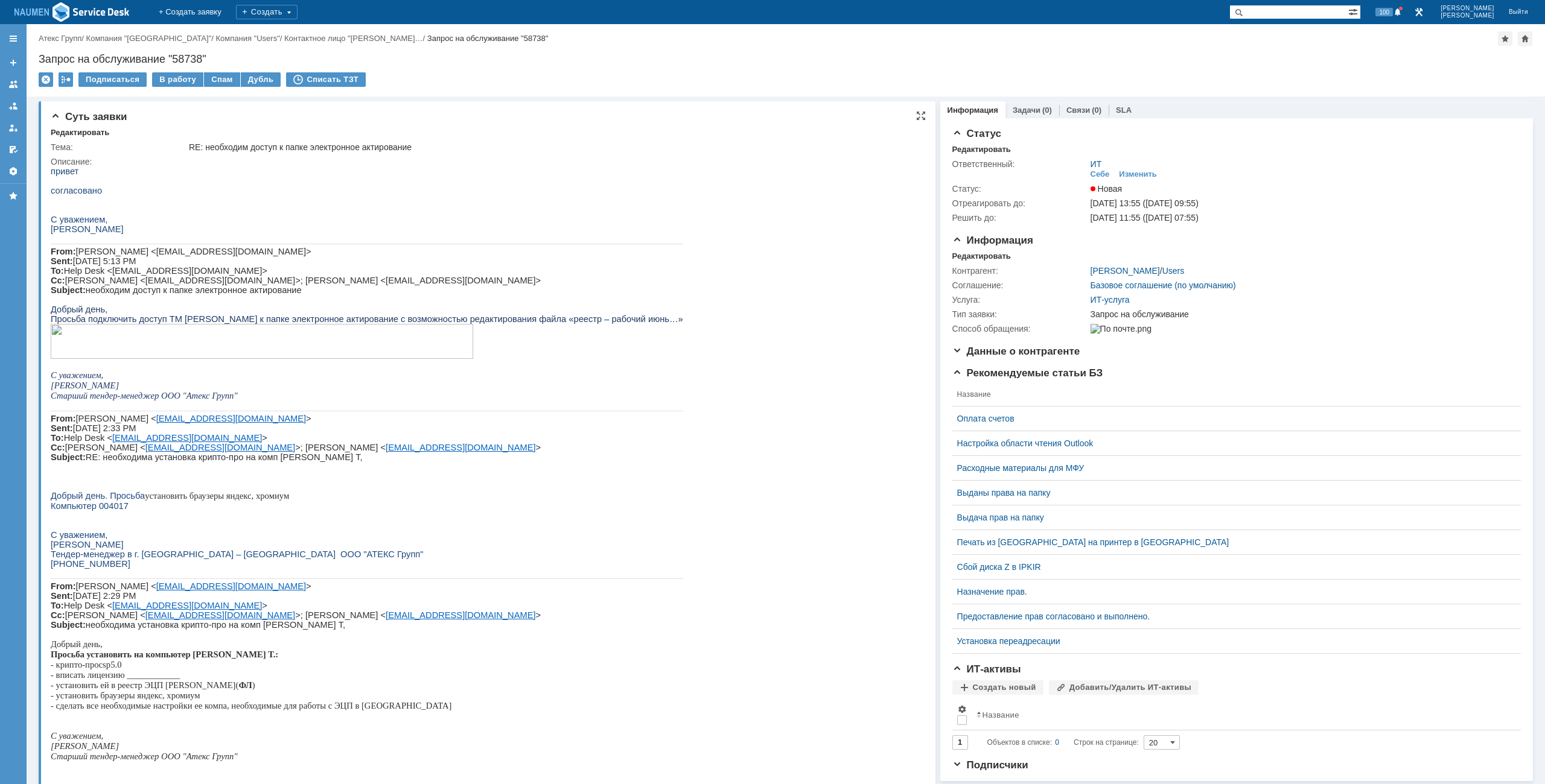
click at [123, 352] on img at bounding box center [262, 341] width 422 height 35
